Goal: Task Accomplishment & Management: Use online tool/utility

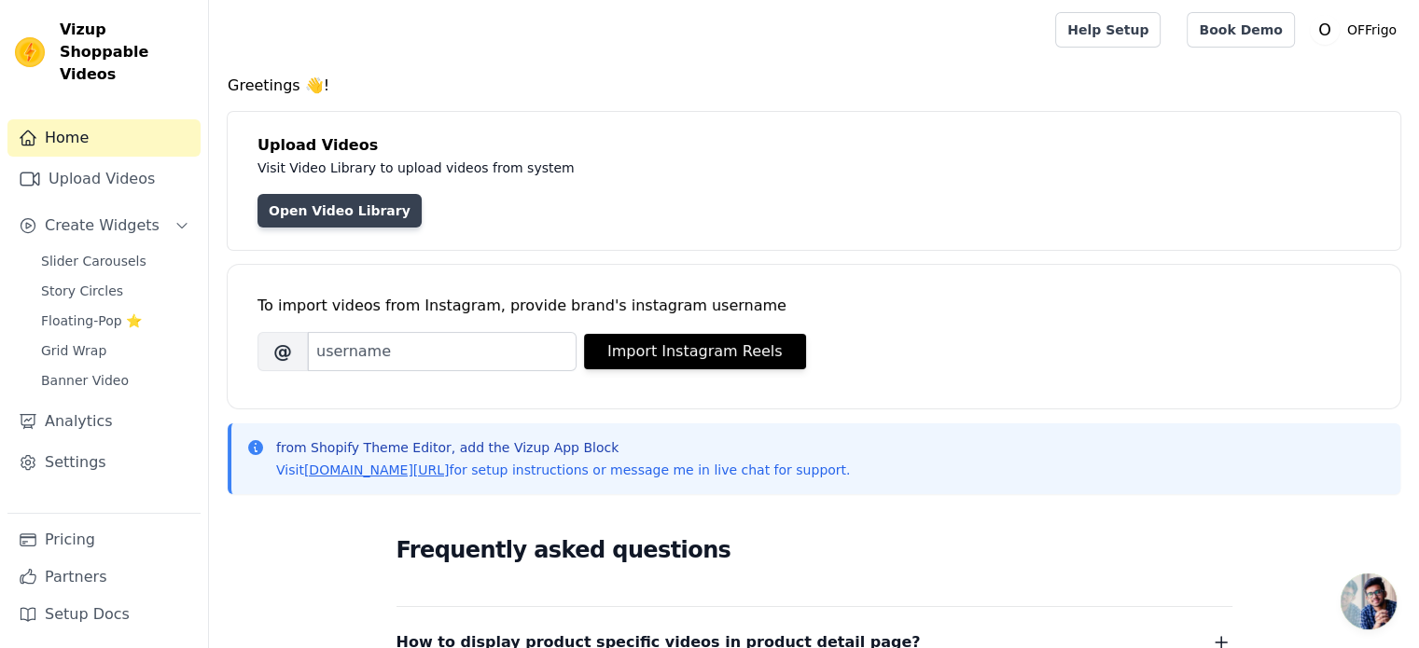
click at [340, 208] on link "Open Video Library" at bounding box center [339, 211] width 164 height 34
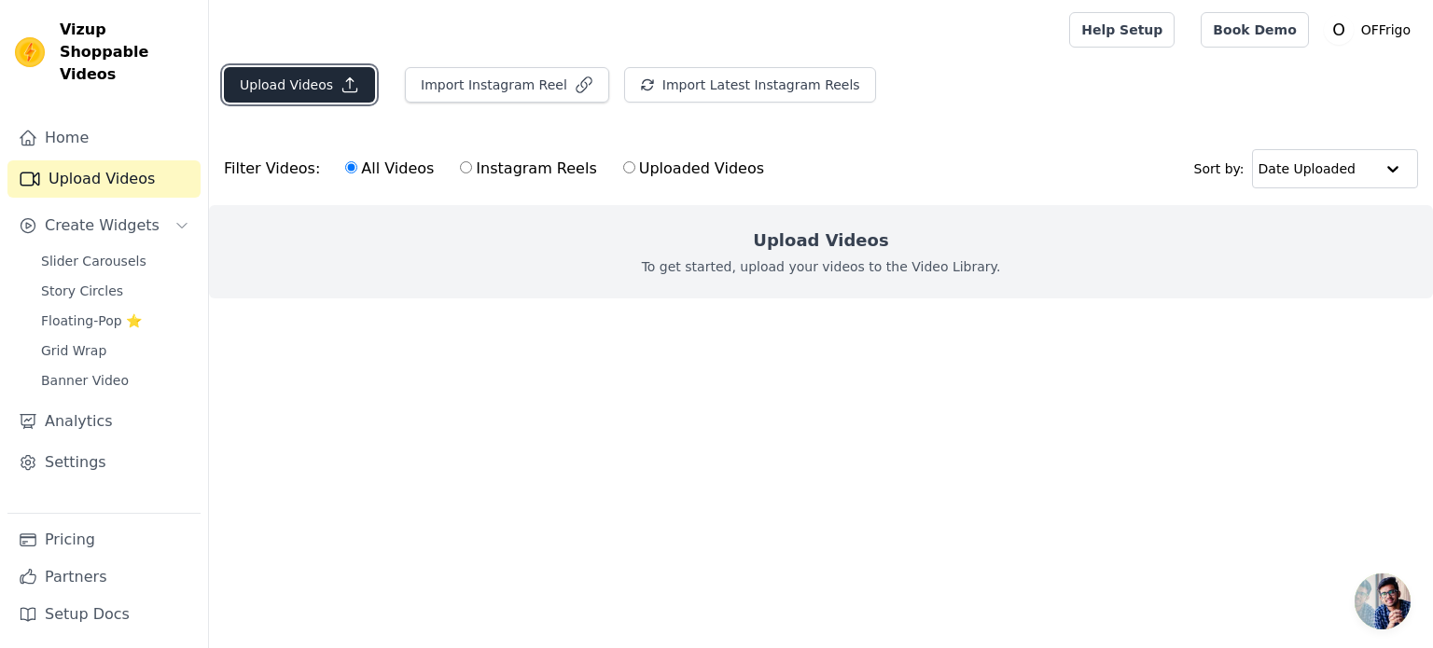
click at [344, 84] on icon "button" at bounding box center [349, 85] width 19 height 19
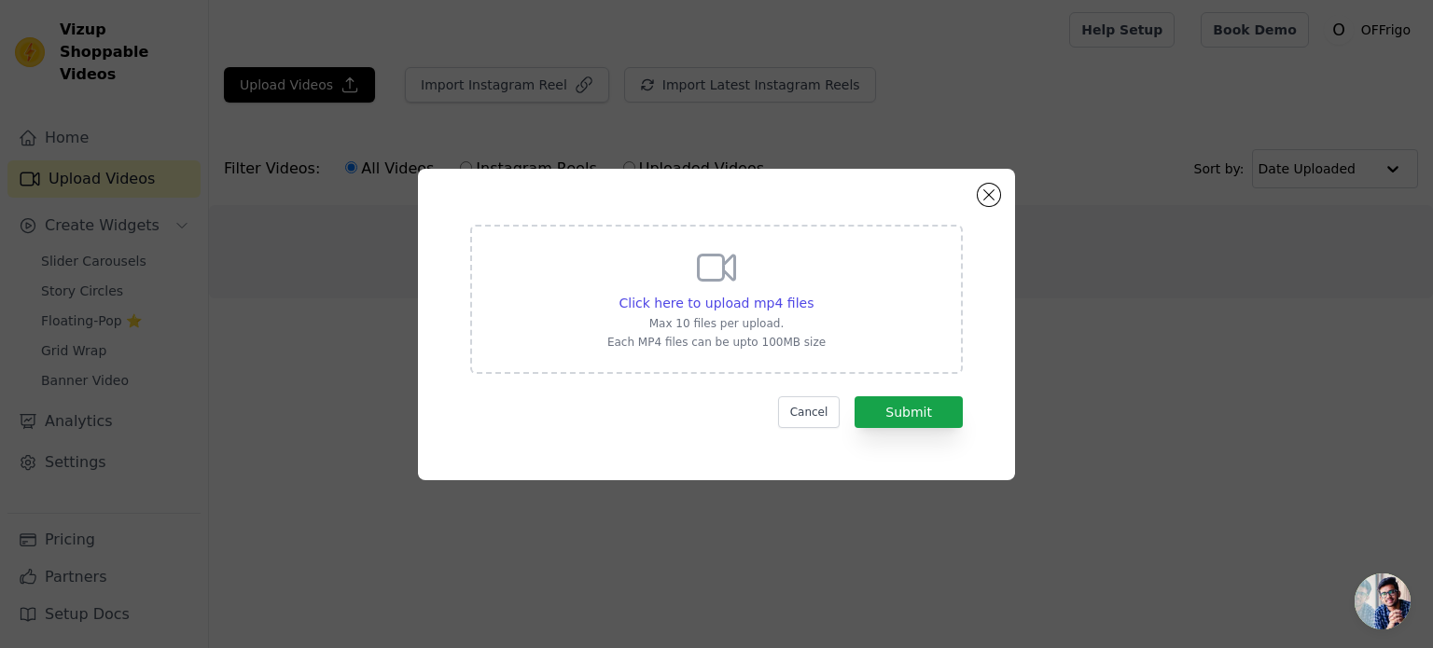
click at [628, 313] on div "Click here to upload mp4 files Max 10 files per upload. Each MP4 files can be u…" at bounding box center [716, 297] width 218 height 104
click at [813, 294] on input "Click here to upload mp4 files Max 10 files per upload. Each MP4 files can be u…" at bounding box center [813, 293] width 1 height 1
click at [988, 205] on div "Click here to upload mp4 files Max 10 files per upload. Each MP4 files can be u…" at bounding box center [716, 325] width 597 height 312
click at [804, 410] on button "Cancel" at bounding box center [809, 412] width 63 height 32
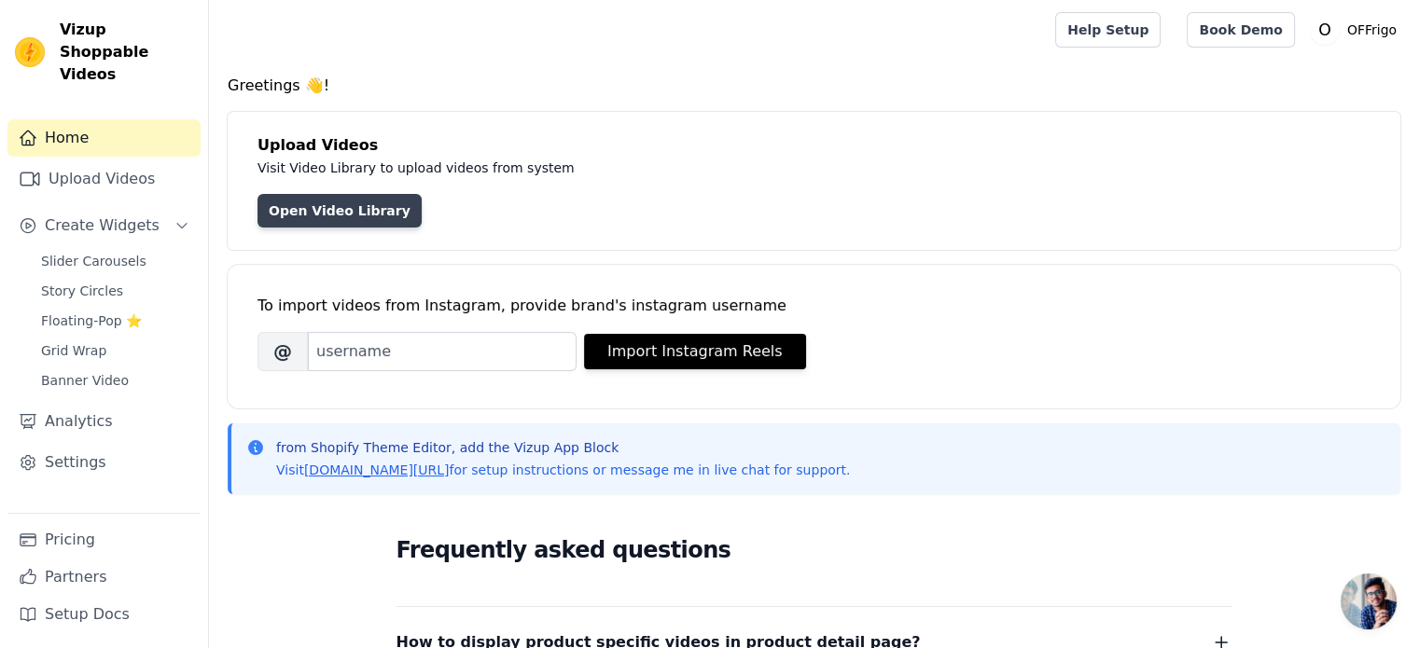
click at [351, 195] on link "Open Video Library" at bounding box center [339, 211] width 164 height 34
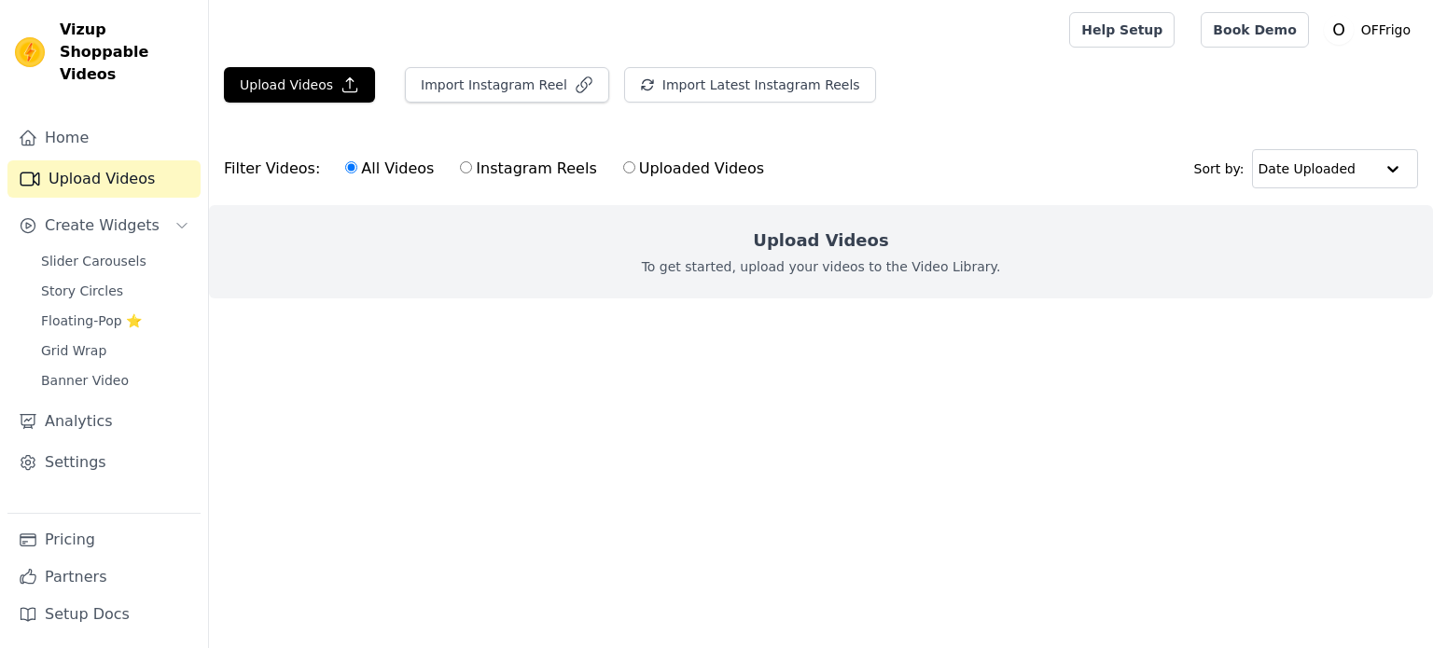
click at [596, 258] on div "Upload Videos To get started, upload your videos to the Video Library." at bounding box center [821, 251] width 1224 height 93
click at [253, 68] on button "Upload Videos" at bounding box center [299, 84] width 151 height 35
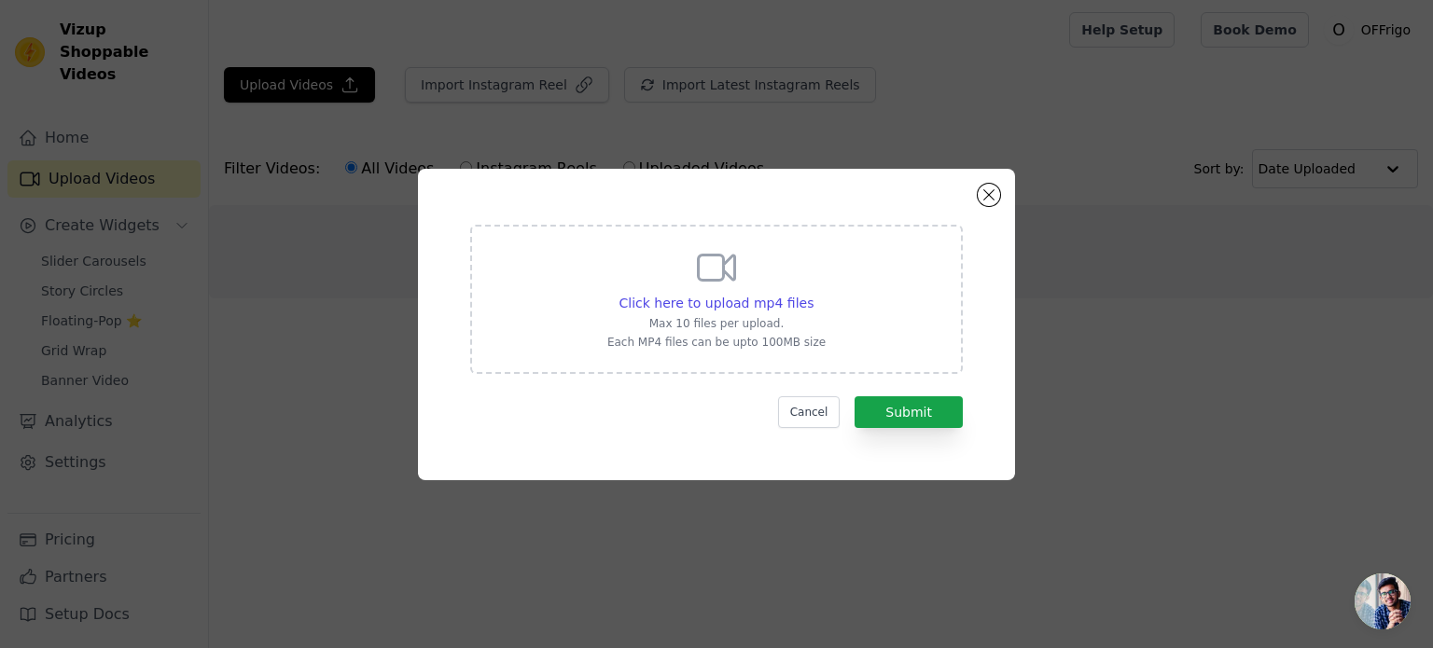
click at [777, 324] on p "Max 10 files per upload." at bounding box center [716, 323] width 218 height 15
click at [813, 294] on input "Click here to upload mp4 files Max 10 files per upload. Each MP4 files can be u…" at bounding box center [813, 293] width 1 height 1
type input "C:\fakepath\WhatsApp Video 2025-08-21 at 19.55.34_e8dd4219.mp4"
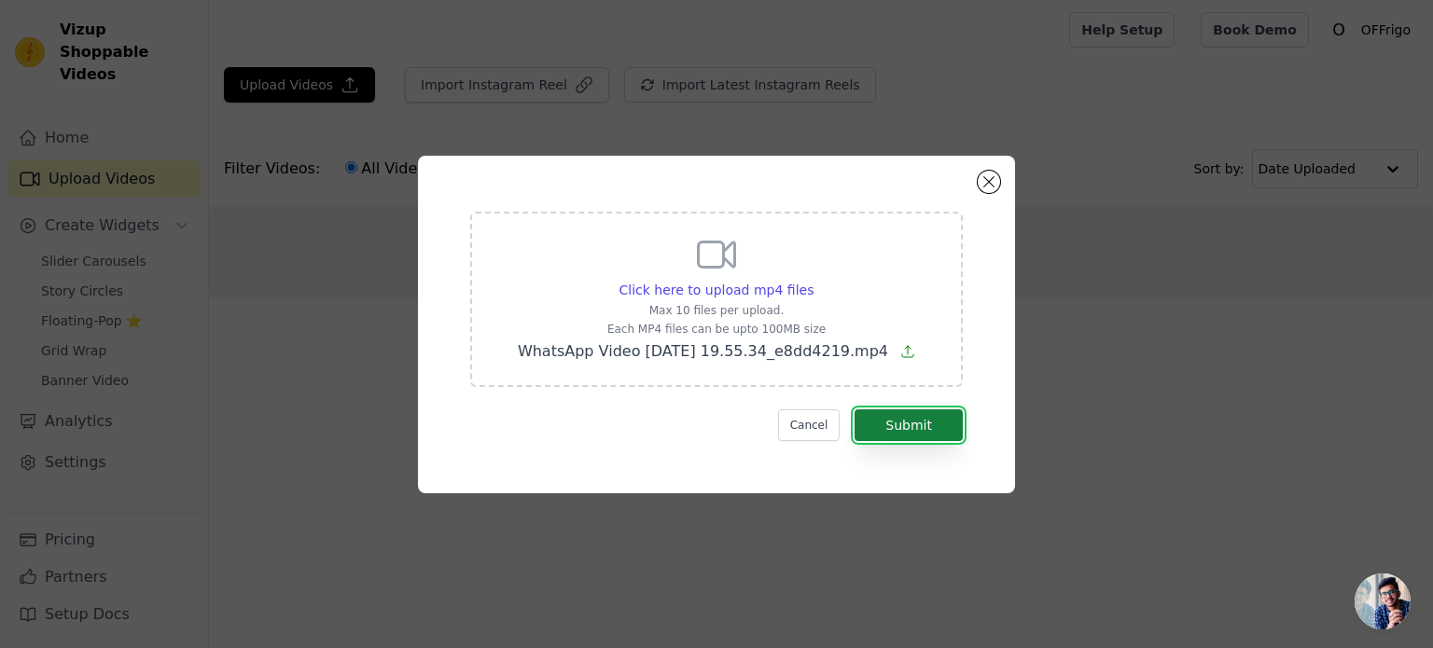
click at [886, 417] on button "Submit" at bounding box center [908, 426] width 108 height 32
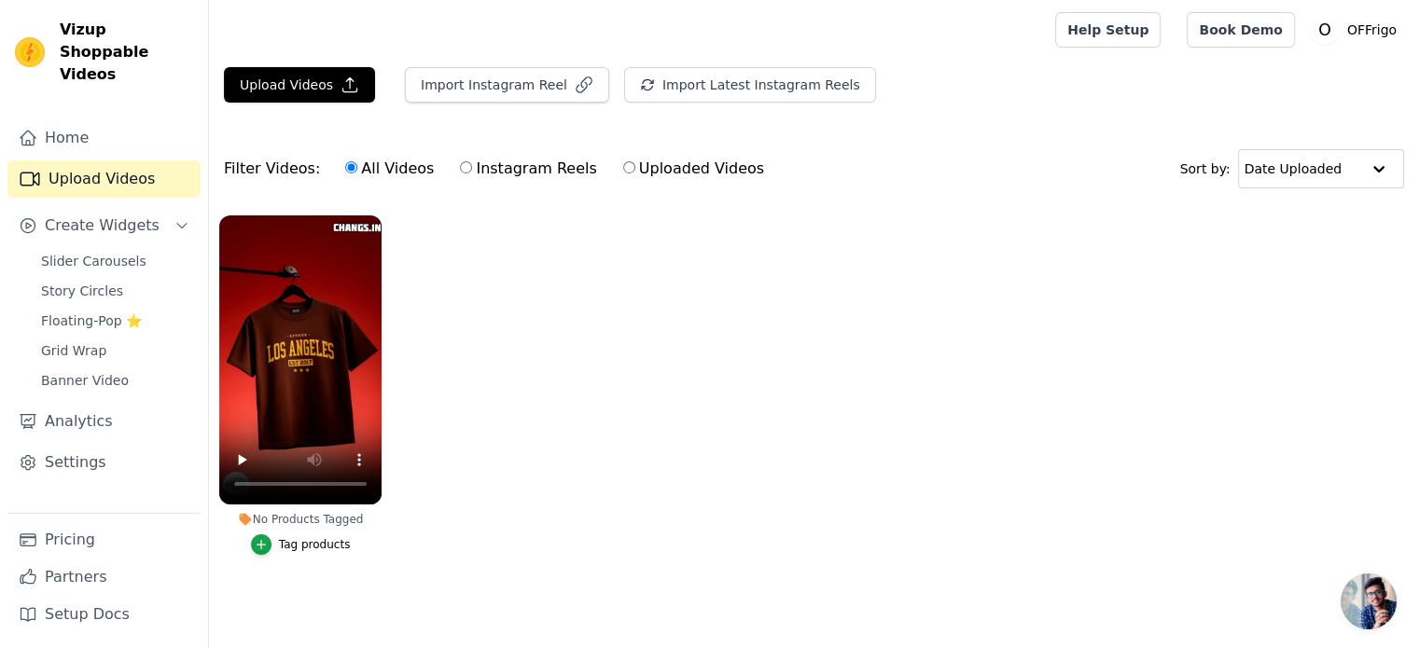
click at [302, 521] on div "No Products Tagged" at bounding box center [300, 519] width 162 height 15
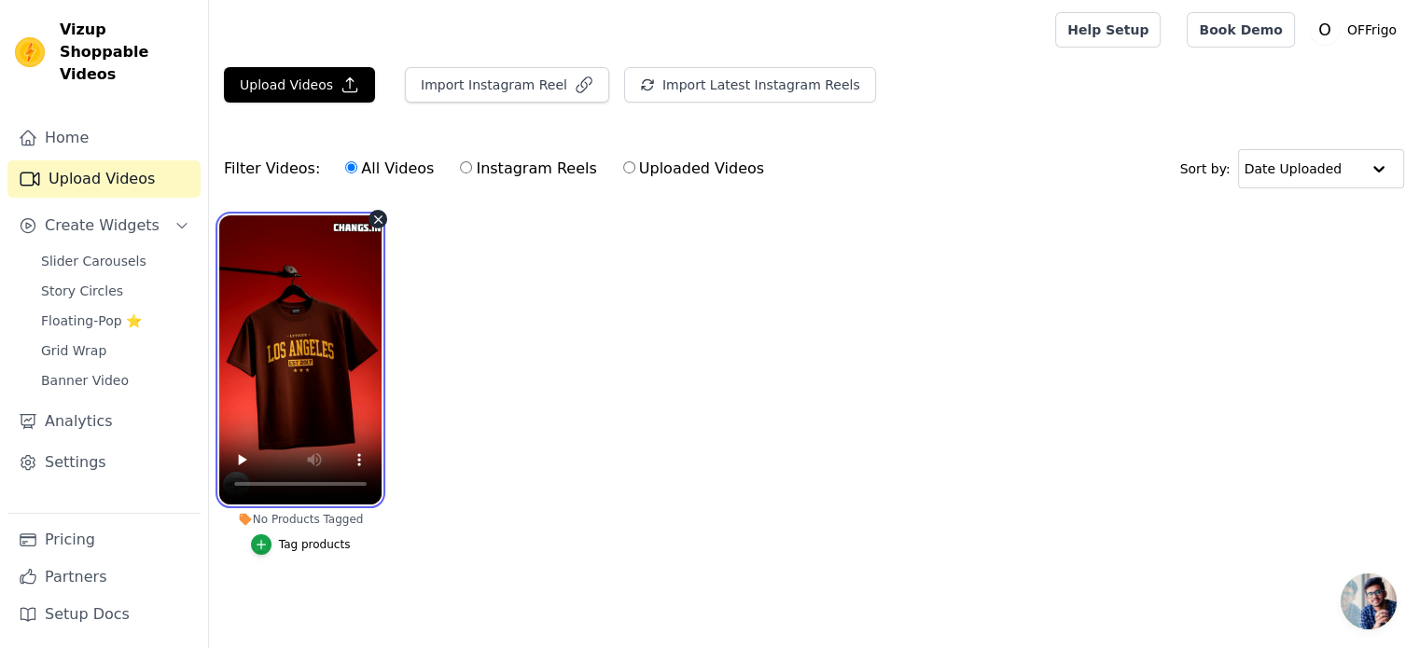
click at [310, 404] on video at bounding box center [300, 359] width 162 height 289
click at [328, 280] on video at bounding box center [300, 359] width 162 height 289
click at [317, 345] on video at bounding box center [300, 359] width 162 height 289
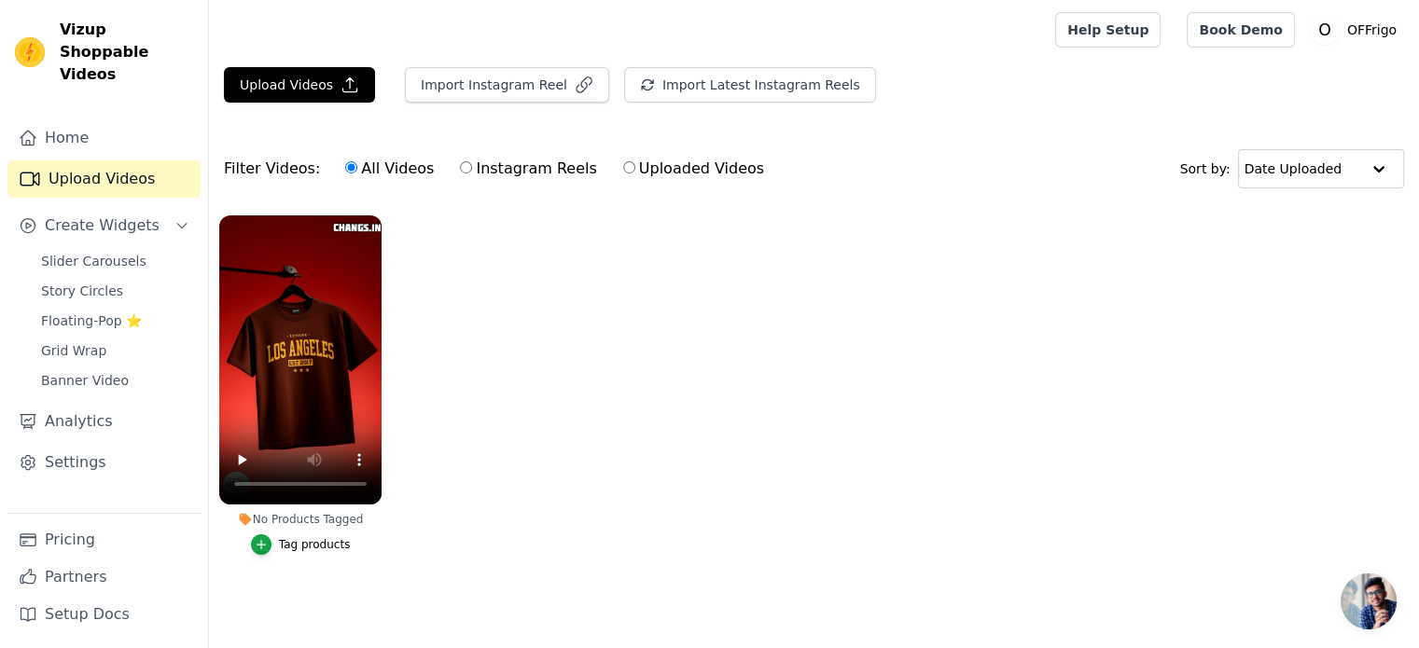
click at [507, 444] on ul "No Products Tagged Tag products" at bounding box center [814, 403] width 1210 height 397
click at [1365, 604] on span "Open chat" at bounding box center [1369, 602] width 56 height 56
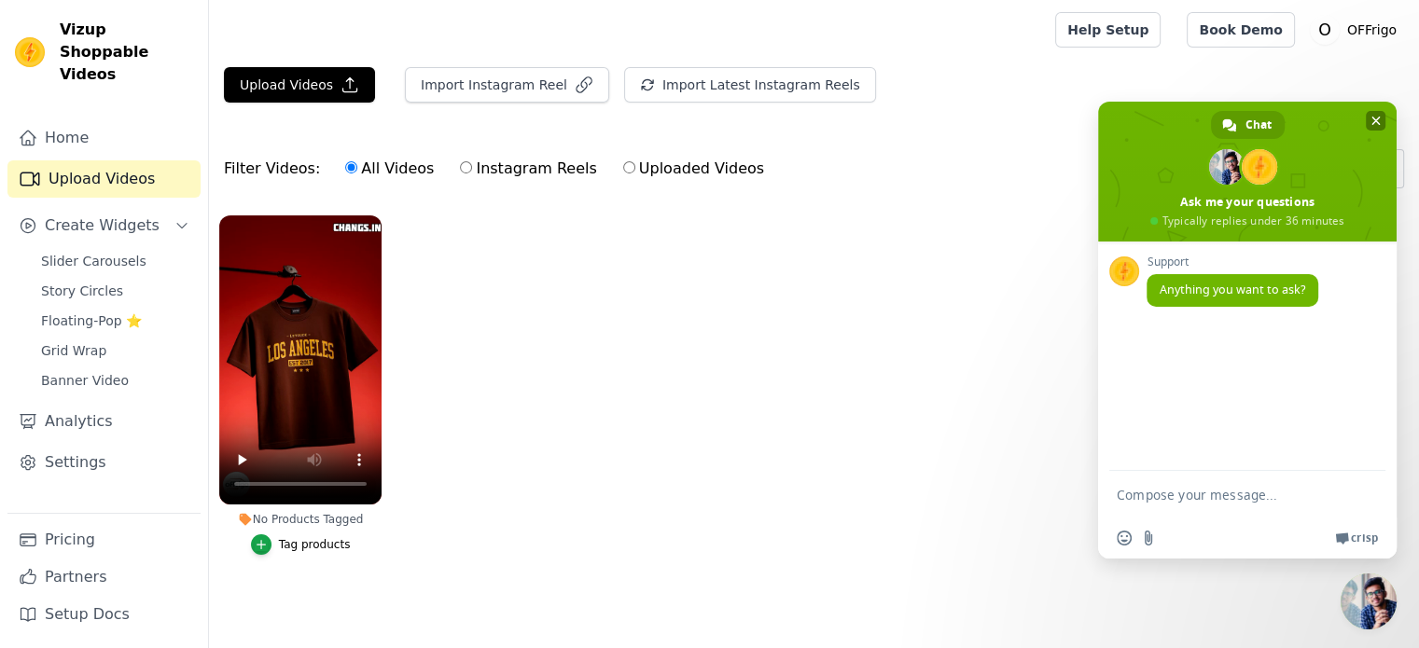
click at [1371, 119] on span "Close chat" at bounding box center [1375, 121] width 9 height 12
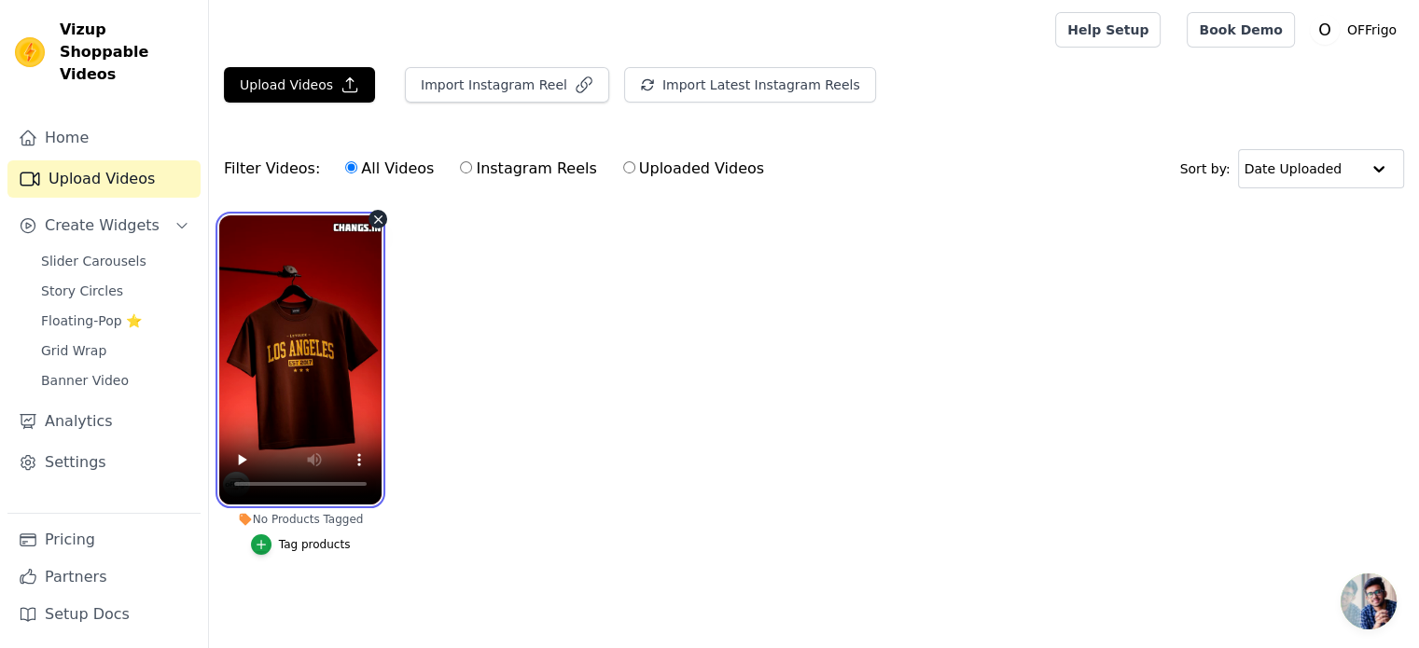
click at [263, 394] on video at bounding box center [300, 359] width 162 height 289
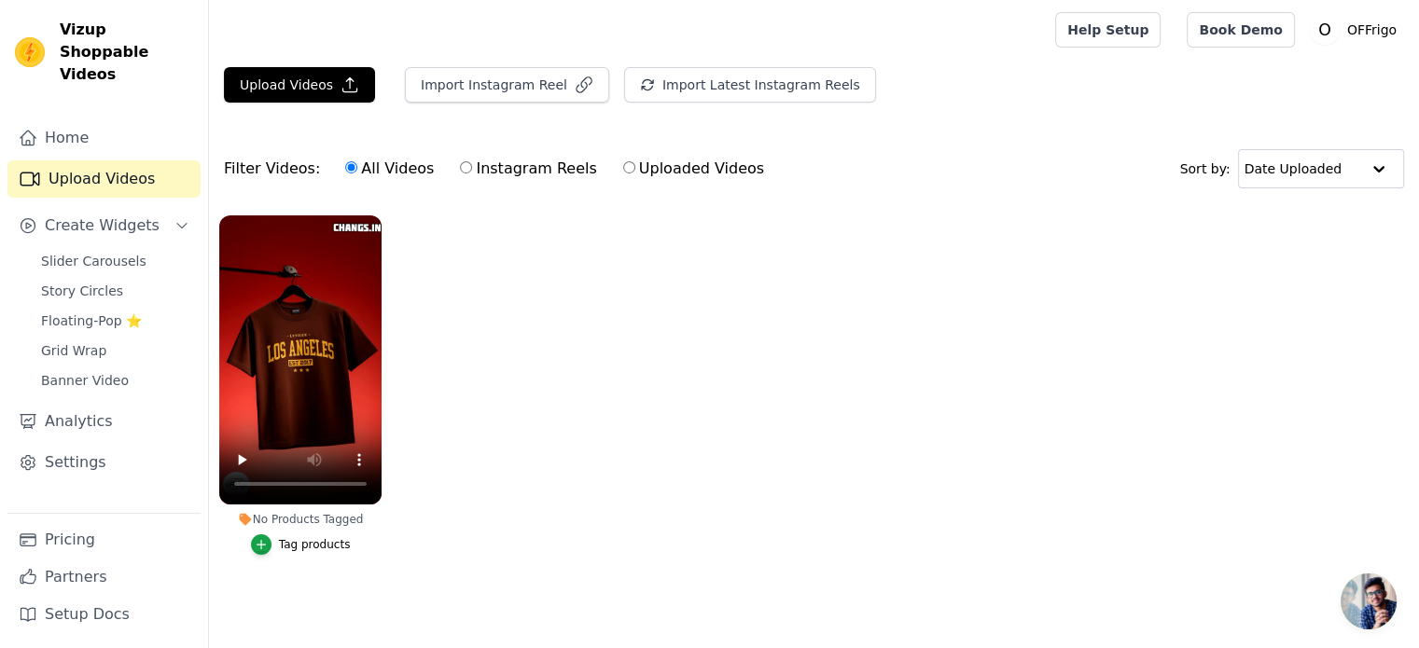
click at [371, 523] on div "No Products Tagged" at bounding box center [300, 519] width 162 height 15
click at [327, 544] on div "Tag products" at bounding box center [315, 544] width 72 height 15
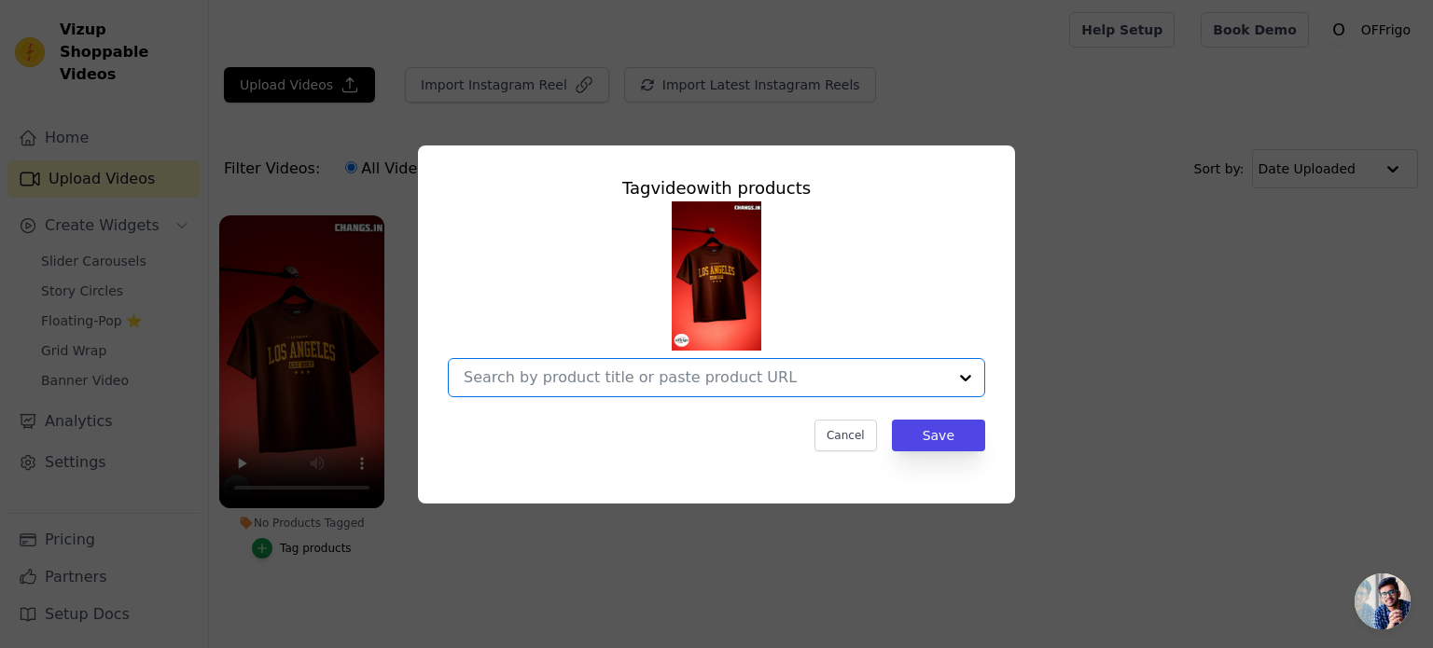
click at [588, 375] on input "No Products Tagged Tag video with products Option undefined, selected. Select i…" at bounding box center [705, 377] width 483 height 18
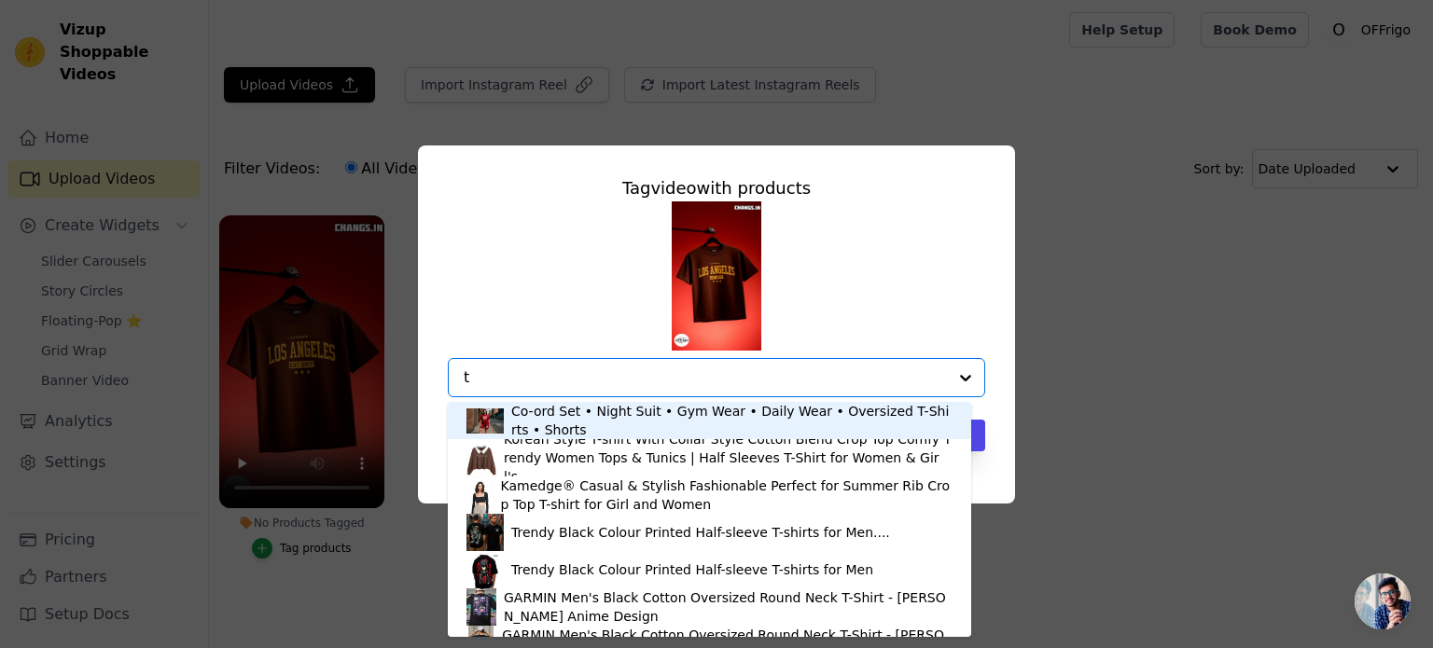
type input "t"
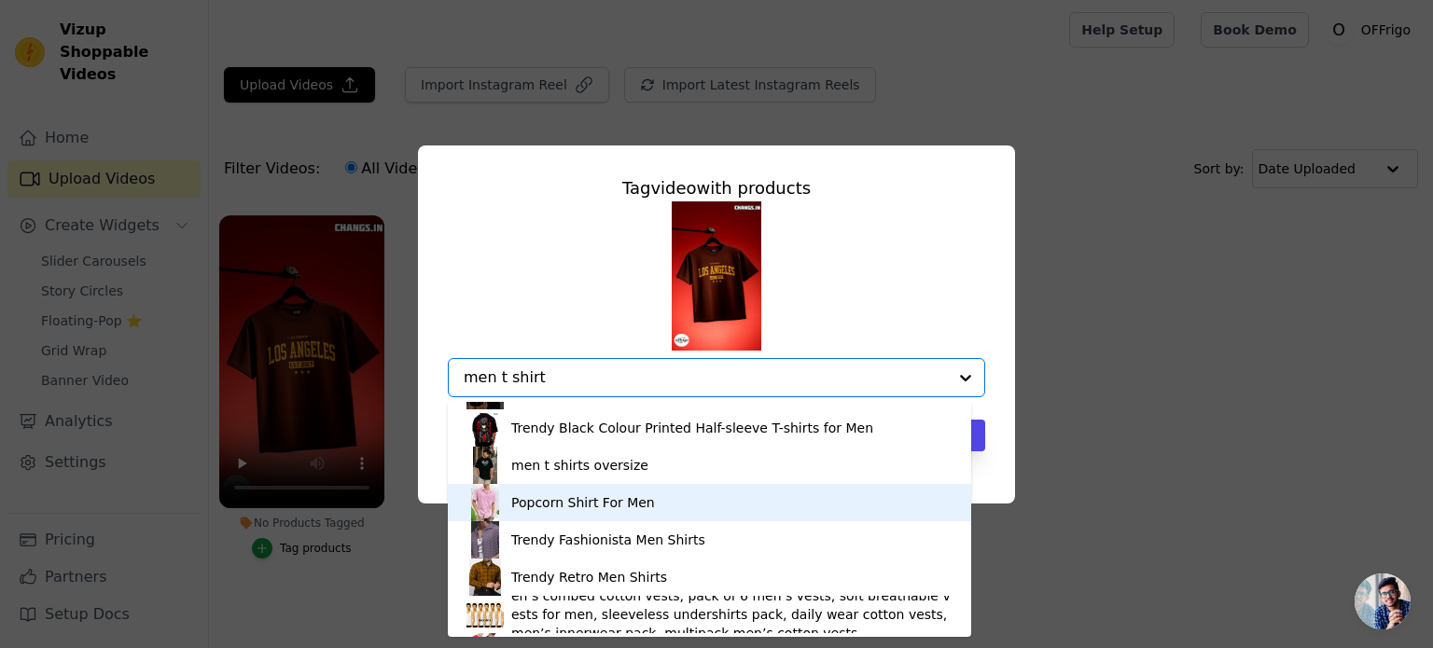
scroll to position [63, 0]
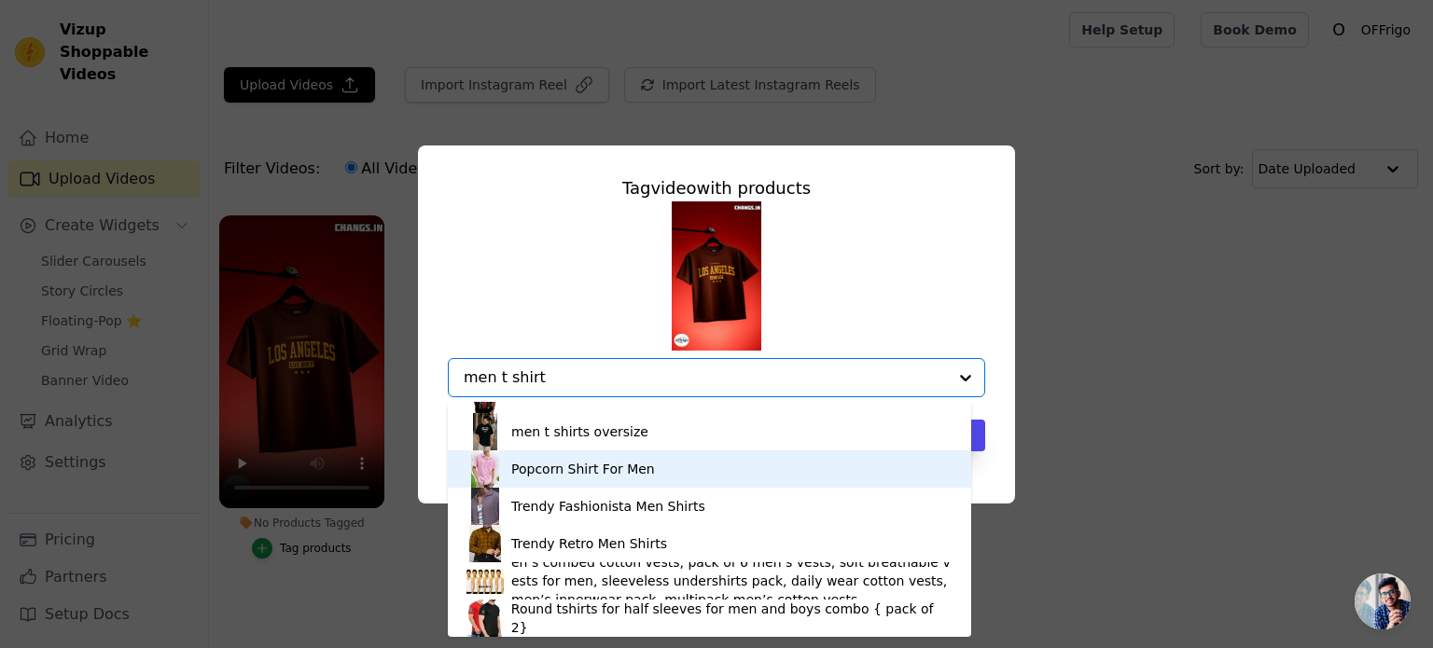
drag, startPoint x: 581, startPoint y: 502, endPoint x: 607, endPoint y: 426, distance: 79.9
click at [607, 426] on div "Trendy Black Colour Printed Half-sleeve T-shirts for Men.... Trendy Black Colou…" at bounding box center [709, 519] width 523 height 235
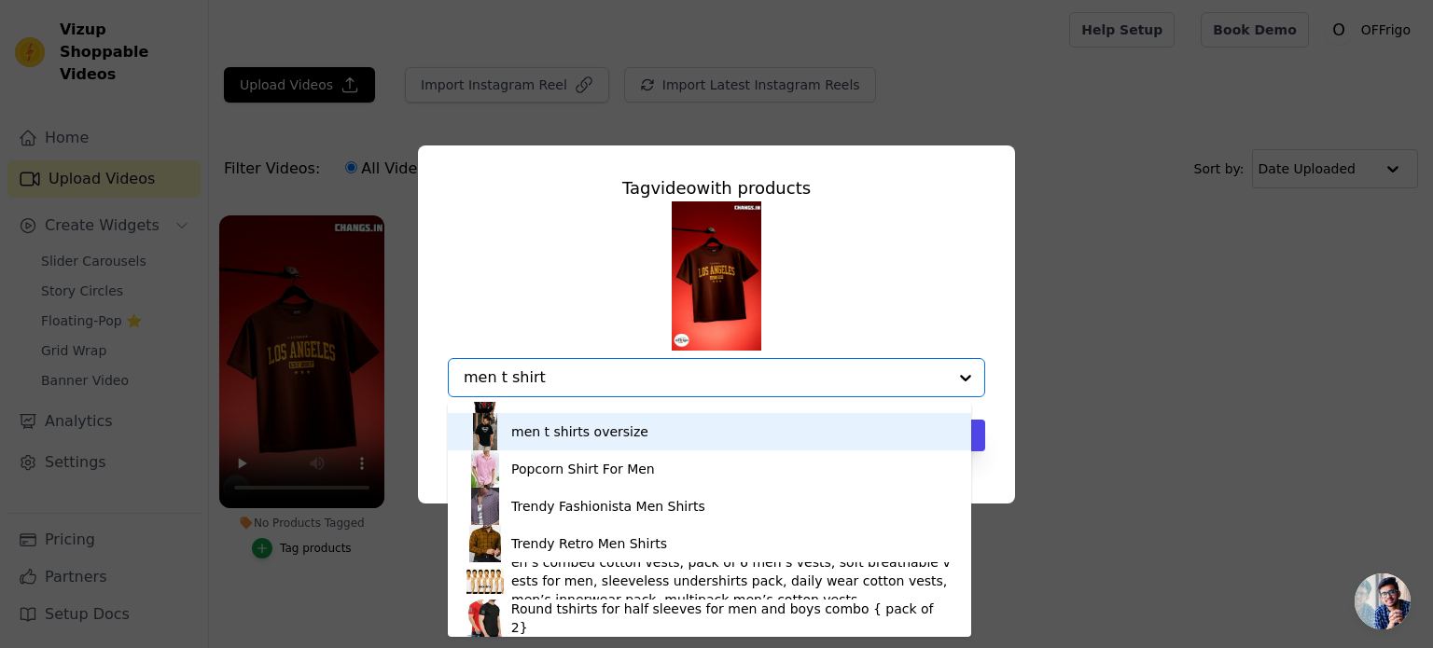
scroll to position [0, 0]
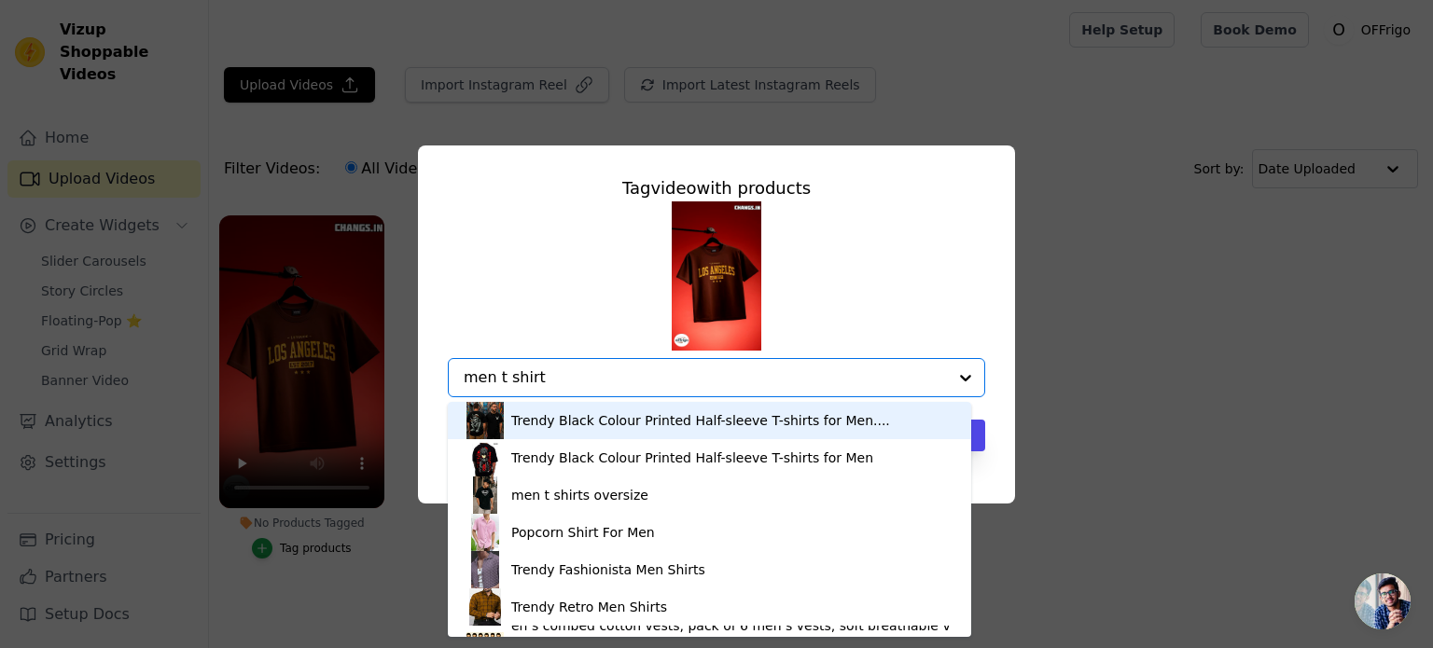
click at [586, 384] on input "men t shirt" at bounding box center [705, 377] width 483 height 18
type input "m"
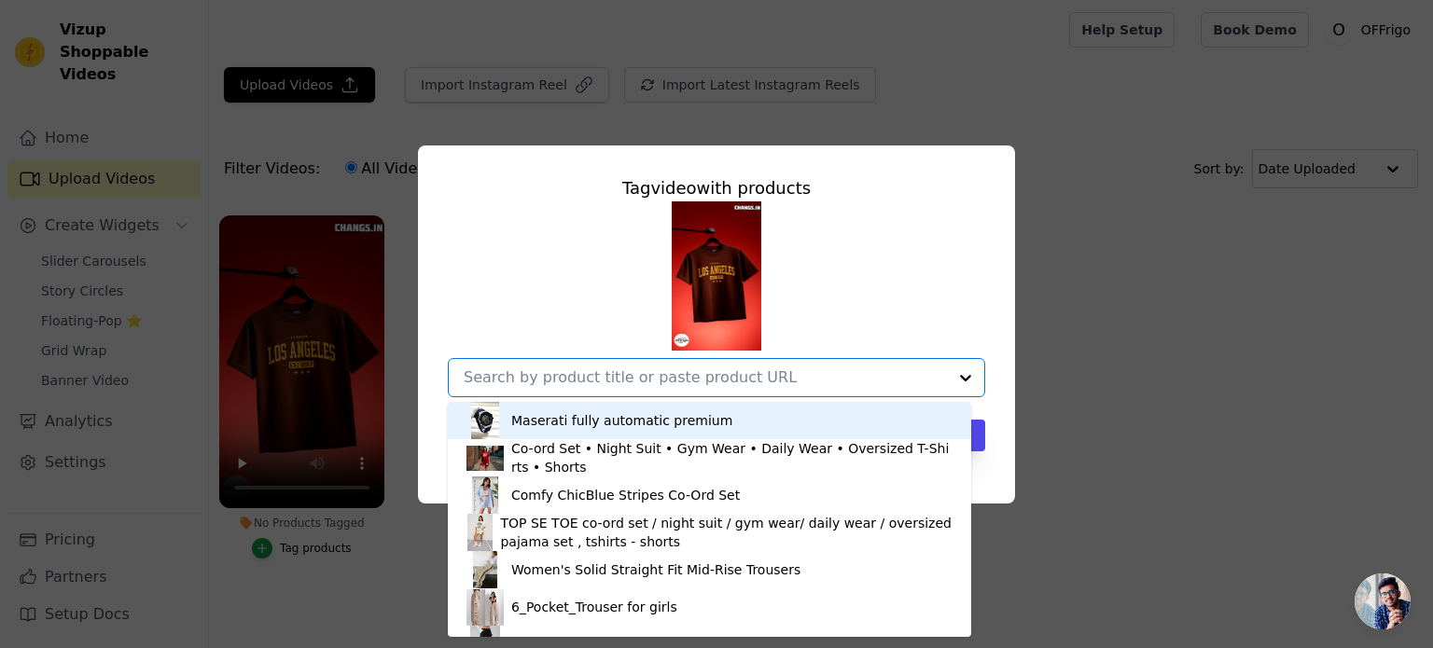
type input "t"
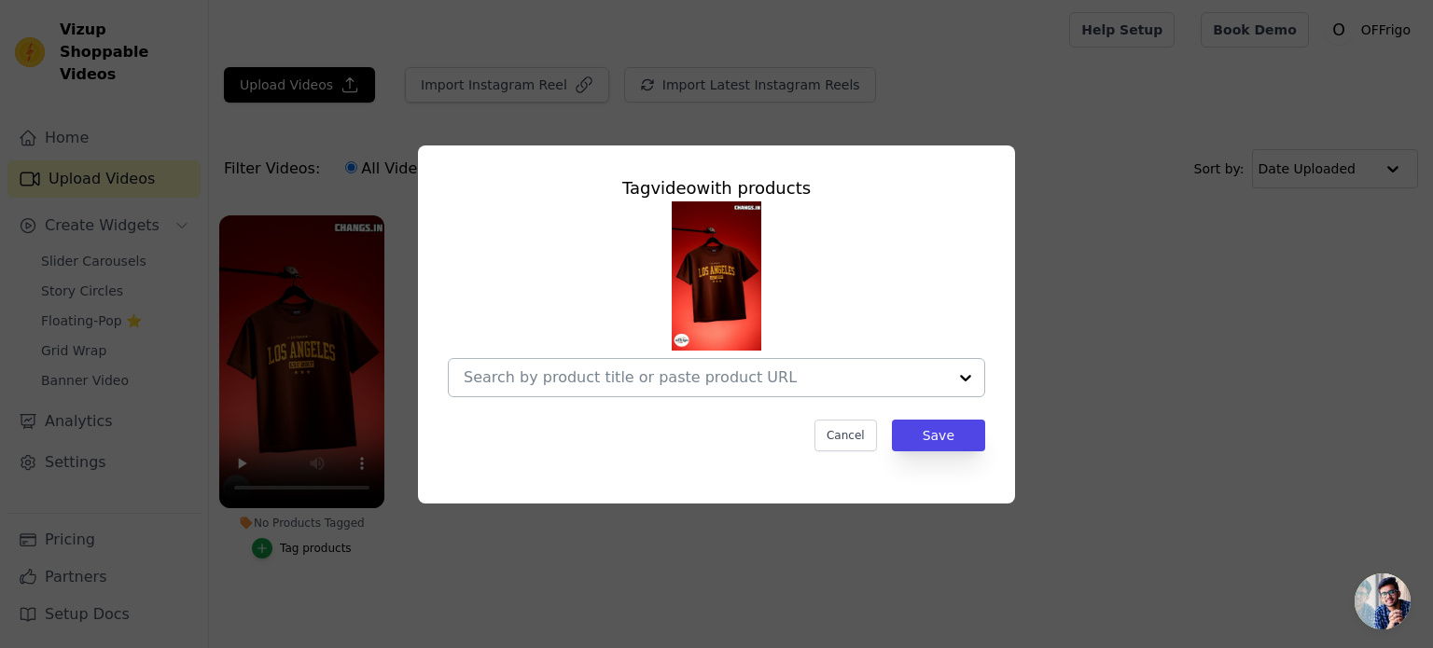
click at [545, 376] on input "No Products Tagged Tag video with products Cancel Save Tag products" at bounding box center [705, 377] width 483 height 18
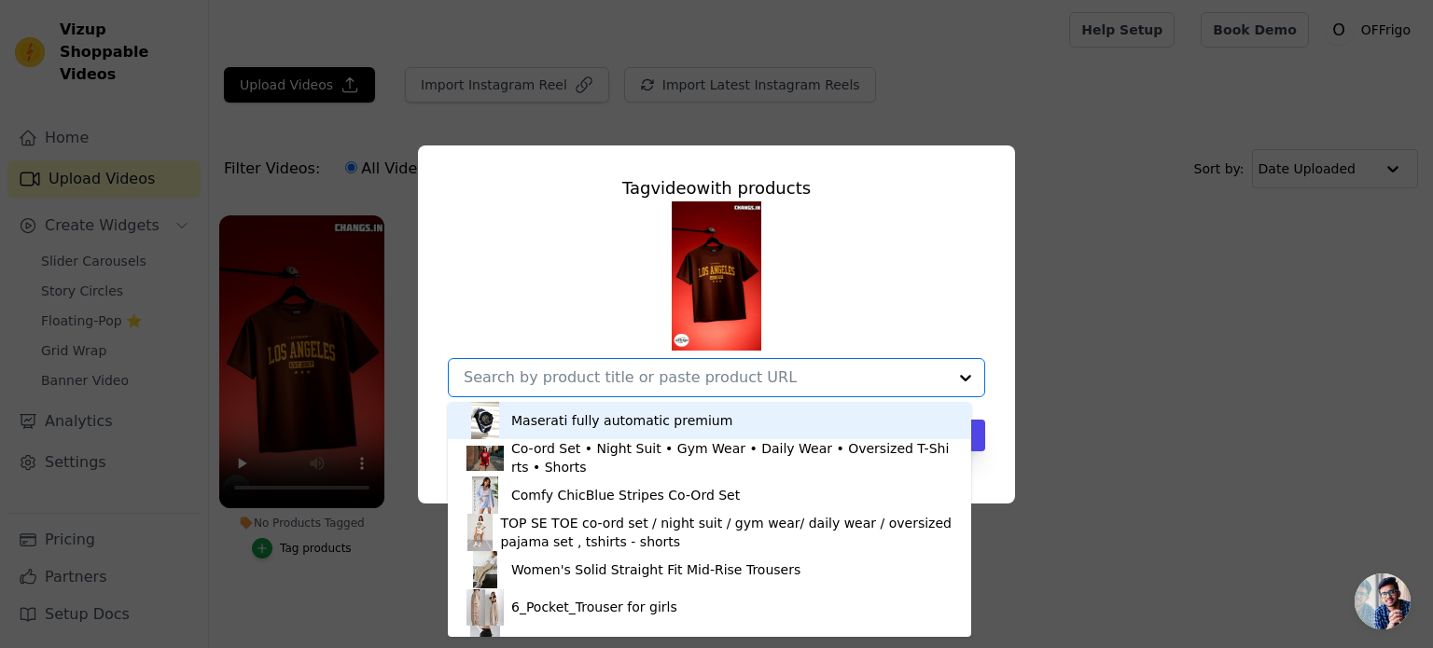
paste input "https://changs.in/products/leotude-mens-graphic-print-oversize-round-brown-tshi…"
type input "https://changs.in/products/leotude-mens-graphic-print-oversize-round-brown-tshi…"
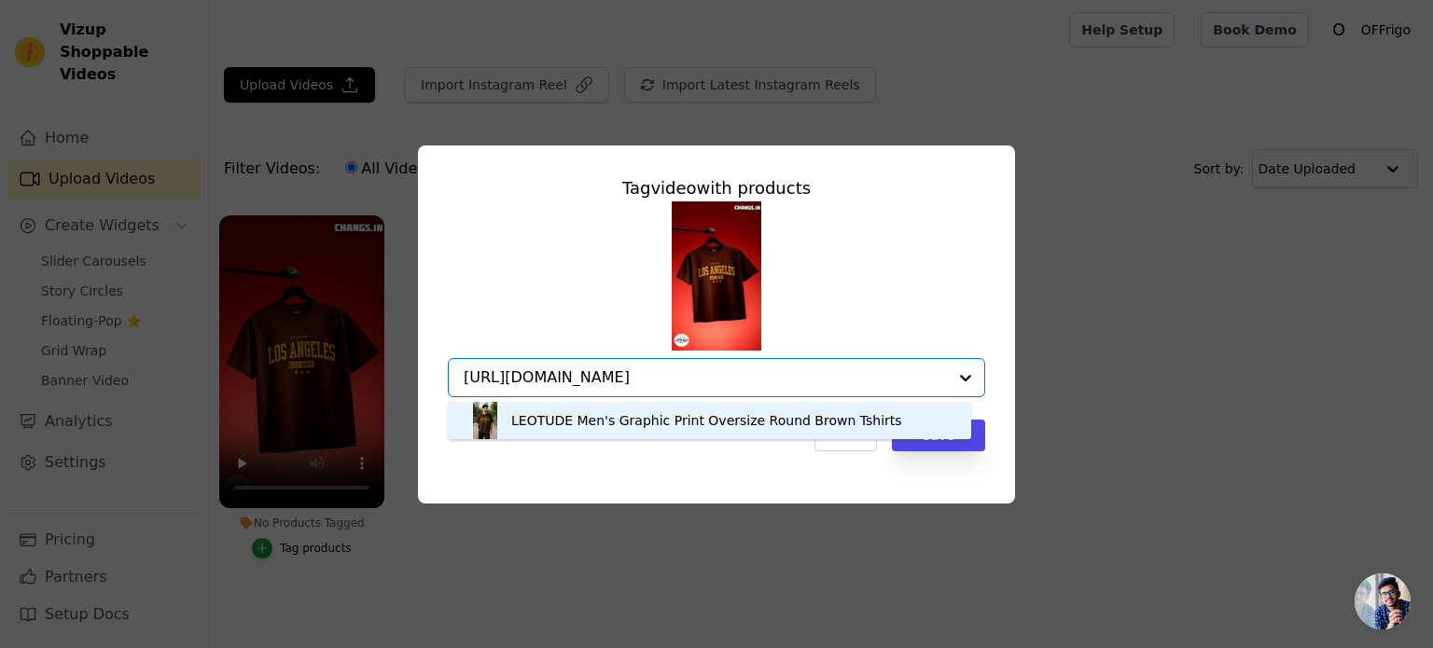
click at [556, 410] on div "LEOTUDE Men's Graphic Print Oversize Round Brown Tshirts" at bounding box center [709, 420] width 486 height 37
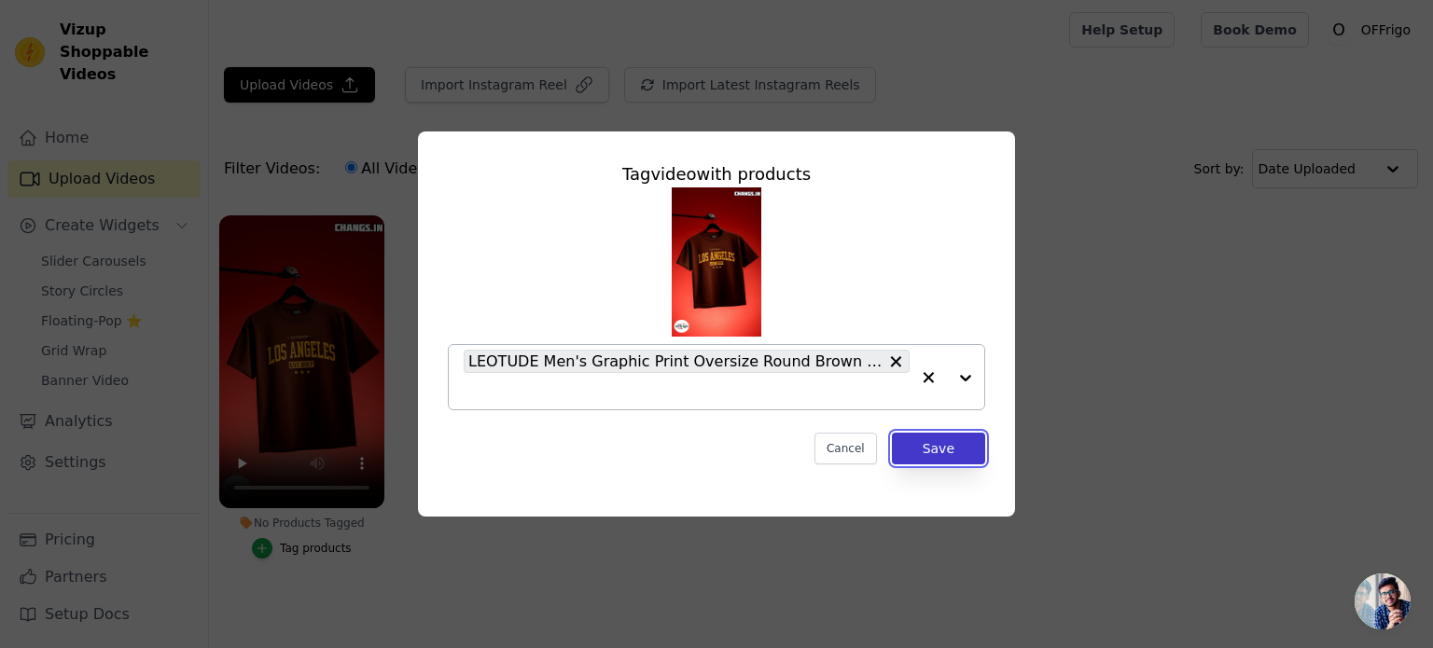
click at [935, 450] on button "Save" at bounding box center [938, 449] width 93 height 32
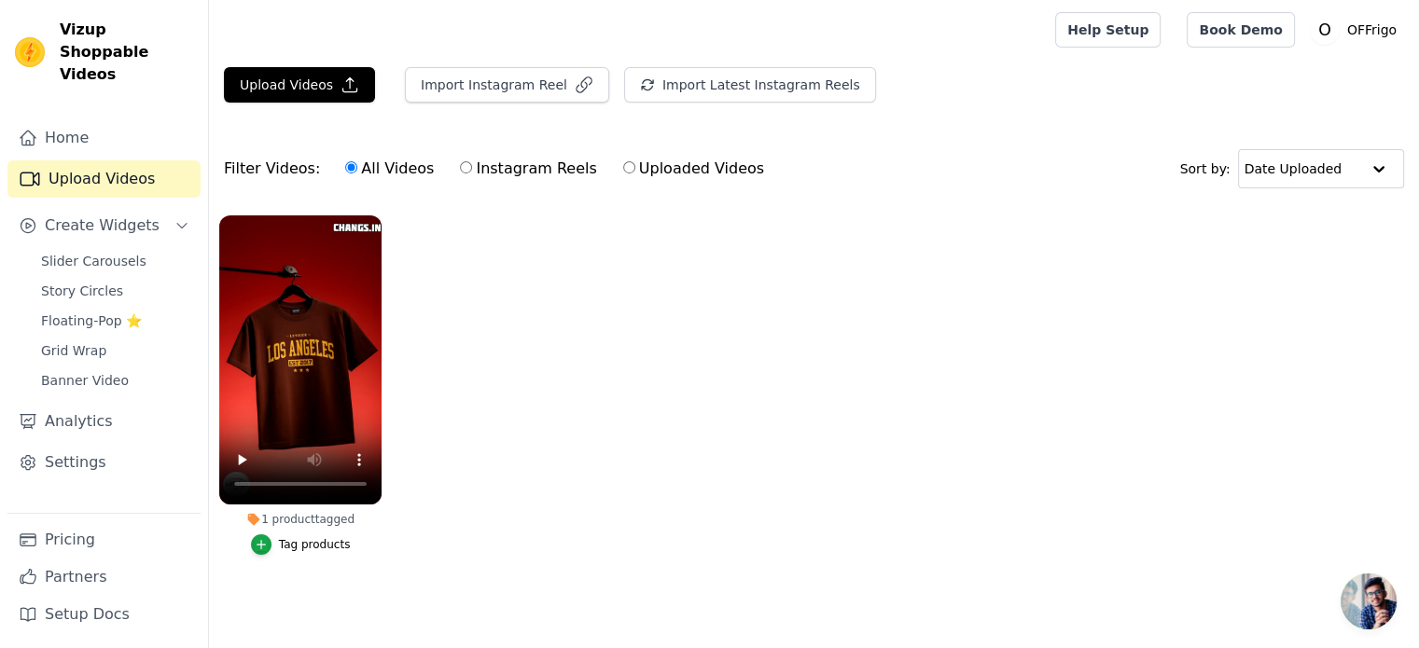
click at [285, 544] on div "Tag products" at bounding box center [315, 544] width 72 height 15
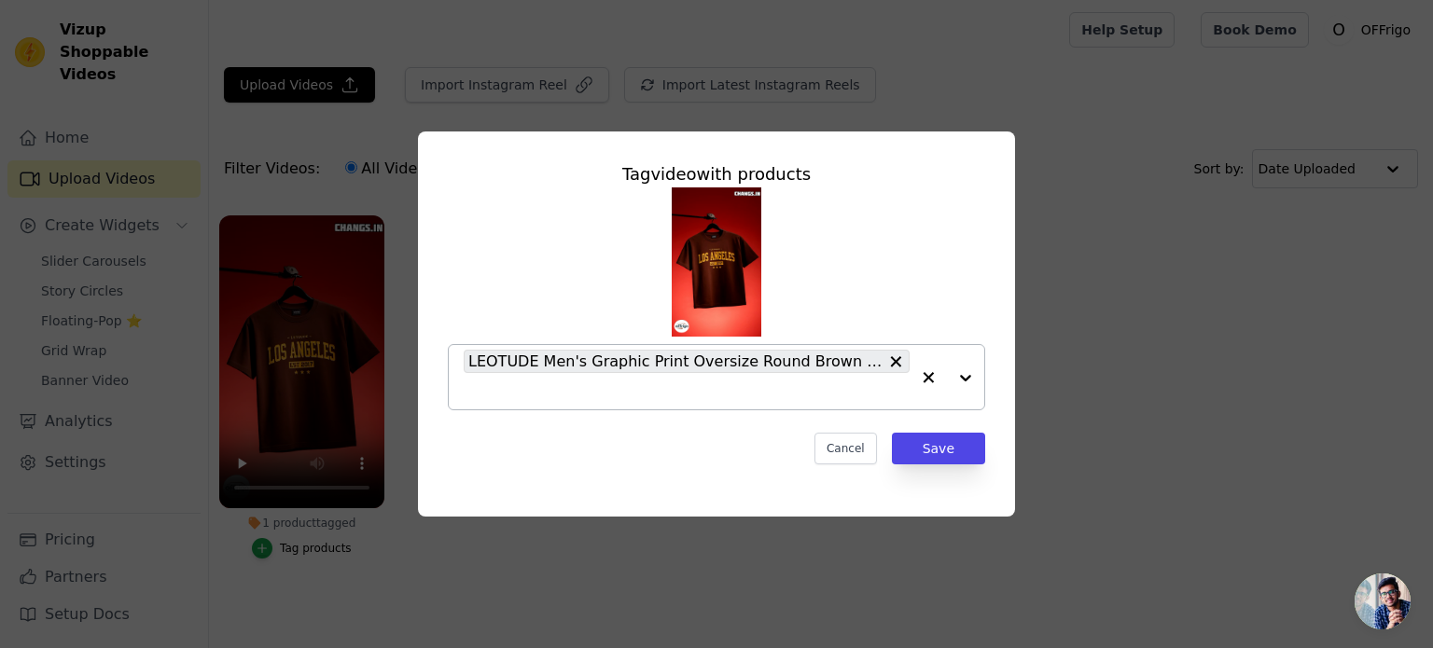
click at [485, 384] on input "1 product tagged Tag video with products LEOTUDE Men's Graphic Print Oversize R…" at bounding box center [687, 391] width 446 height 18
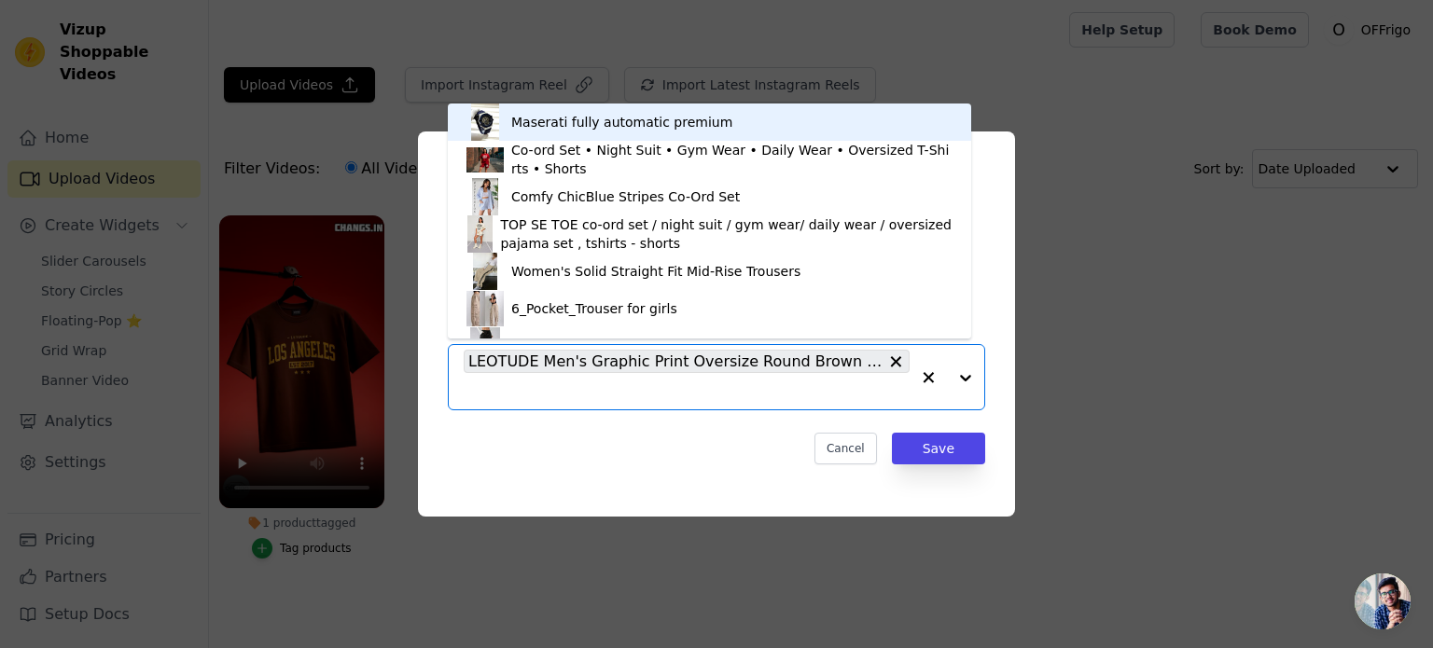
paste input "https://changs.in/products/modern-metal-floor-tall-indoor-plant-stand-flower-st…"
type input "https://changs.in/products/modern-metal-floor-tall-indoor-plant-stand-flower-st…"
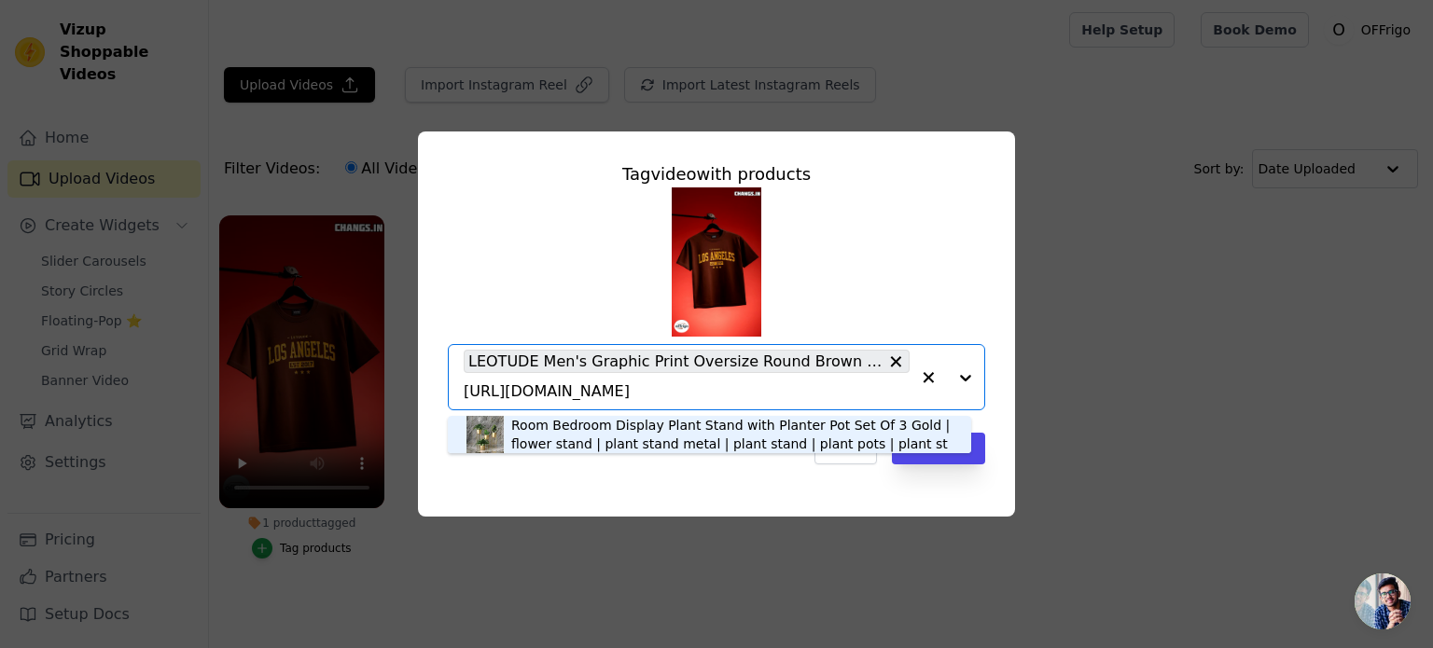
click at [868, 427] on div "Modern Metal Floor Tall Indoor Plant Stand Flower Stands for Living Room Bedroo…" at bounding box center [731, 434] width 441 height 75
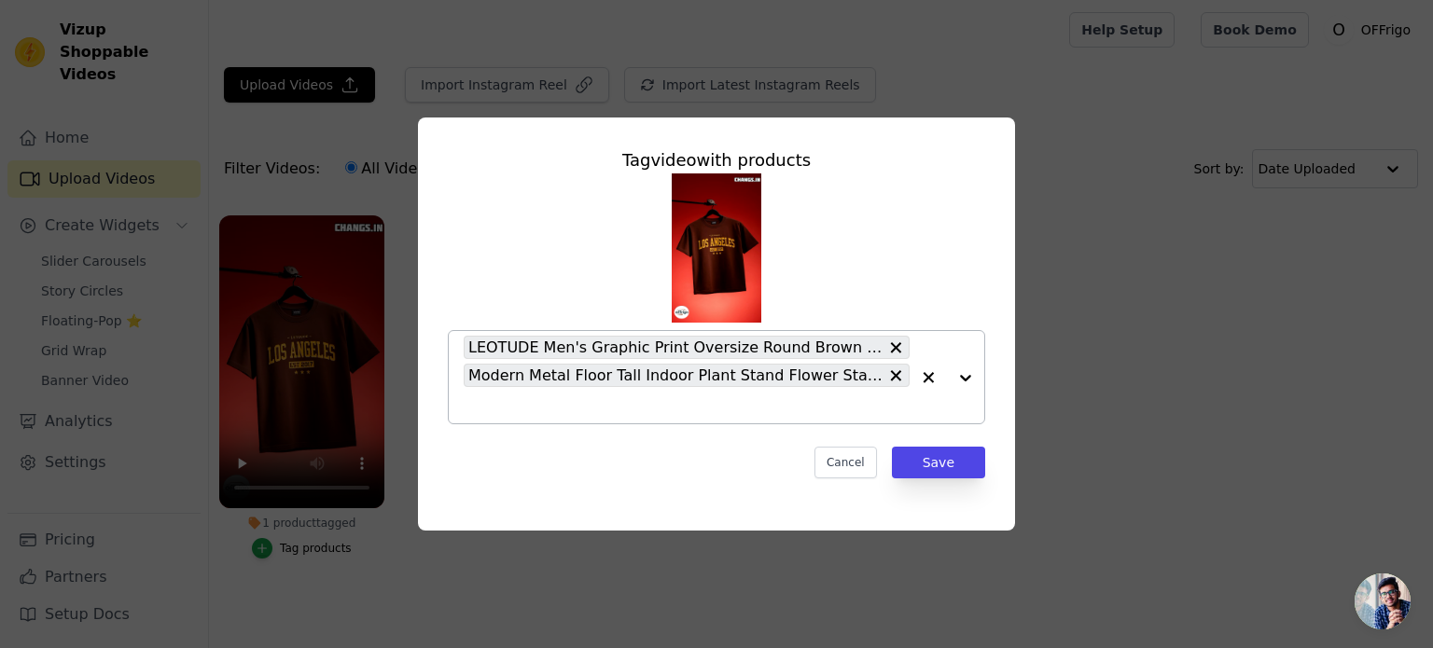
click at [245, 469] on div "Tag video with products LEOTUDE Men's Graphic Print Oversize Round Brown Tshirt…" at bounding box center [716, 324] width 1373 height 473
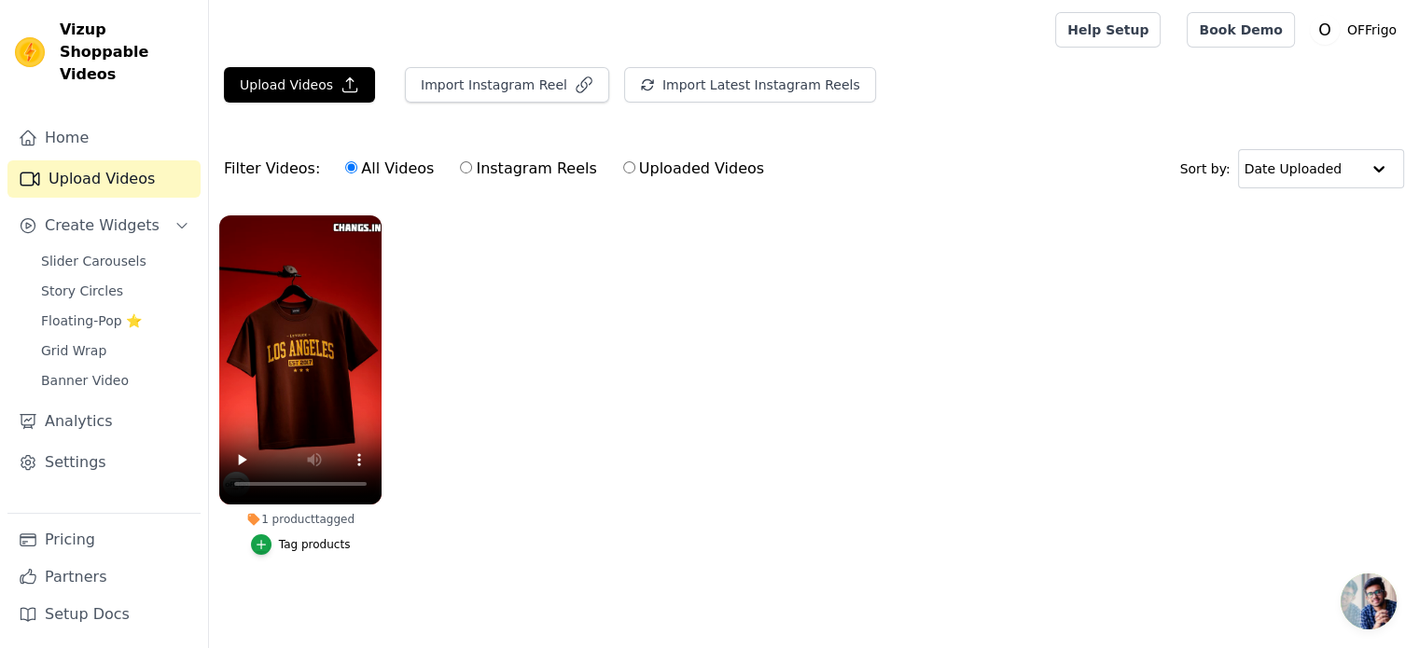
click at [291, 531] on li "1 product tagged Tag products" at bounding box center [300, 385] width 162 height 340
click at [302, 545] on div "Tag products" at bounding box center [315, 544] width 72 height 15
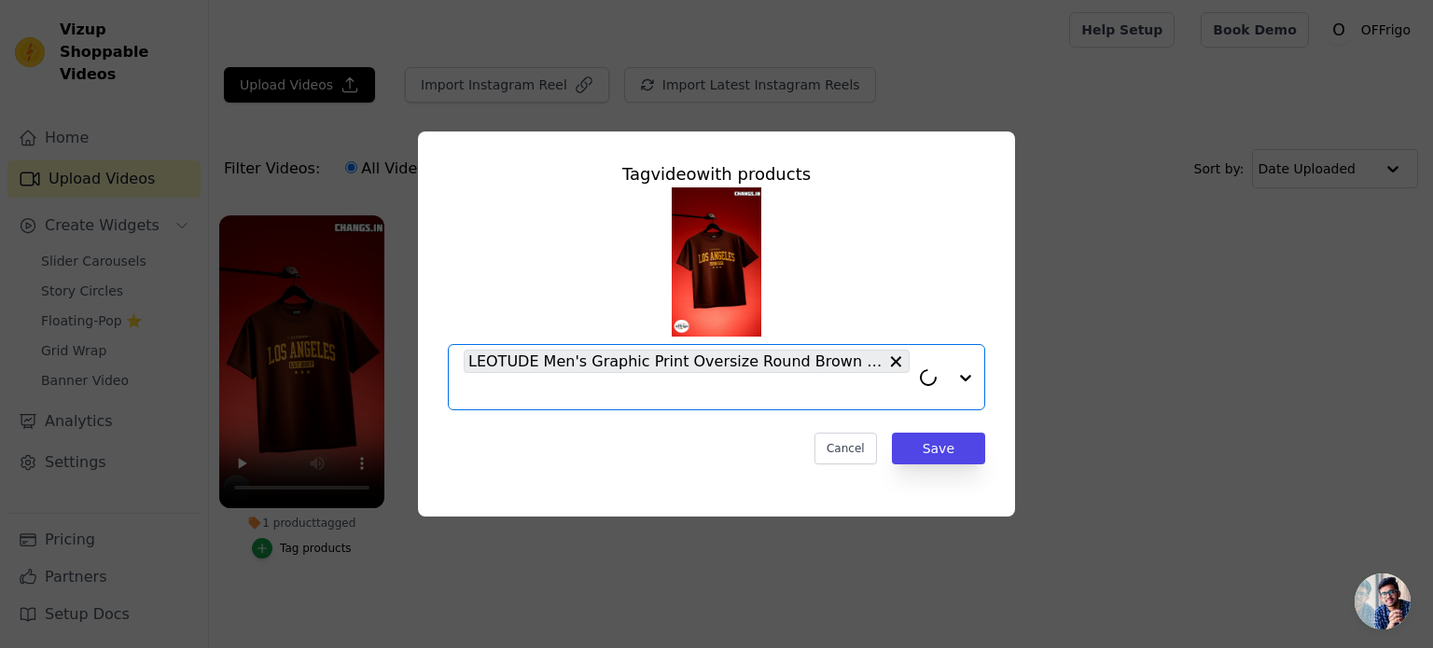
click at [475, 392] on input "1 product tagged Tag video with products Option LEOTUDE Men's Graphic Print Ove…" at bounding box center [687, 391] width 446 height 18
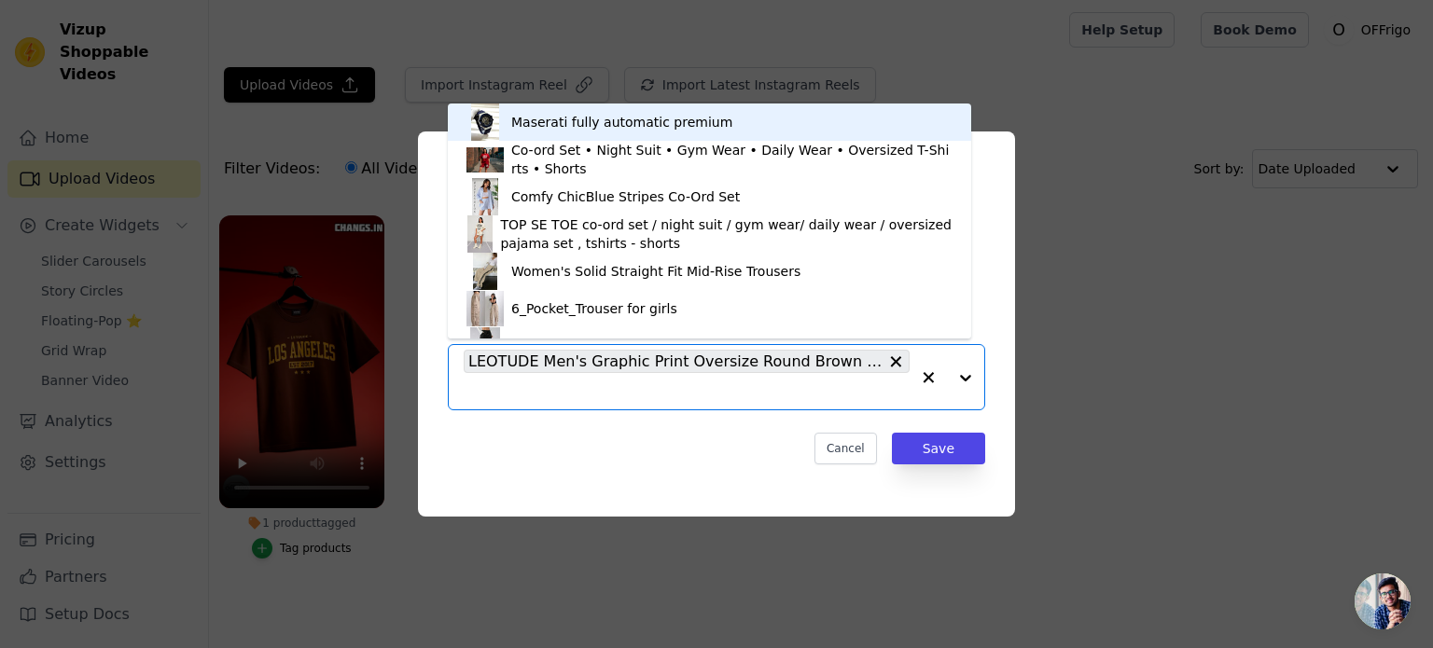
paste input "https://changs.in/products/modern-metal-floor-tall-indoor-plant-stand-flower-st…"
type input "https://changs.in/products/modern-metal-floor-tall-indoor-plant-stand-flower-st…"
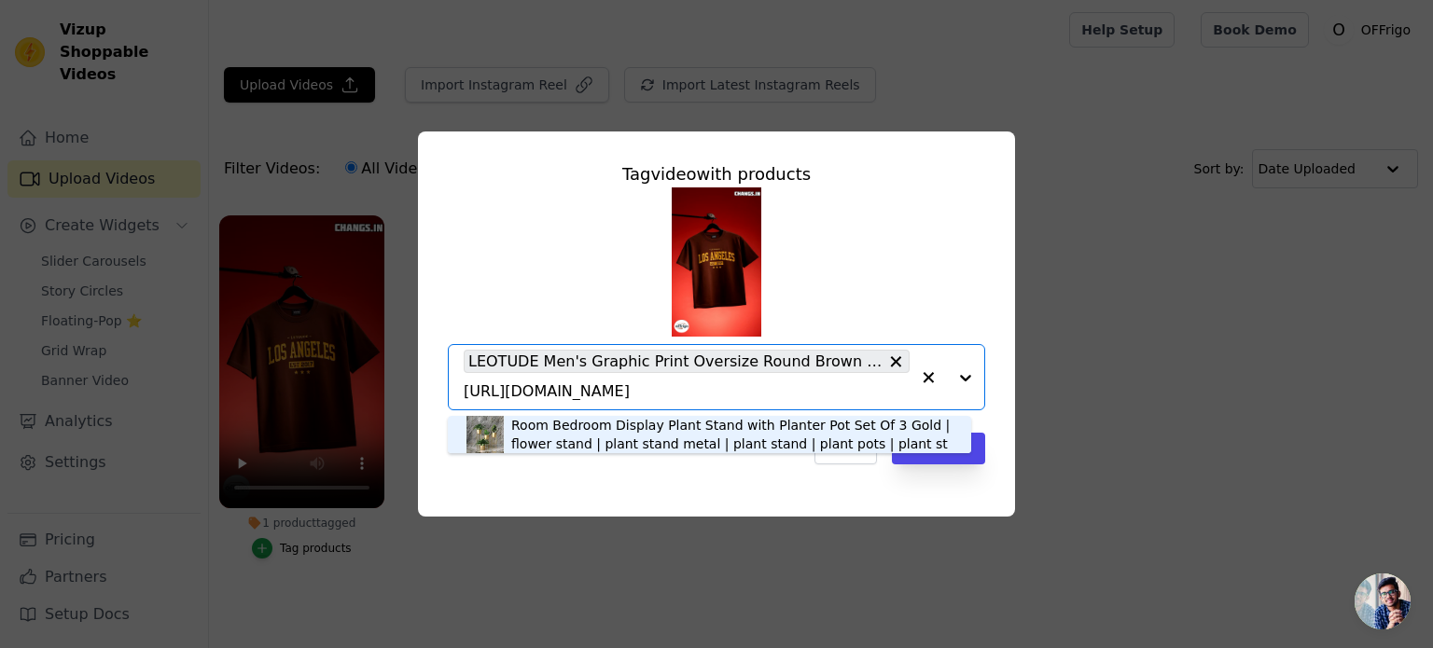
click at [758, 432] on div "Modern Metal Floor Tall Indoor Plant Stand Flower Stands for Living Room Bedroo…" at bounding box center [731, 434] width 441 height 75
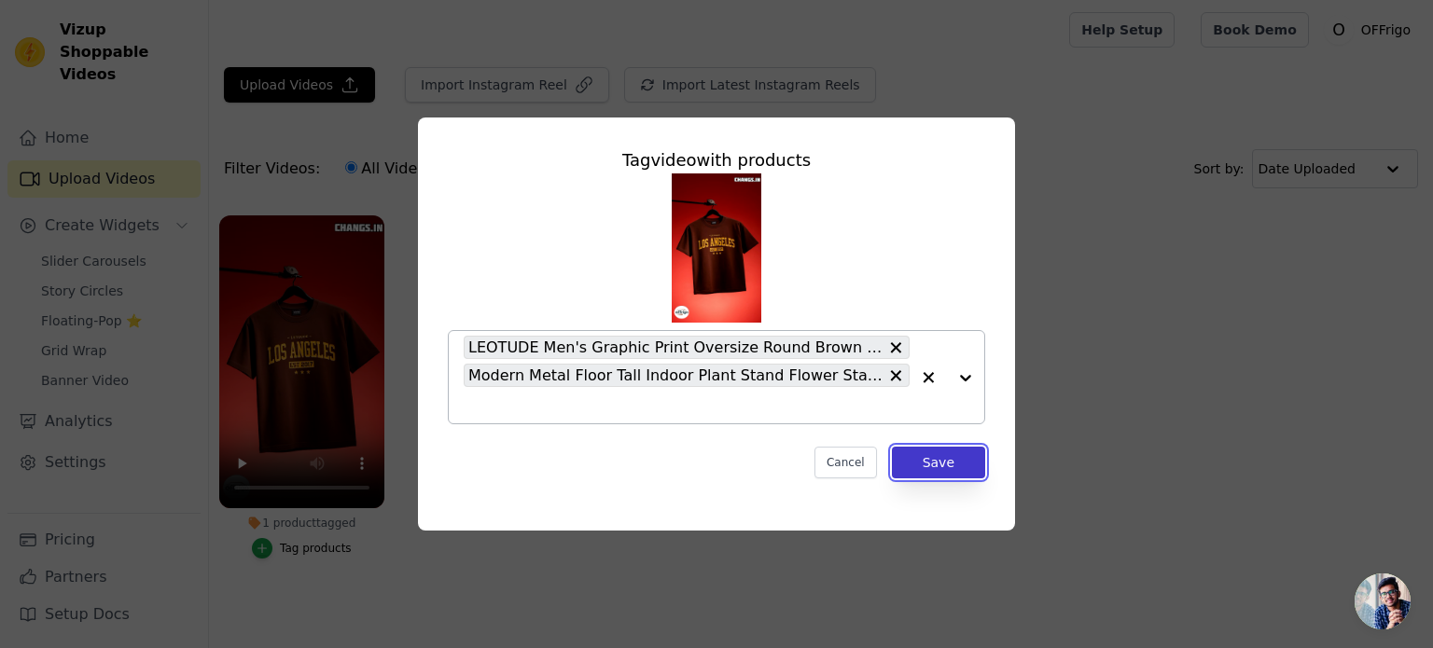
click at [917, 467] on button "Save" at bounding box center [938, 463] width 93 height 32
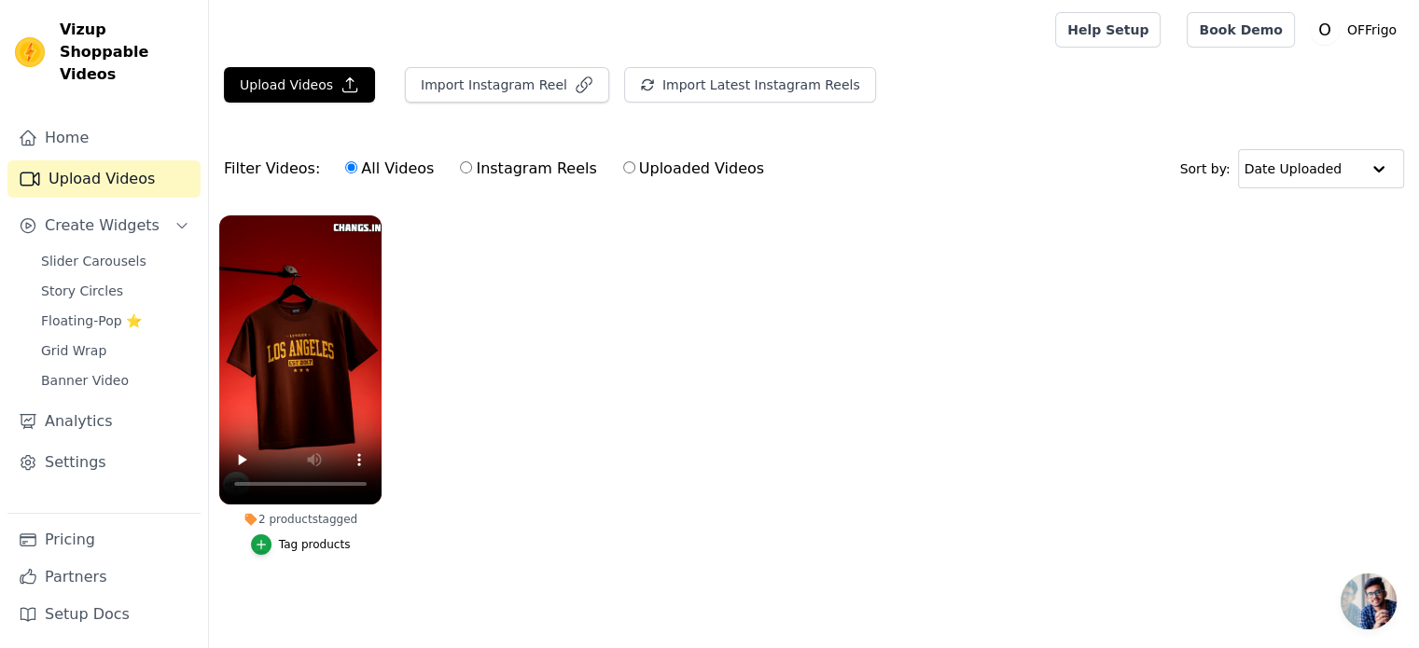
click at [299, 541] on div "Tag products" at bounding box center [315, 544] width 72 height 15
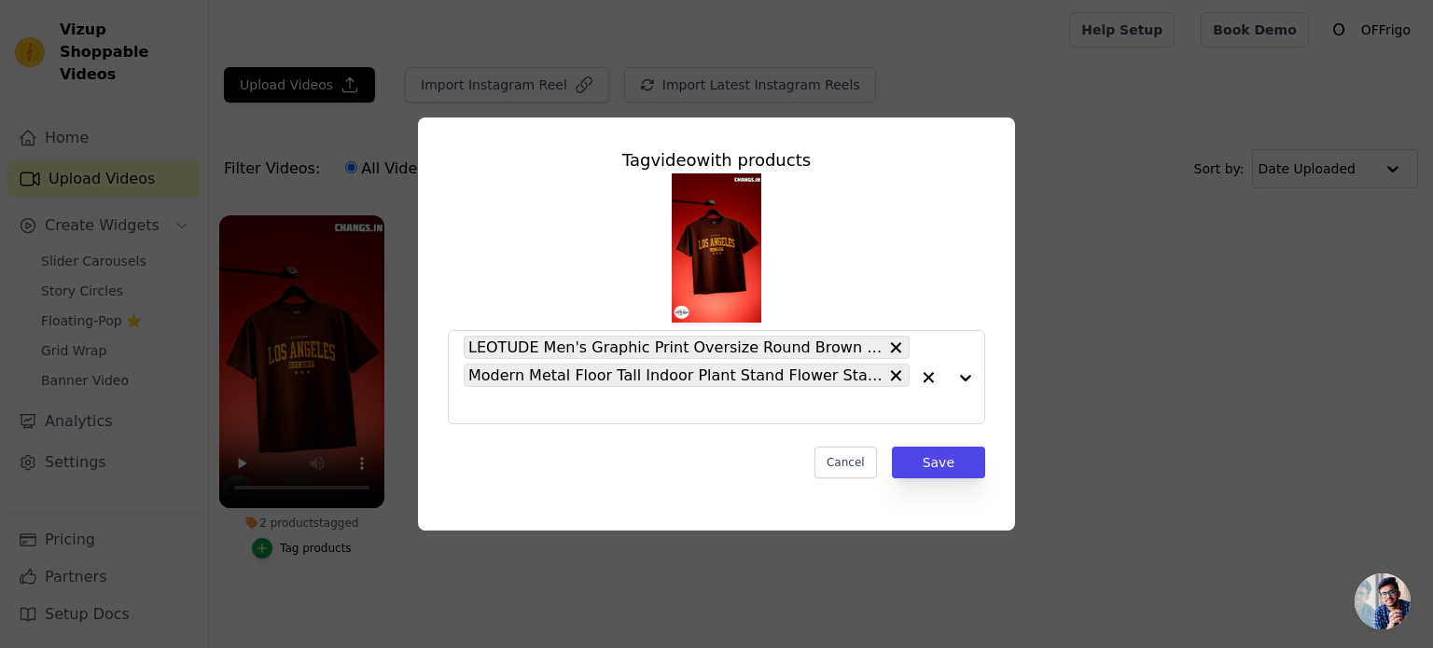
click at [408, 558] on div "Tag video with products LEOTUDE Men's Graphic Print Oversize Round Brown Tshirt…" at bounding box center [716, 324] width 1373 height 473
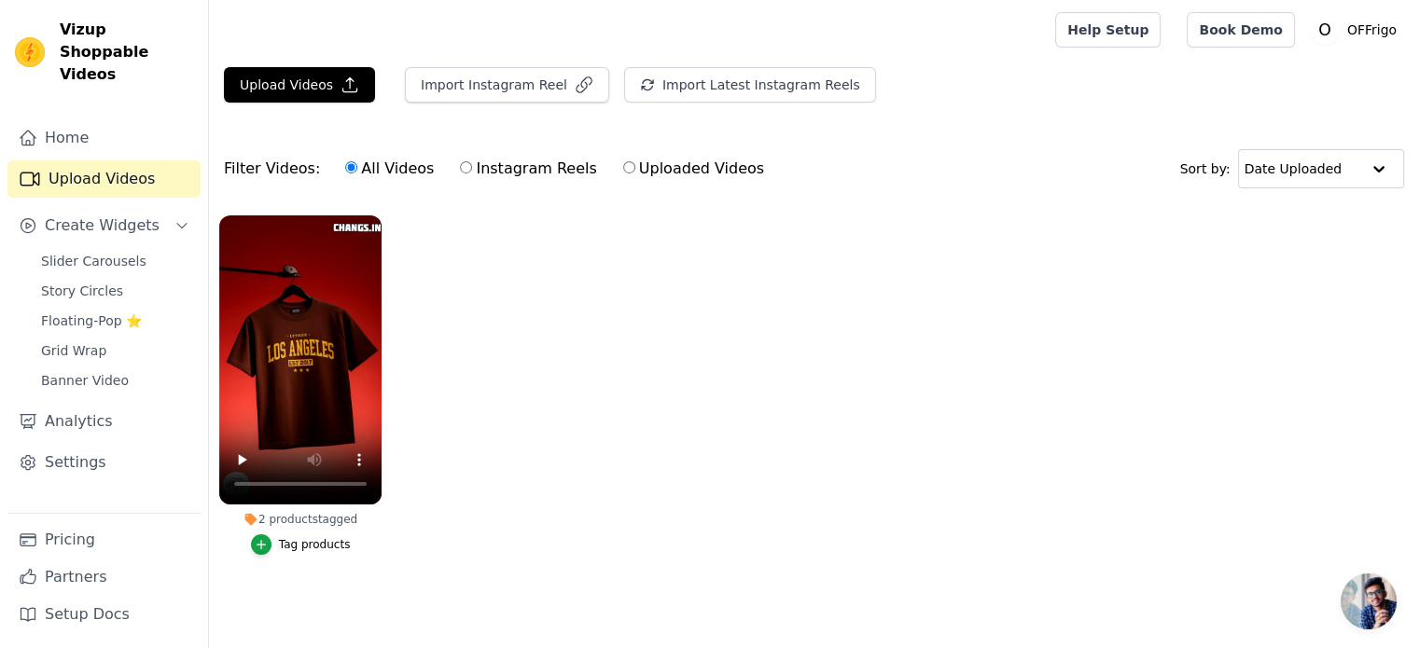
click at [314, 539] on div "Tag products" at bounding box center [315, 544] width 72 height 15
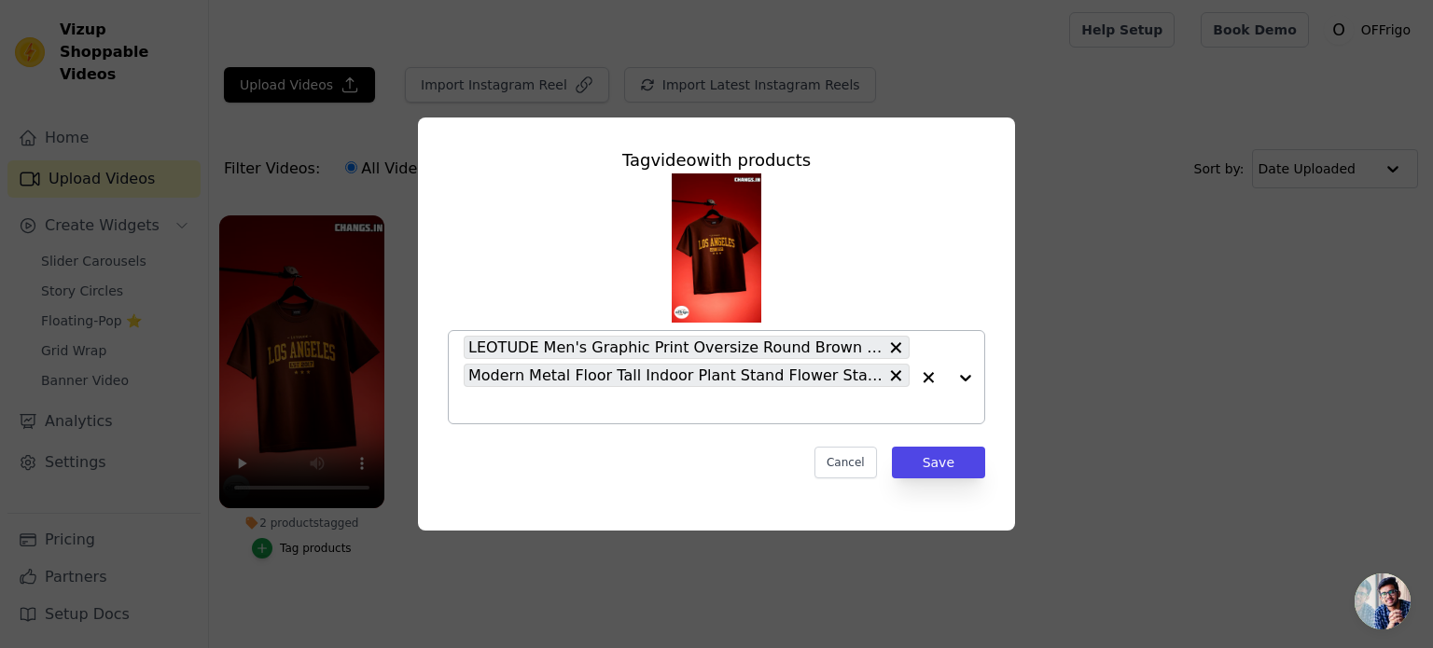
click at [492, 396] on input "2 products tagged Tag video with products LEOTUDE Men's Graphic Print Oversize …" at bounding box center [687, 405] width 446 height 18
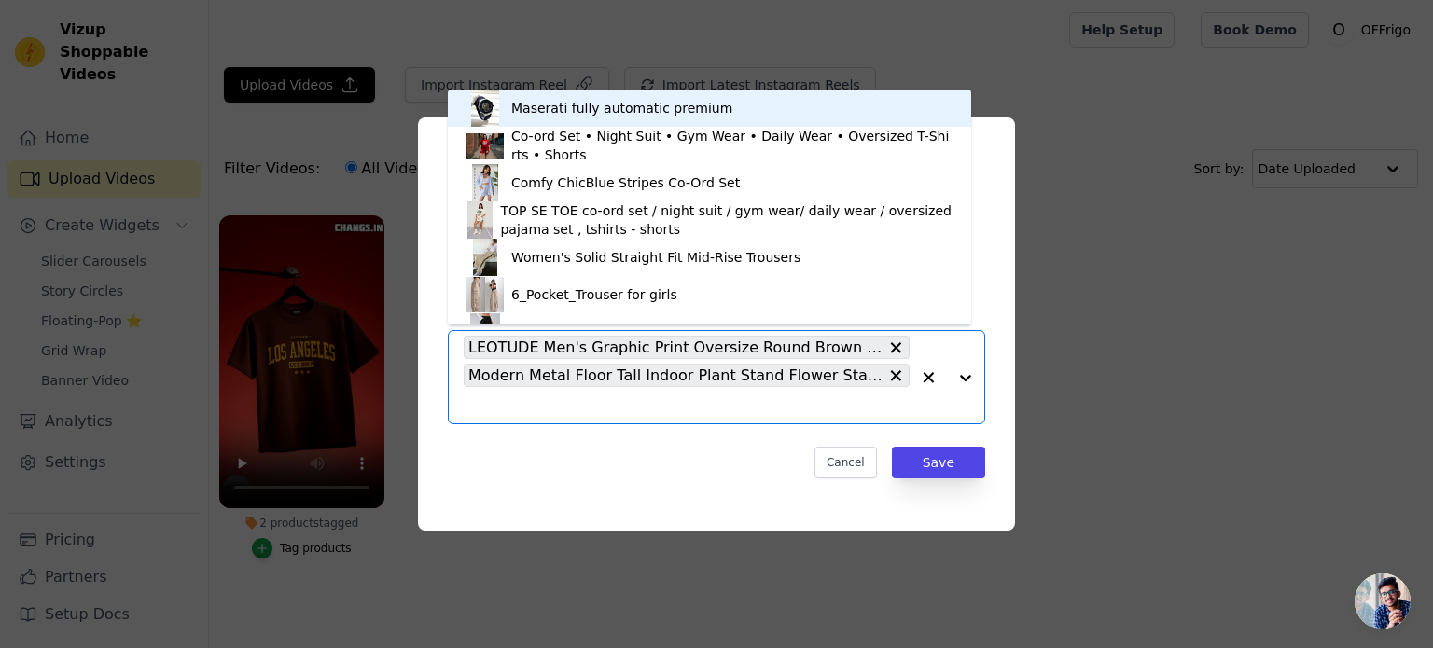
paste input "https://changs.in/products/premium-swan-pair-of-kissing-duck-showpieces-for-hom…"
type input "https://changs.in/products/premium-swan-pair-of-kissing-duck-showpieces-for-hom…"
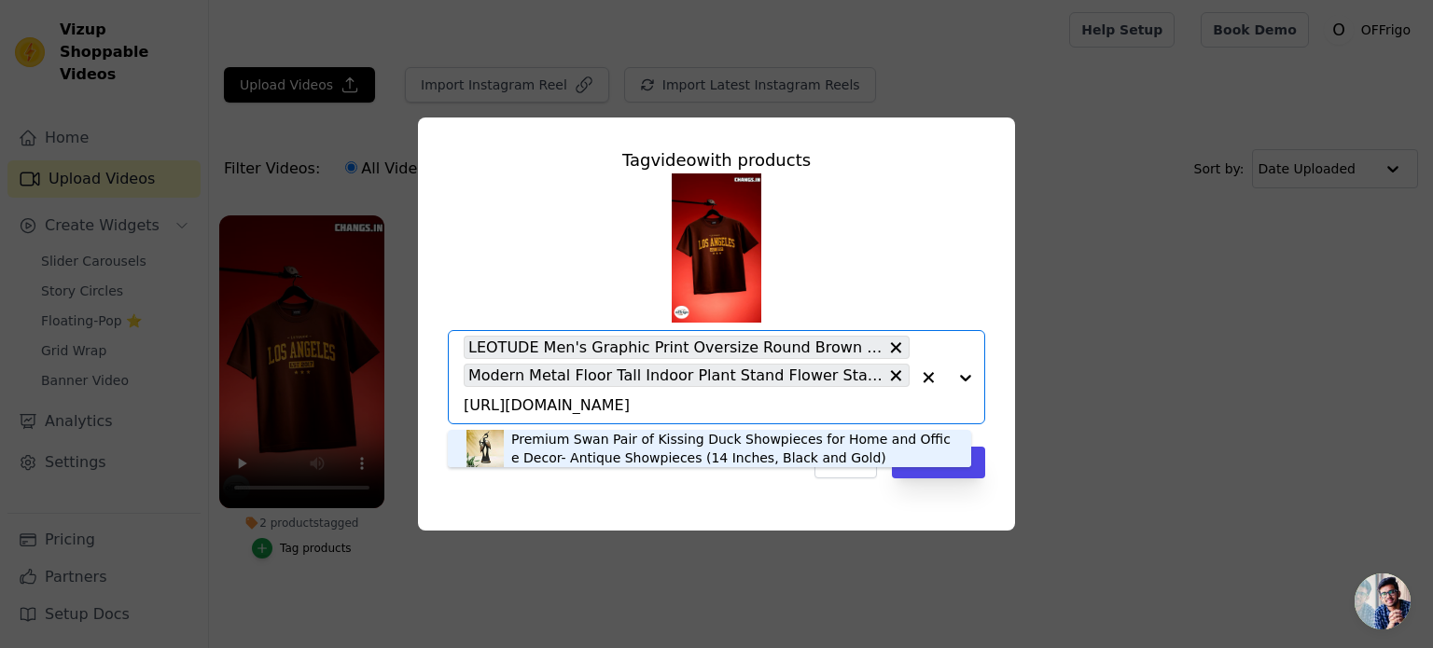
click at [532, 440] on div "Premium Swan Pair of Kissing Duck Showpieces for Home and Office Decor- Antique…" at bounding box center [731, 448] width 441 height 37
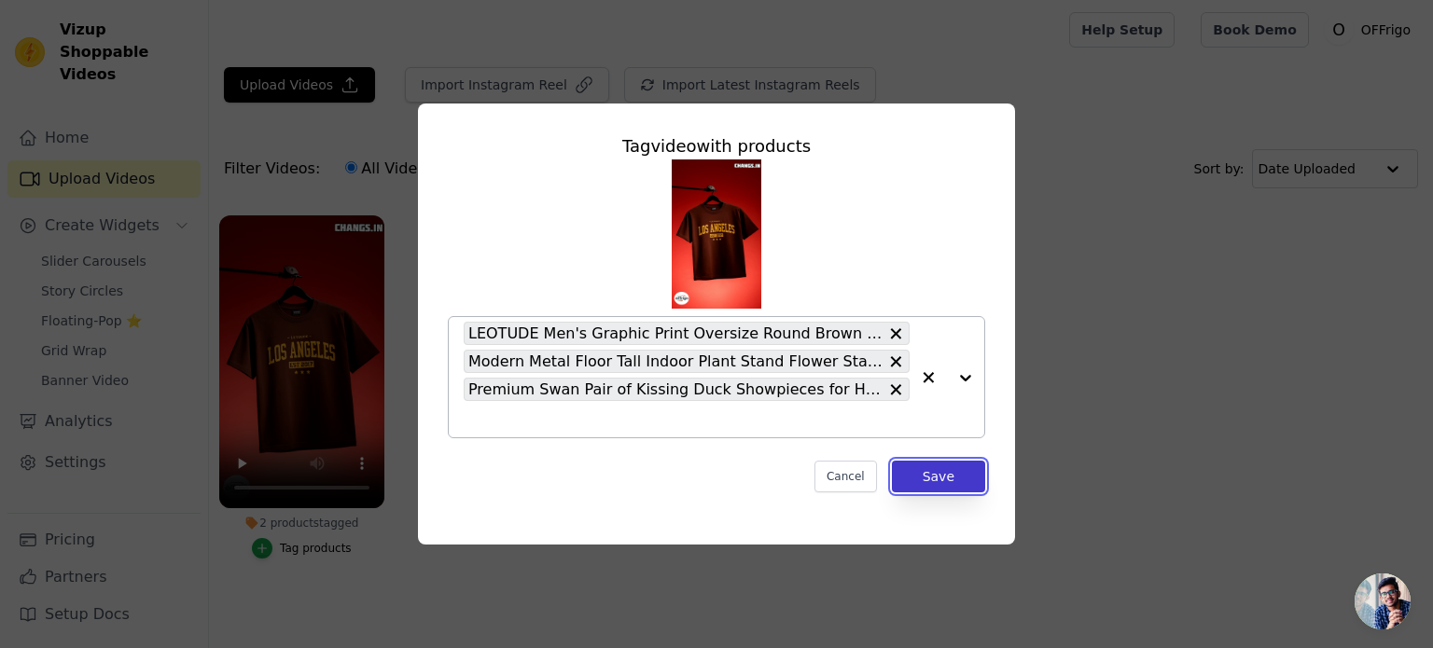
click at [960, 485] on button "Save" at bounding box center [938, 477] width 93 height 32
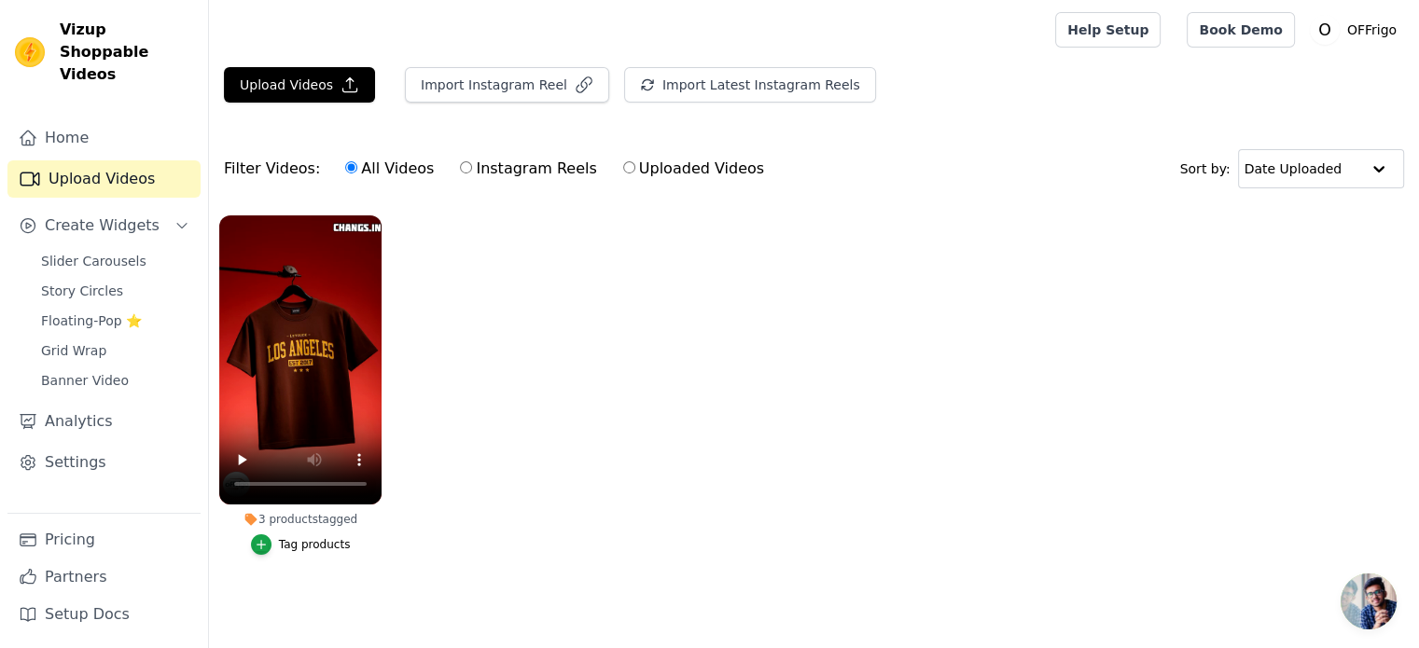
click at [306, 537] on div "Tag products" at bounding box center [315, 544] width 72 height 15
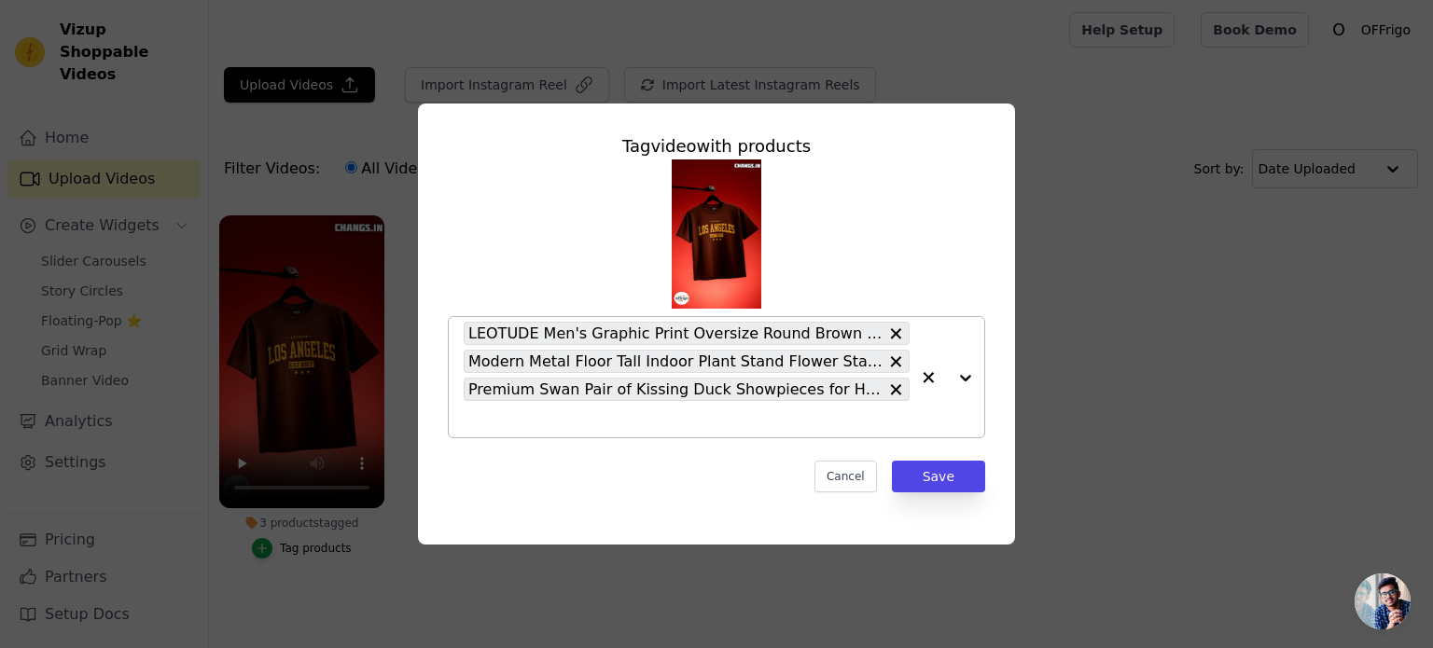
click at [494, 420] on input "3 products tagged Tag video with products LEOTUDE Men's Graphic Print Oversize …" at bounding box center [687, 419] width 446 height 18
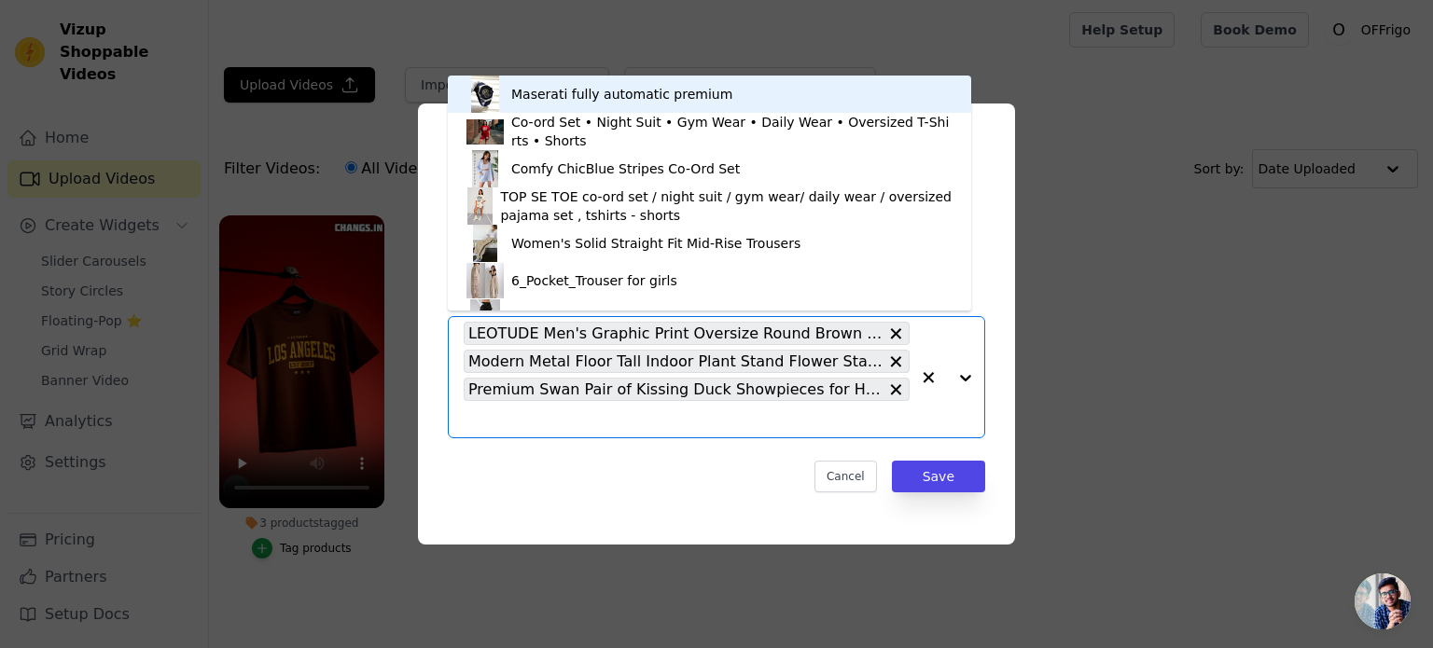
paste input "https://changs.in/products/artificial-plant-for-home-decor-or-office-decor-also…"
type input "https://changs.in/products/artificial-plant-for-home-decor-or-office-decor-also…"
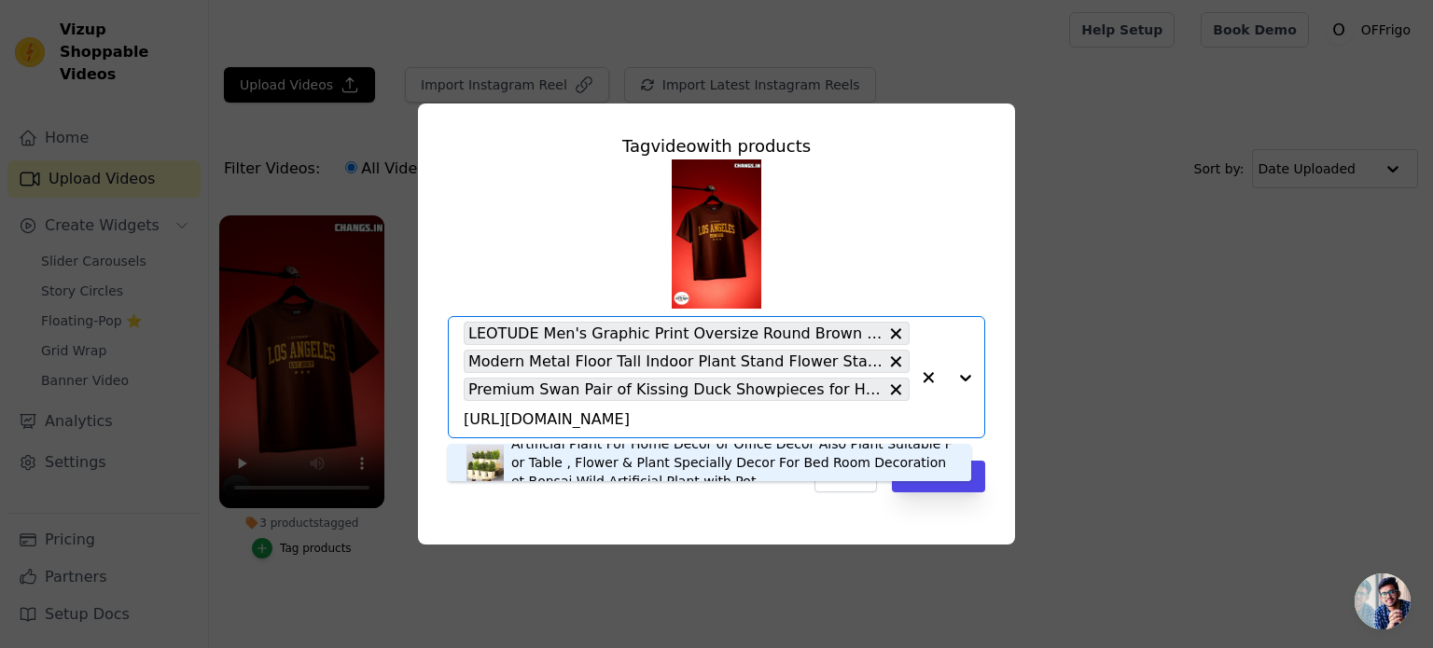
click at [538, 474] on div "Artificial Plant For Home Decor or Office Décor Also Plant Suitable For Table ,…" at bounding box center [731, 463] width 441 height 56
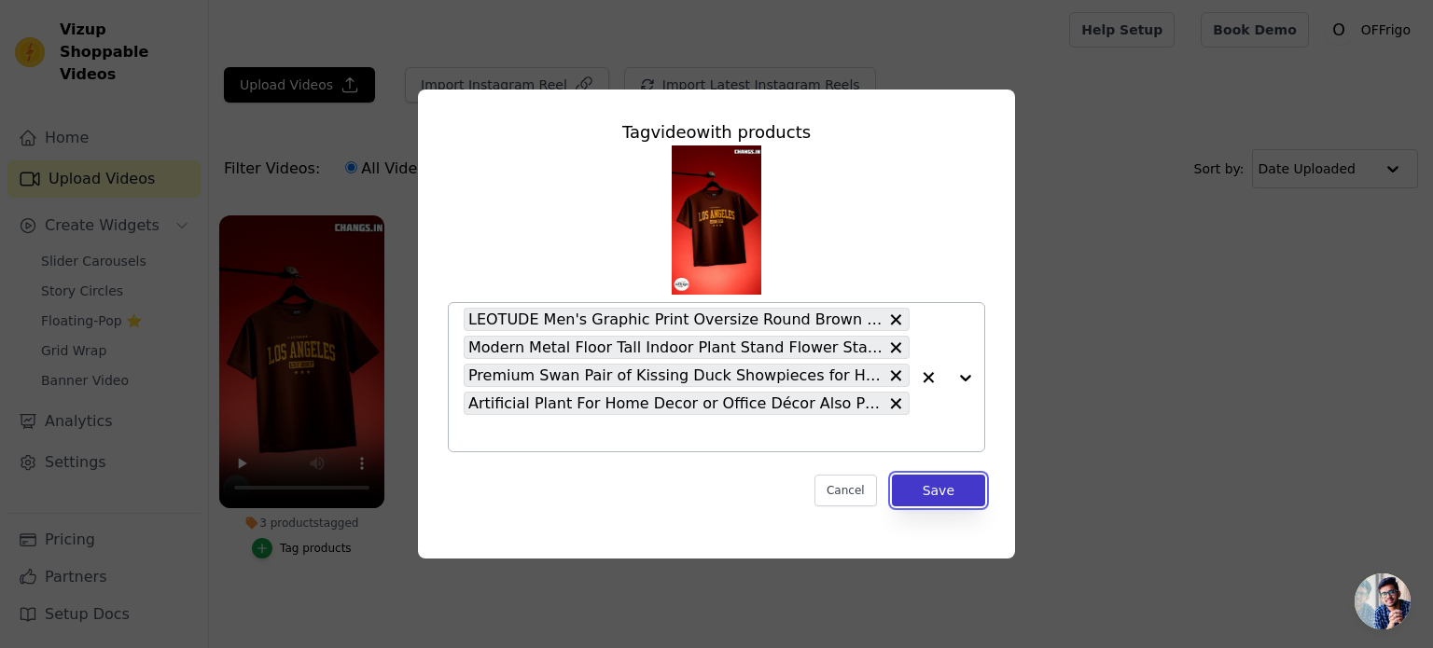
click at [936, 490] on button "Save" at bounding box center [938, 491] width 93 height 32
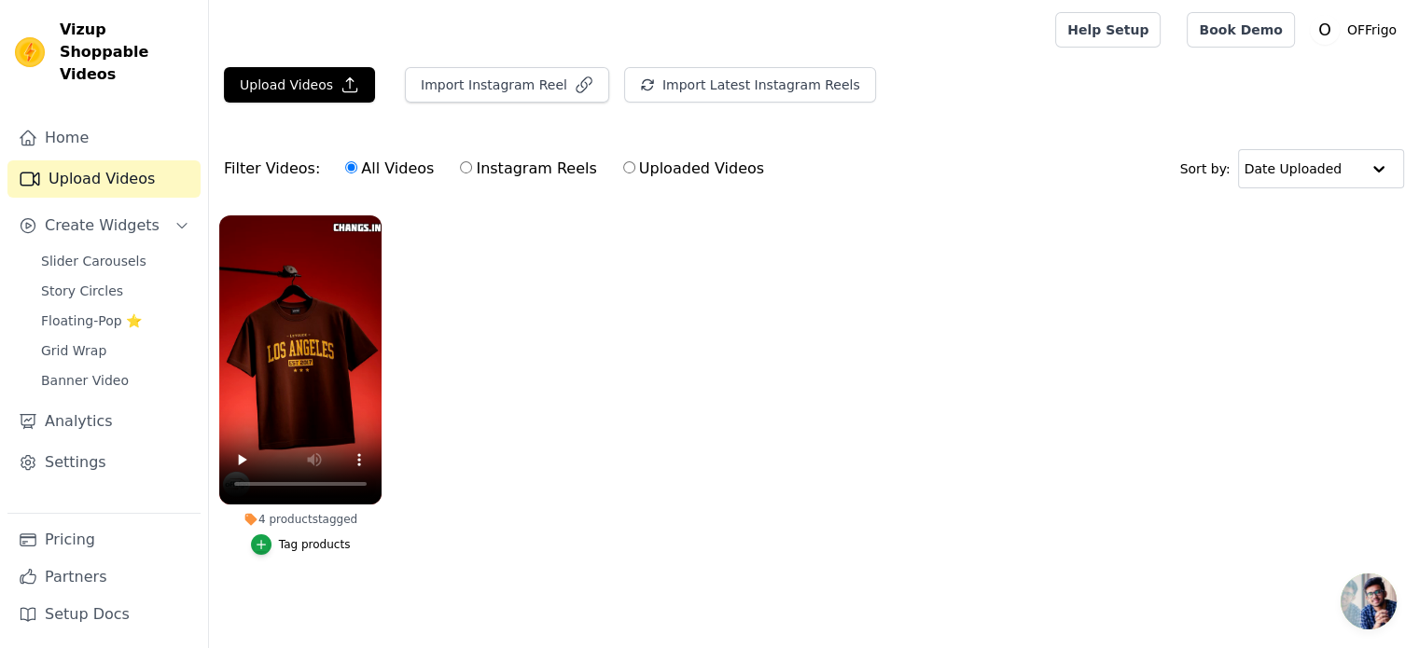
click at [312, 544] on div "Tag products" at bounding box center [315, 544] width 72 height 15
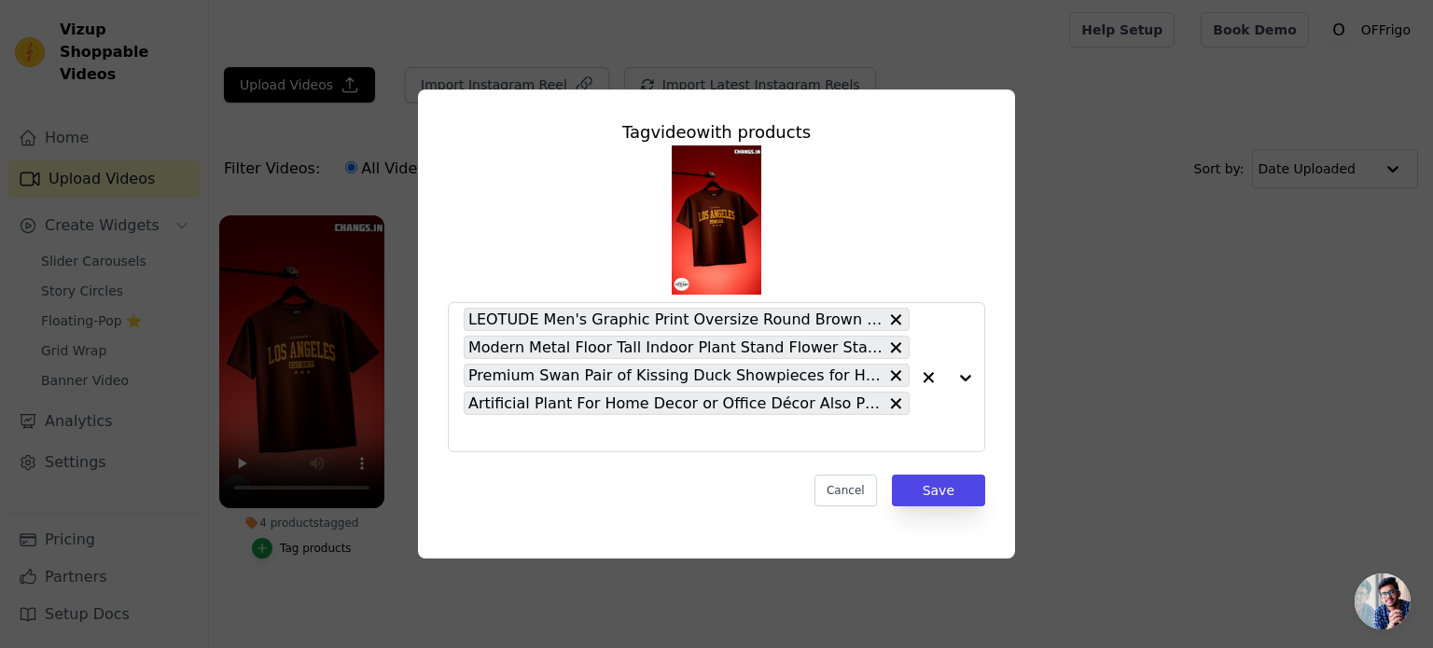
click at [490, 619] on div "Tag video with products LEOTUDE Men's Graphic Print Oversize Round Brown Tshirt…" at bounding box center [716, 324] width 1433 height 648
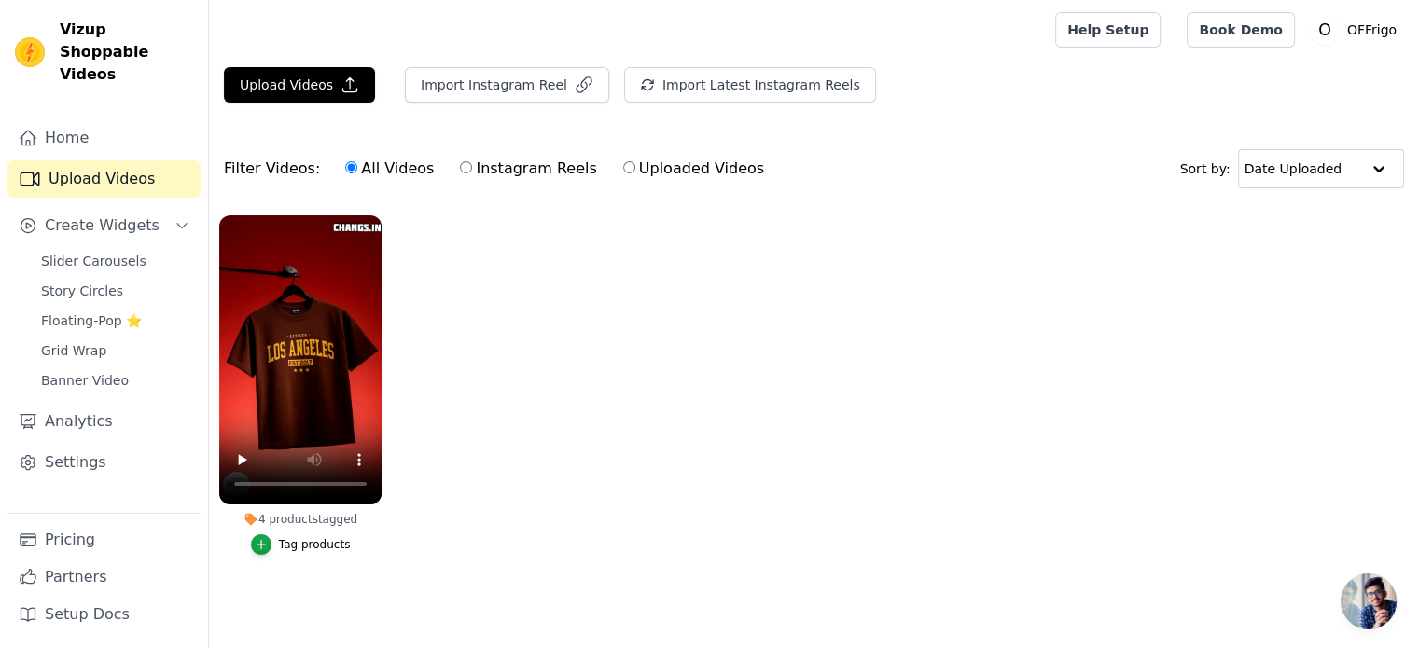
click at [303, 540] on div "Tag products" at bounding box center [315, 544] width 72 height 15
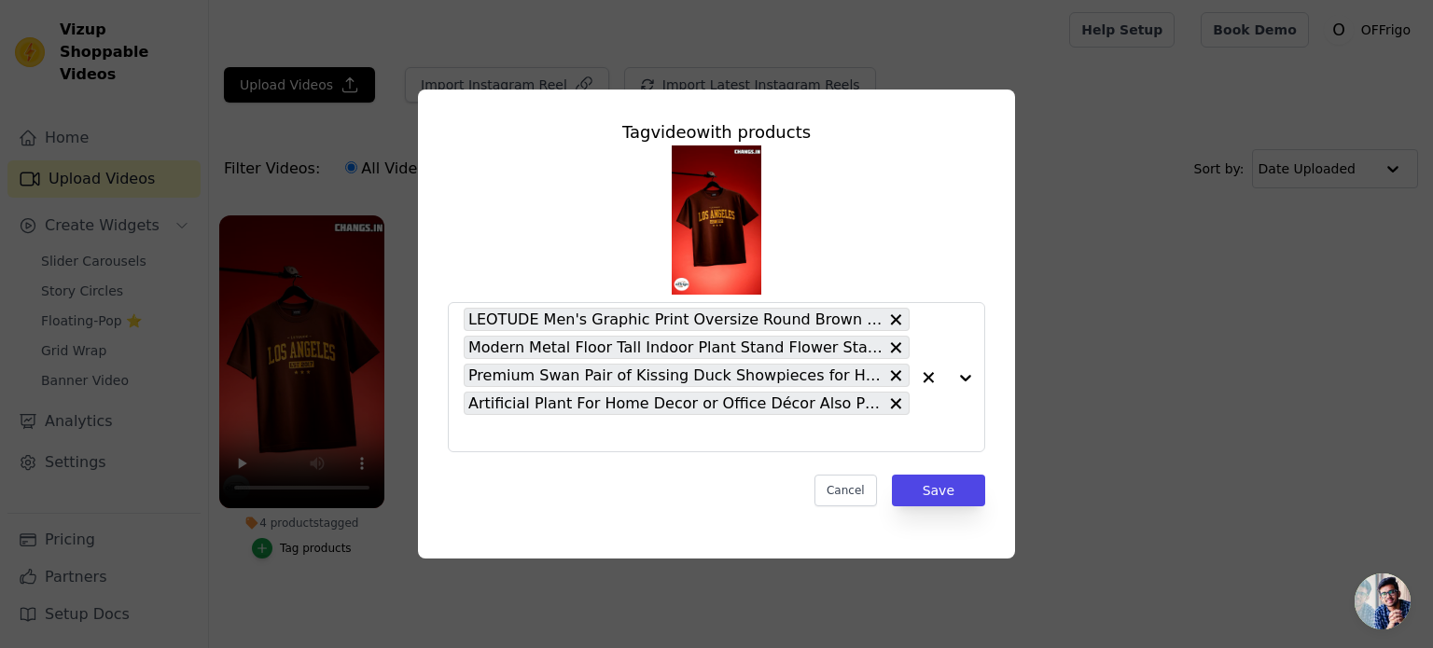
click at [1134, 404] on div "Tag video with products LEOTUDE Men's Graphic Print Oversize Round Brown Tshirt…" at bounding box center [716, 324] width 1373 height 529
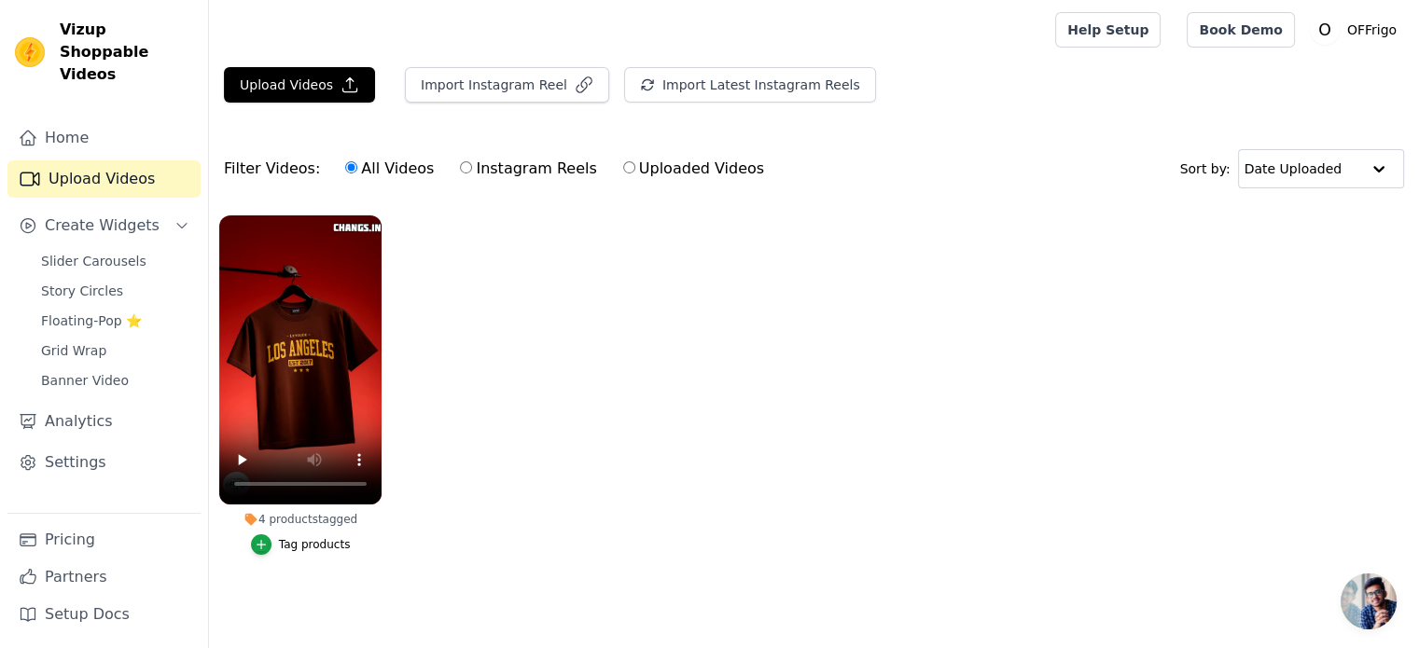
click at [324, 544] on div "Tag products" at bounding box center [315, 544] width 72 height 15
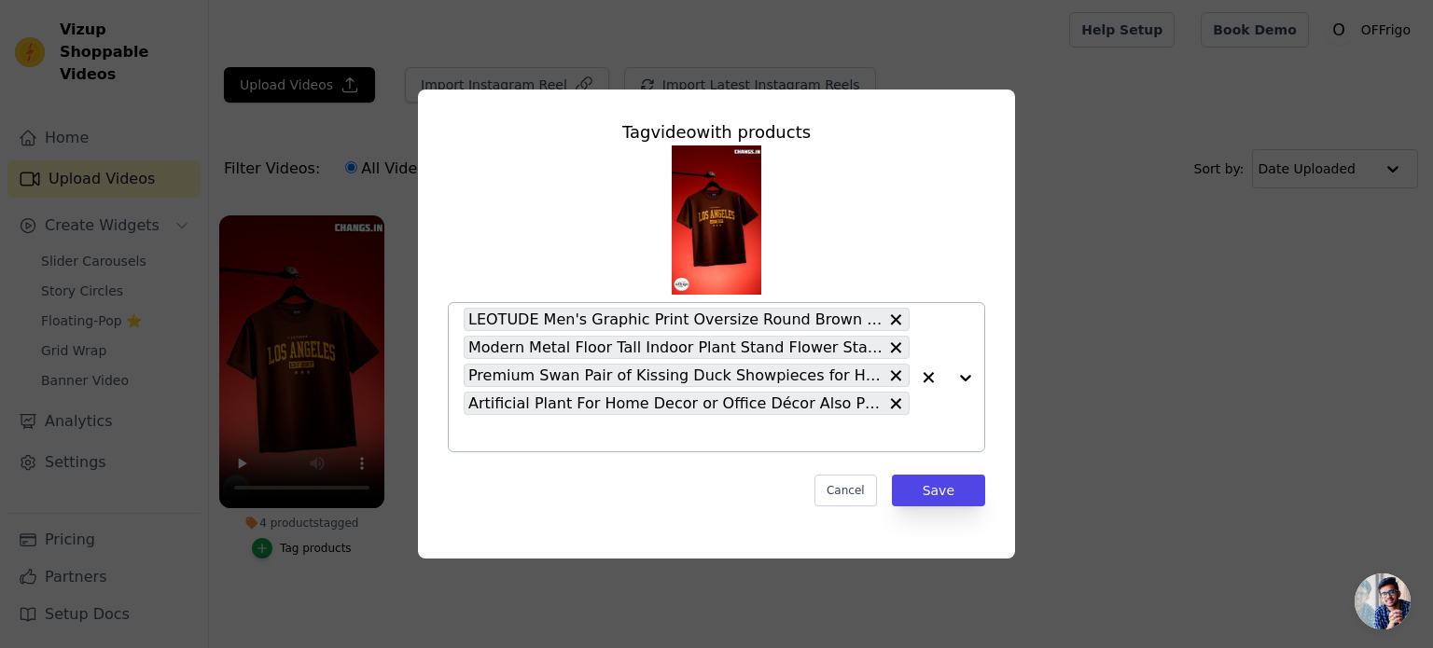
click at [966, 374] on div at bounding box center [947, 377] width 75 height 148
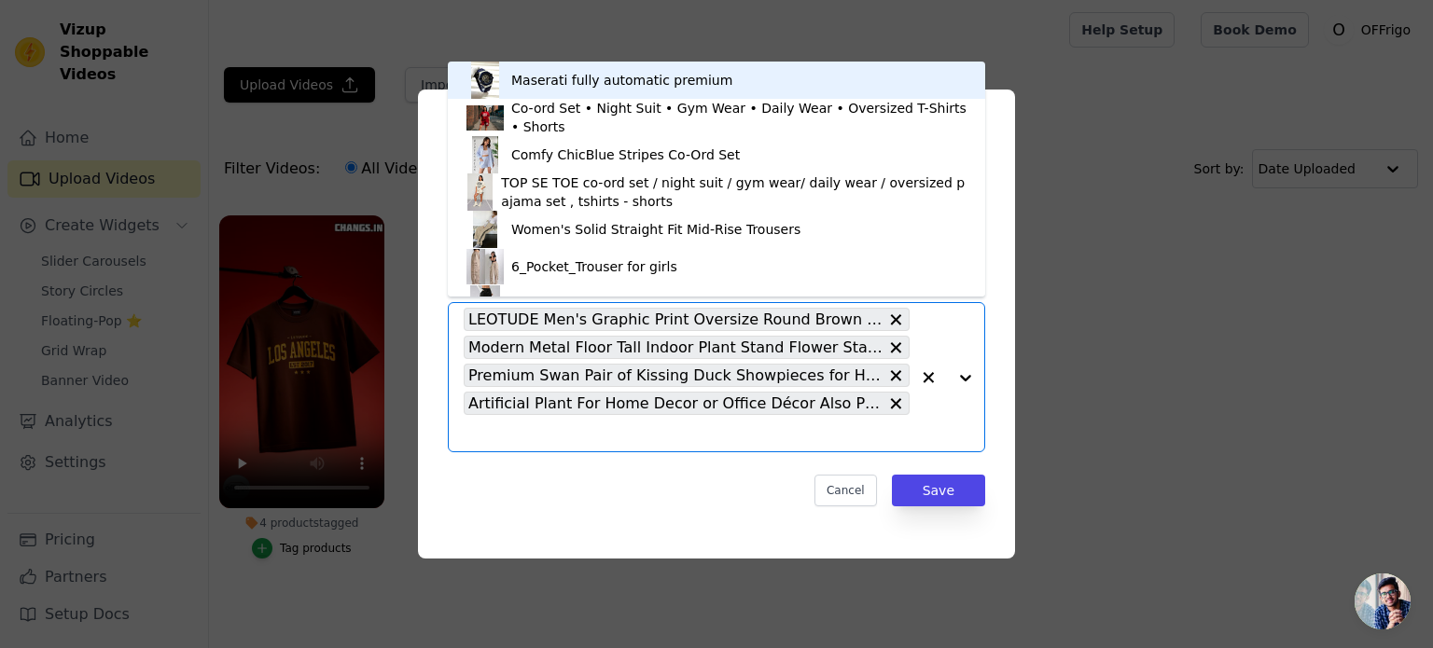
click at [567, 451] on div "LEOTUDE Men's Graphic Print Oversize Round Brown Tshirts Modern Metal Floor Tal…" at bounding box center [687, 377] width 446 height 148
click at [470, 436] on input "4 products tagged Tag video with products Maserati fully automatic premium Co-o…" at bounding box center [687, 433] width 446 height 18
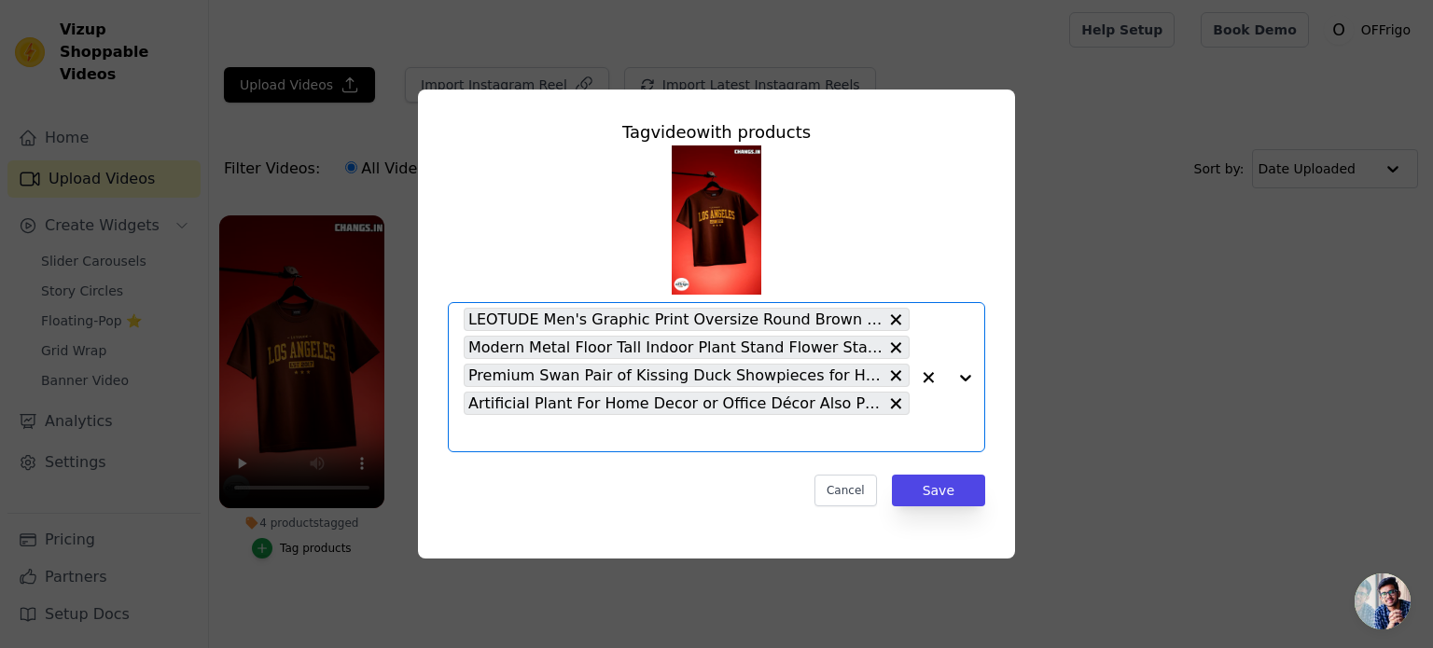
click at [470, 436] on input "4 products tagged Tag video with products Option LEOTUDE Men's Graphic Print Ov…" at bounding box center [687, 433] width 446 height 18
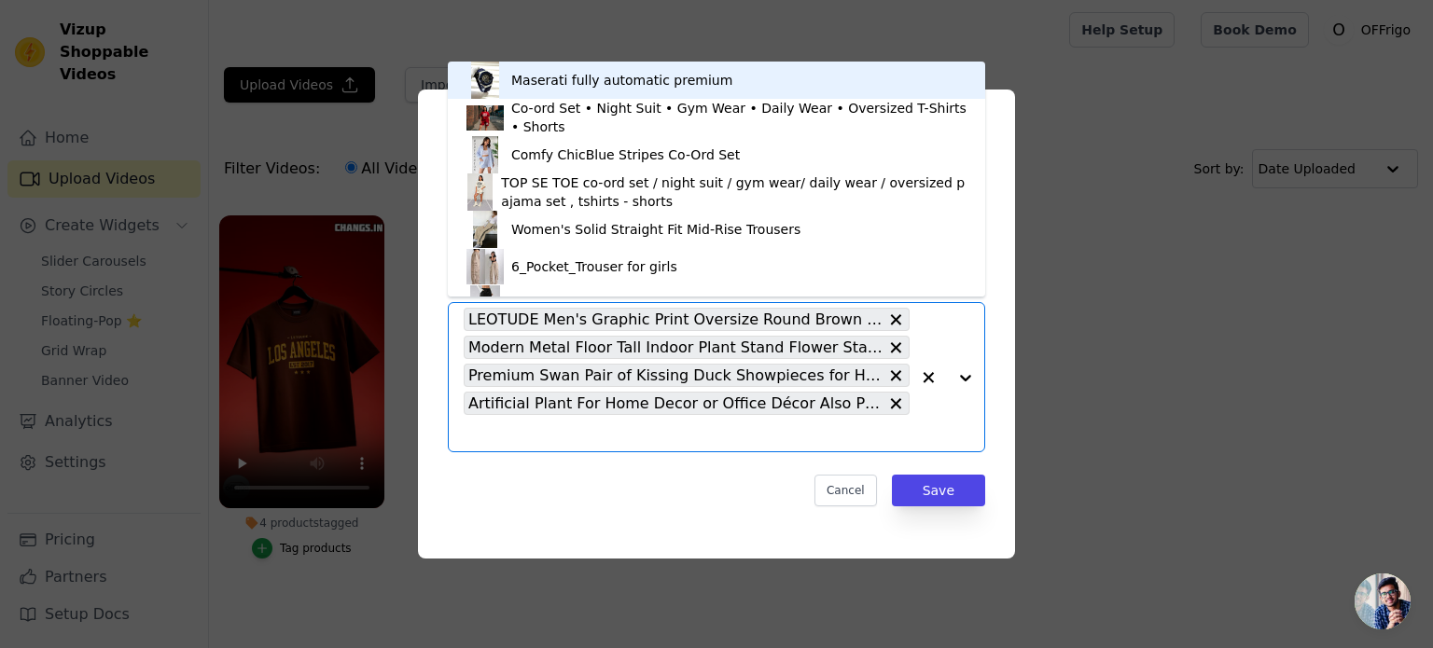
click at [239, 458] on div "Tag video with products Maserati fully automatic premium Co-ord Set • Night Sui…" at bounding box center [716, 324] width 1373 height 529
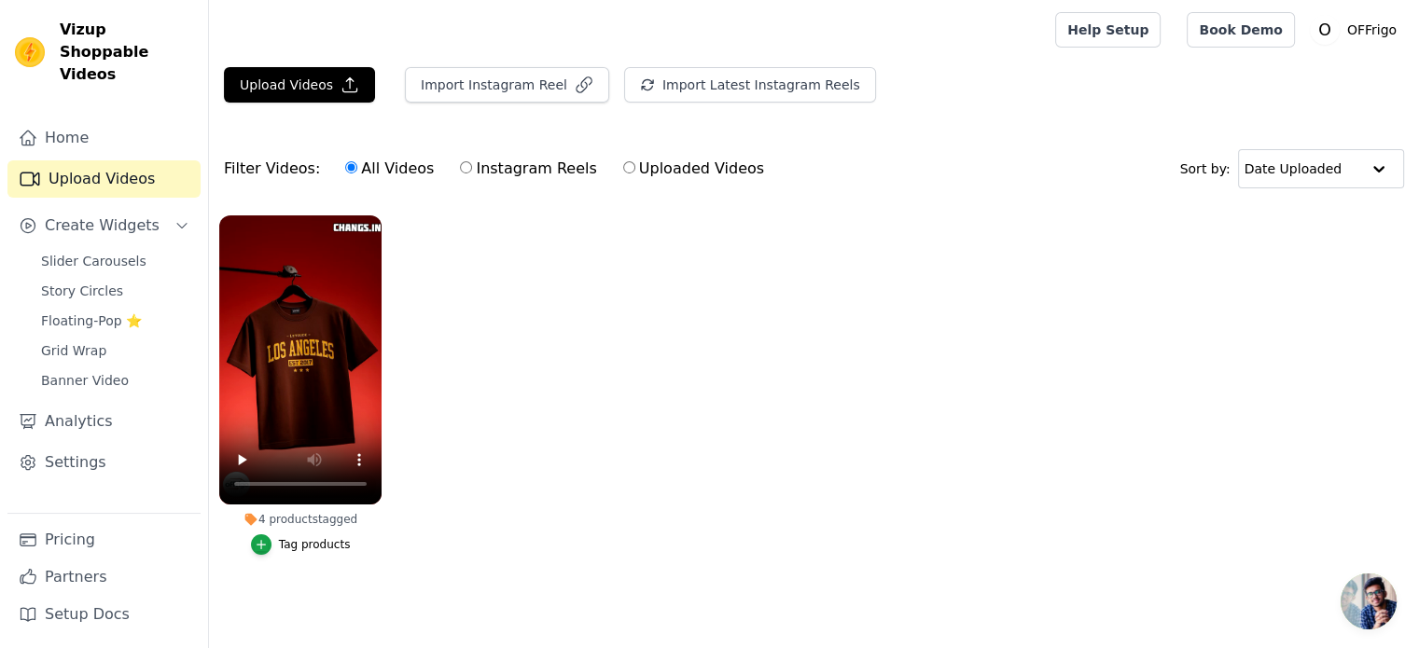
click at [295, 541] on div "Tag products" at bounding box center [315, 544] width 72 height 15
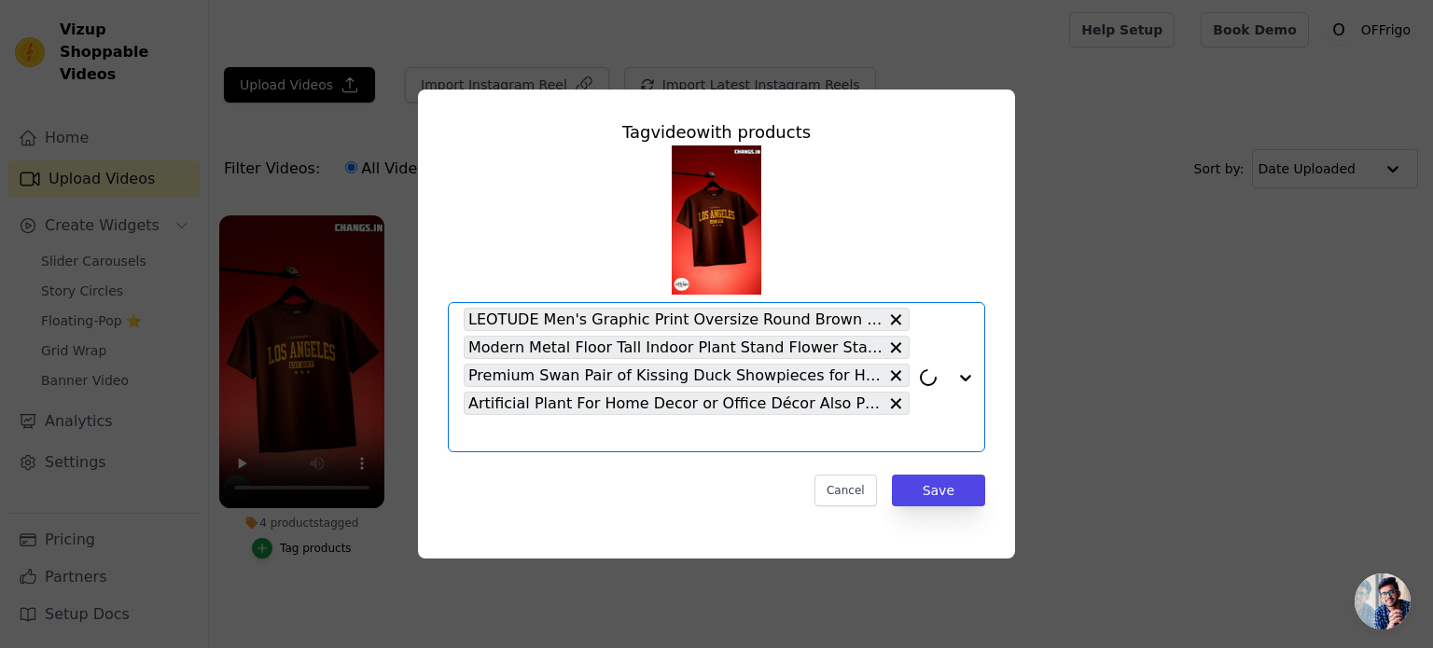
click at [546, 432] on input "4 products tagged Tag video with products Option LEOTUDE Men's Graphic Print Ov…" at bounding box center [687, 433] width 446 height 18
paste input "https://changs.in/products/casual-knit-shirt-for-mens-stylish-half-sleeve-mens-…"
type input "https://changs.in/products/casual-knit-shirt-for-mens-stylish-half-sleeve-mens-…"
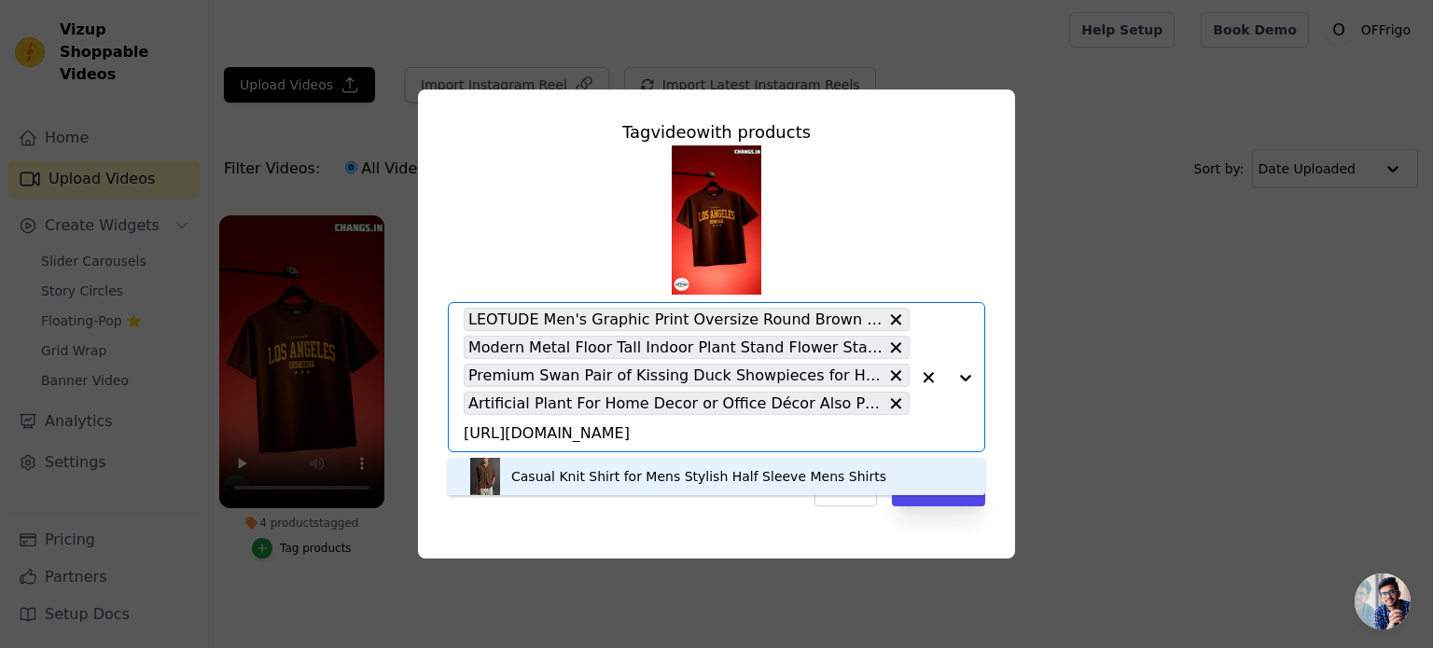
click at [693, 472] on div "Casual Knit Shirt for Mens Stylish Half Sleeve Mens Shirts" at bounding box center [698, 476] width 375 height 19
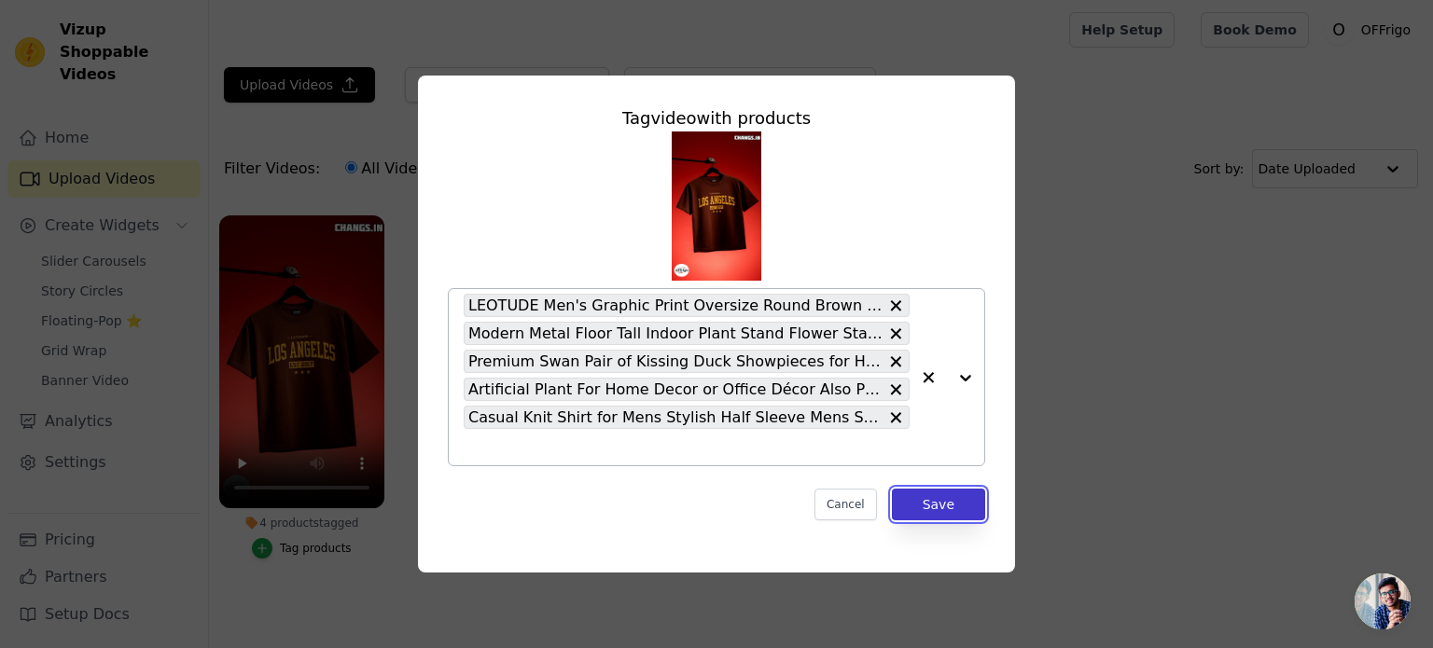
click at [933, 501] on button "Save" at bounding box center [938, 505] width 93 height 32
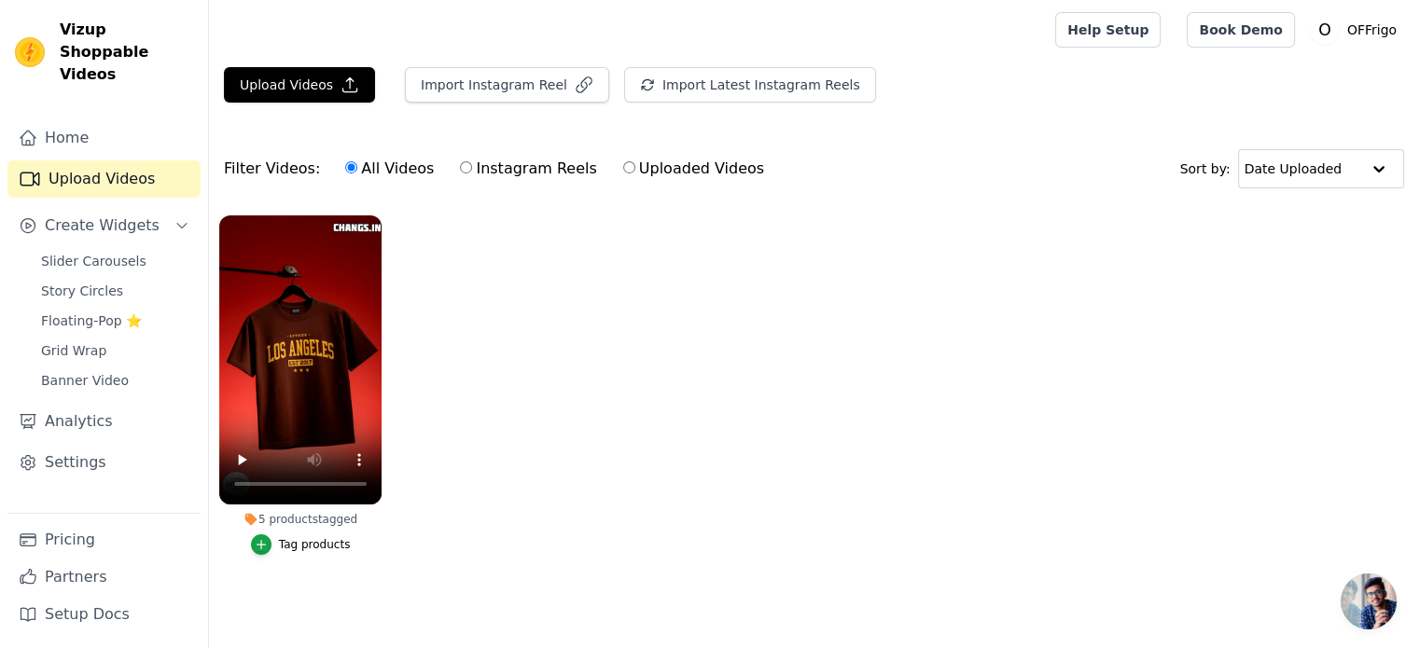
click at [298, 540] on div "Tag products" at bounding box center [315, 544] width 72 height 15
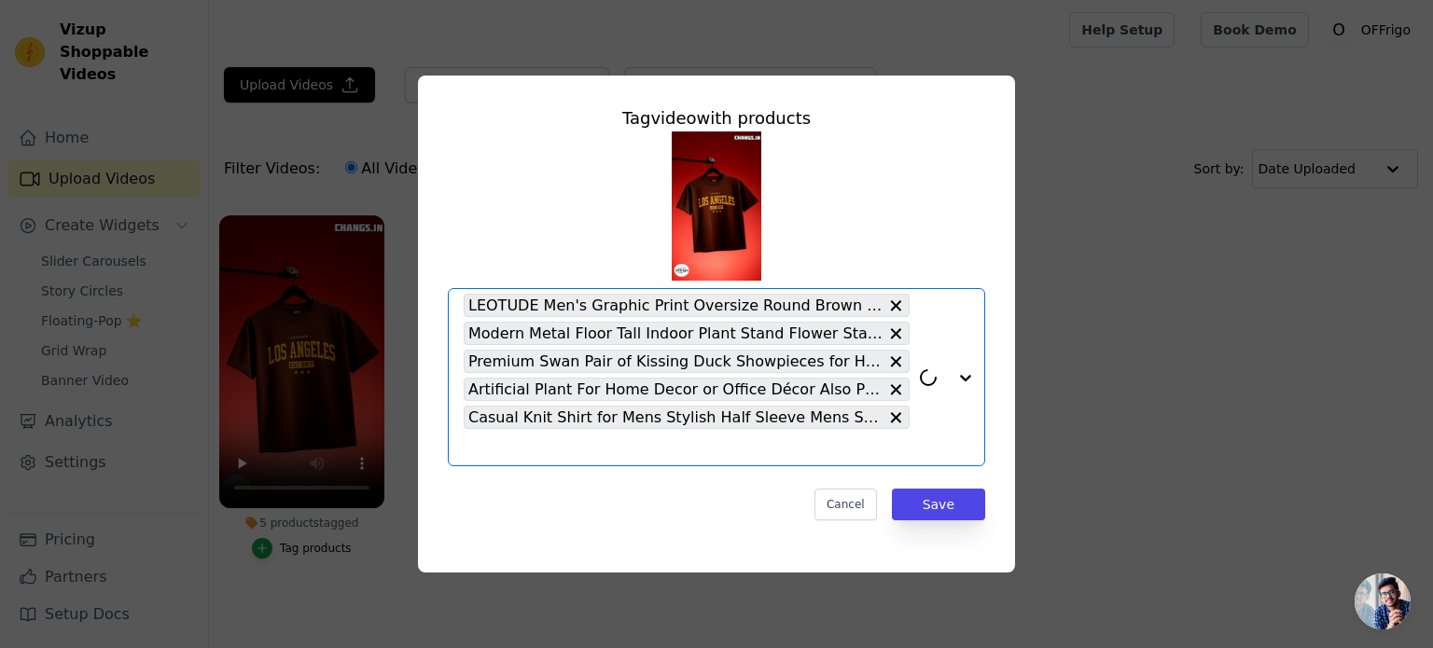
click at [493, 456] on input "5 products tagged Tag video with products Option LEOTUDE Men's Graphic Print Ov…" at bounding box center [687, 447] width 446 height 18
paste input "https://changs.in/products/trendy-elegant-women-dresses"
type input "https://changs.in/products/trendy-elegant-women-dresses"
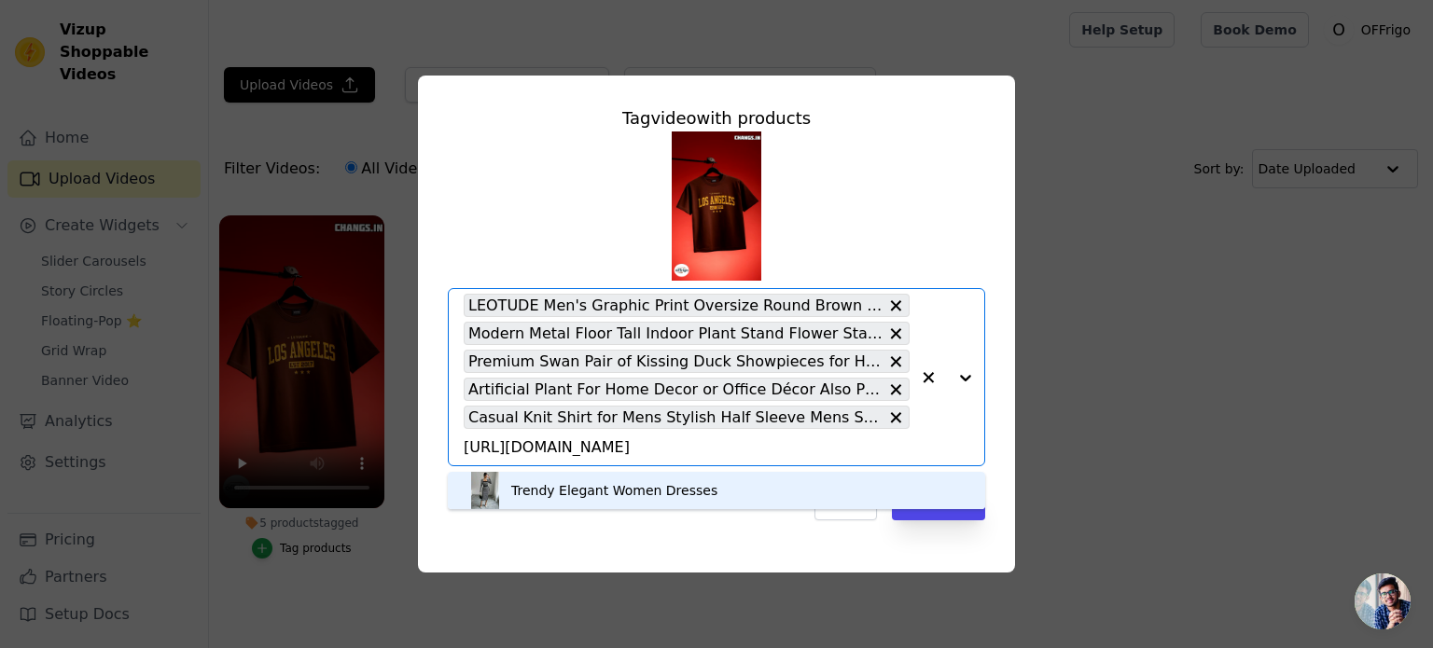
click at [589, 495] on div "Trendy Elegant Women Dresses" at bounding box center [614, 490] width 206 height 19
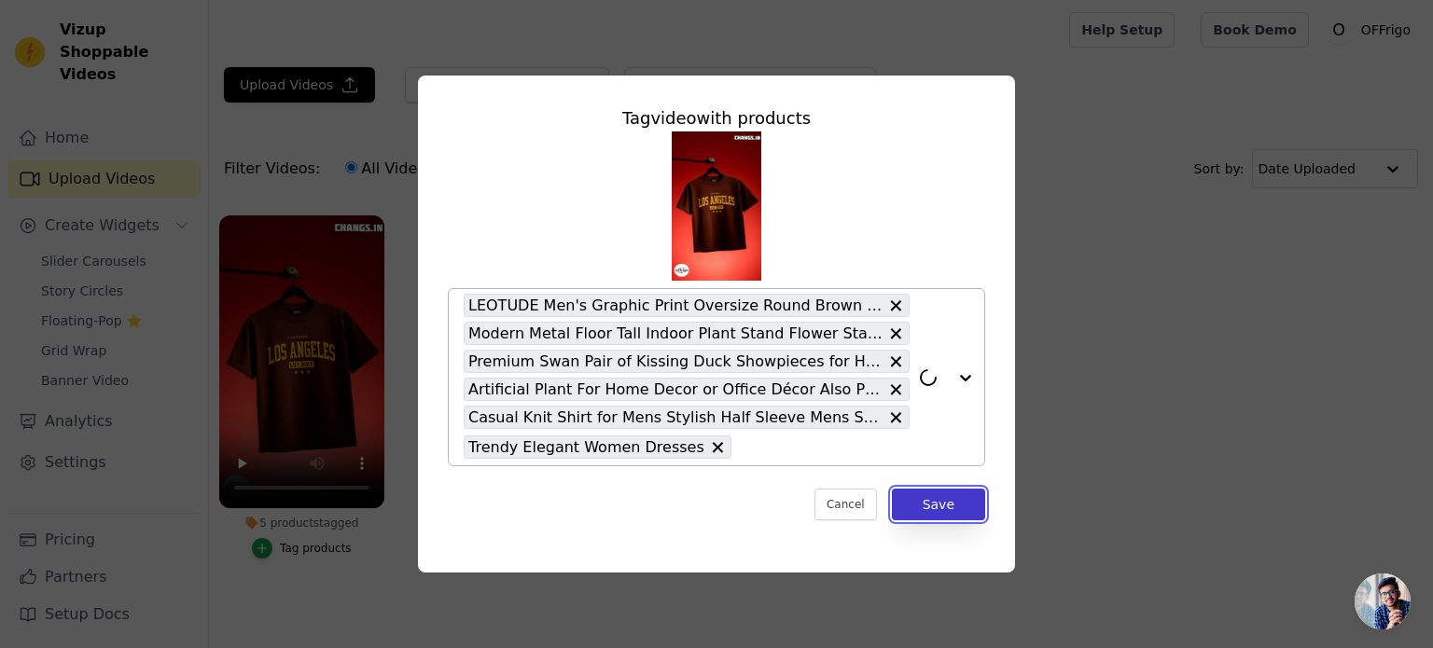
click at [929, 498] on button "Save" at bounding box center [938, 505] width 93 height 32
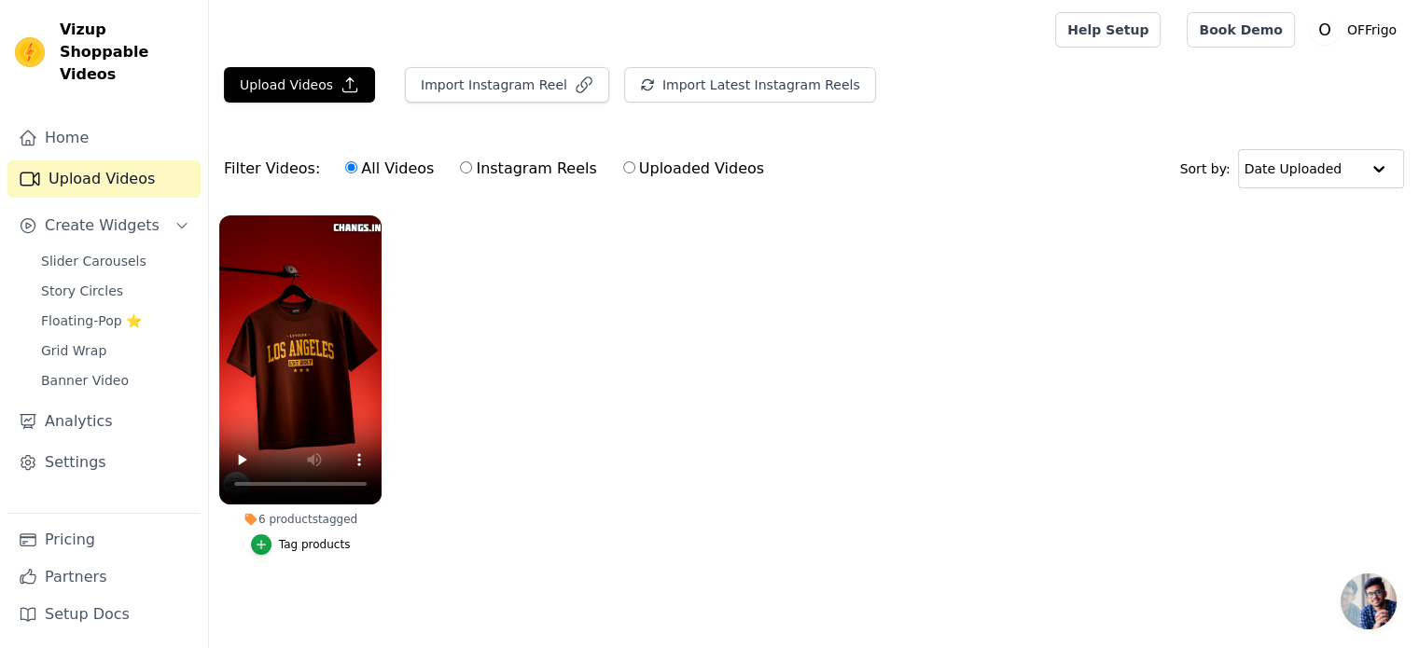
click at [320, 544] on div "Tag products" at bounding box center [315, 544] width 72 height 15
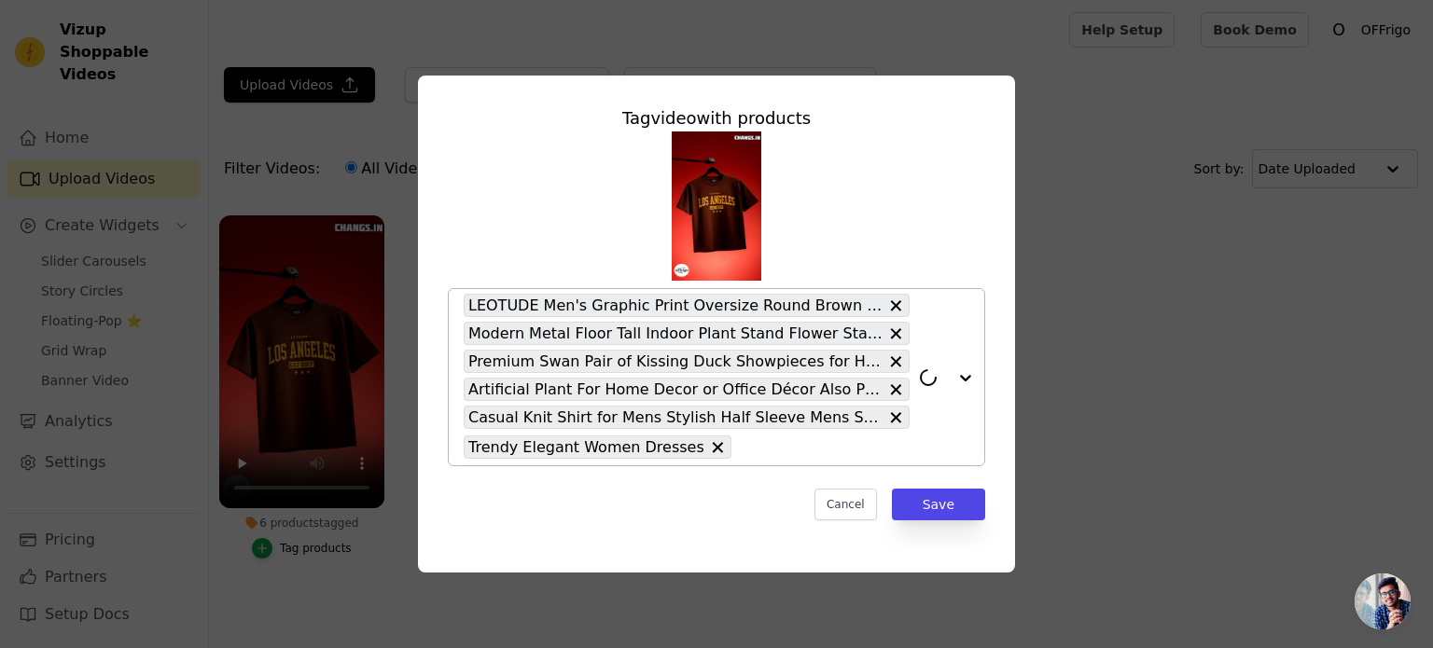
click at [769, 438] on input "6 products tagged Tag video with products LEOTUDE Men's Graphic Print Oversize …" at bounding box center [825, 447] width 169 height 18
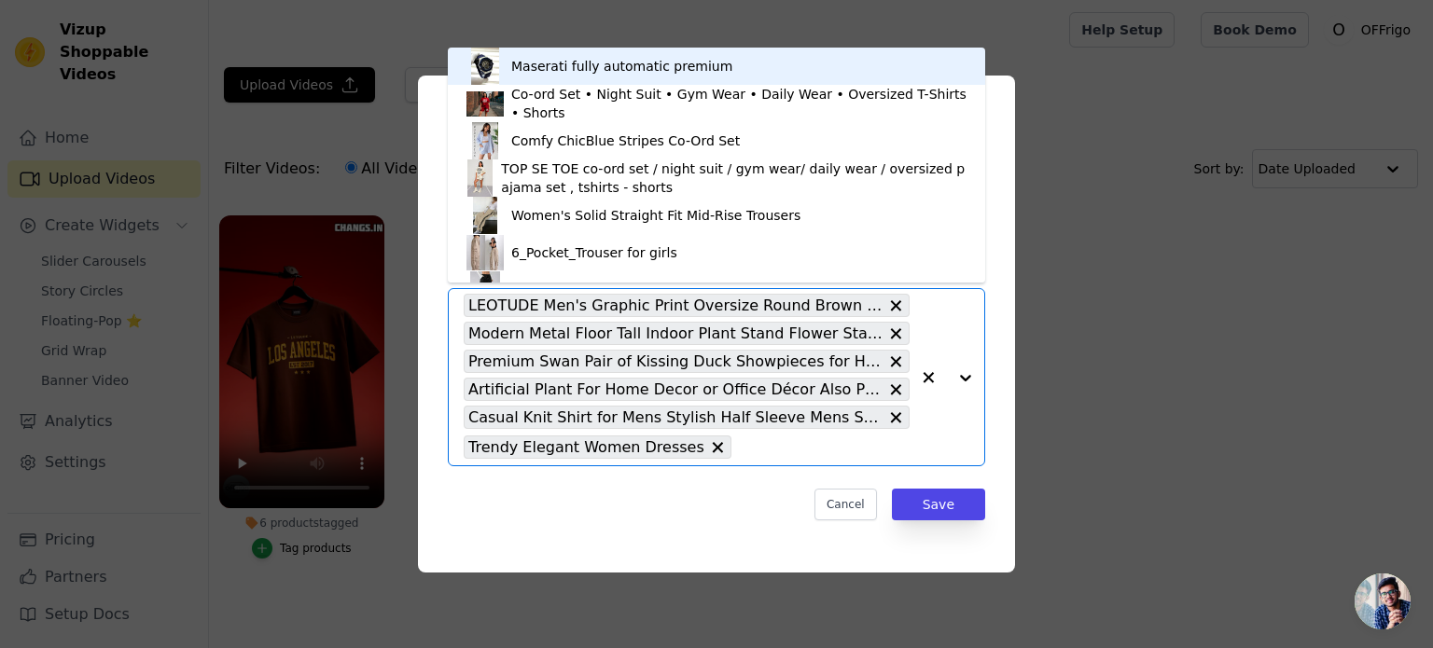
paste input "https://changs.in/products/trendy-fashionista-men-shirts"
type input "https://changs.in/products/trendy-fashionista-men-shirts"
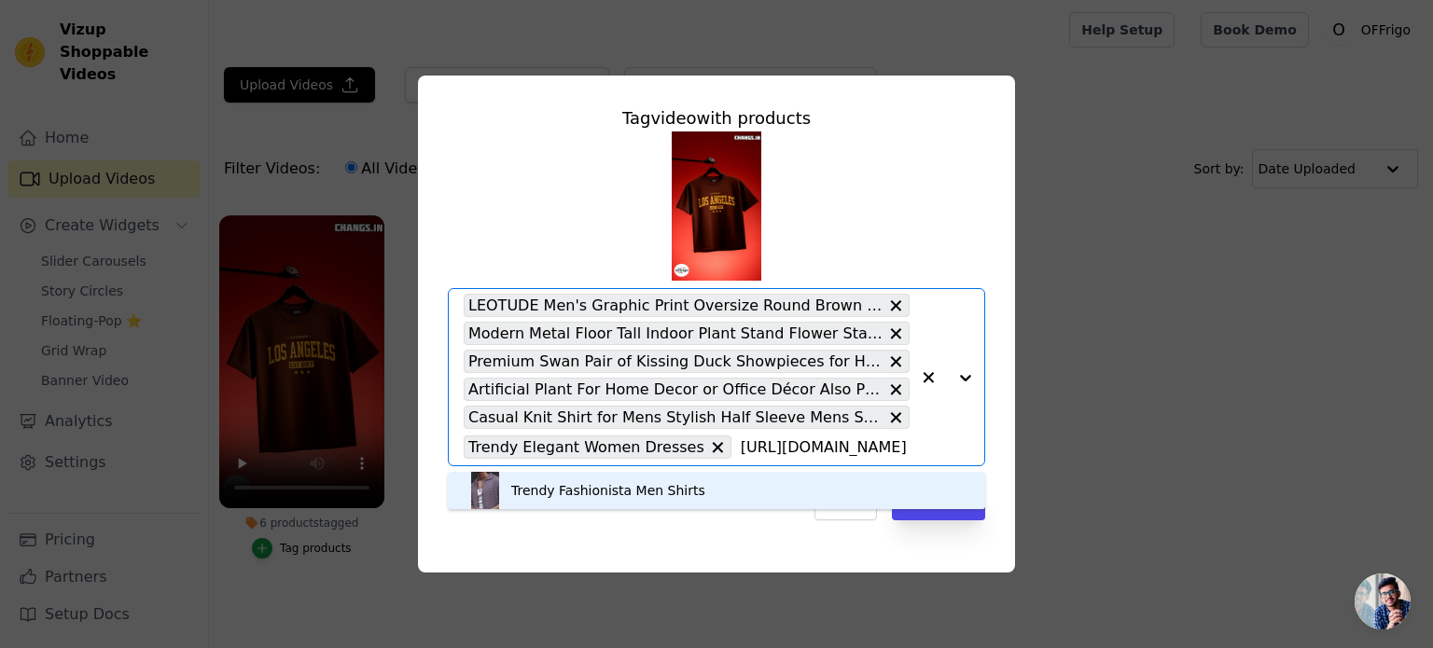
click at [577, 508] on div "Trendy Fashionista Men Shirts" at bounding box center [716, 490] width 500 height 37
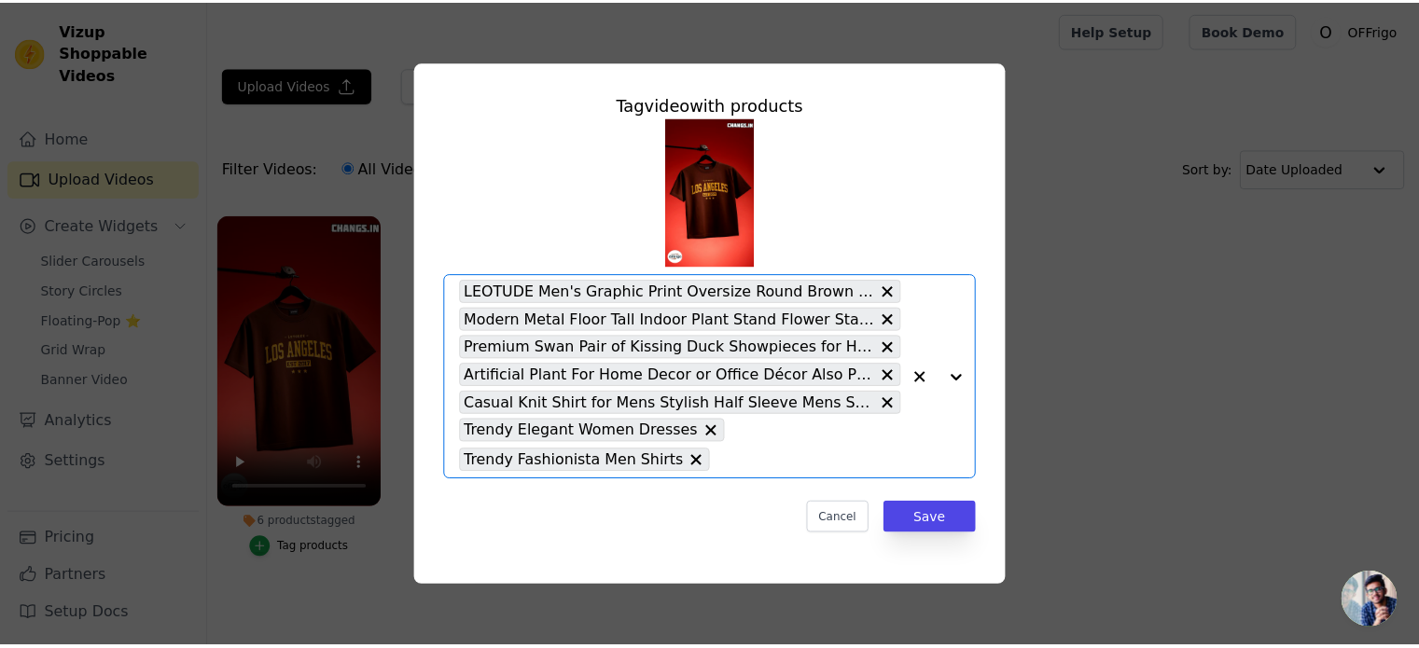
scroll to position [0, 0]
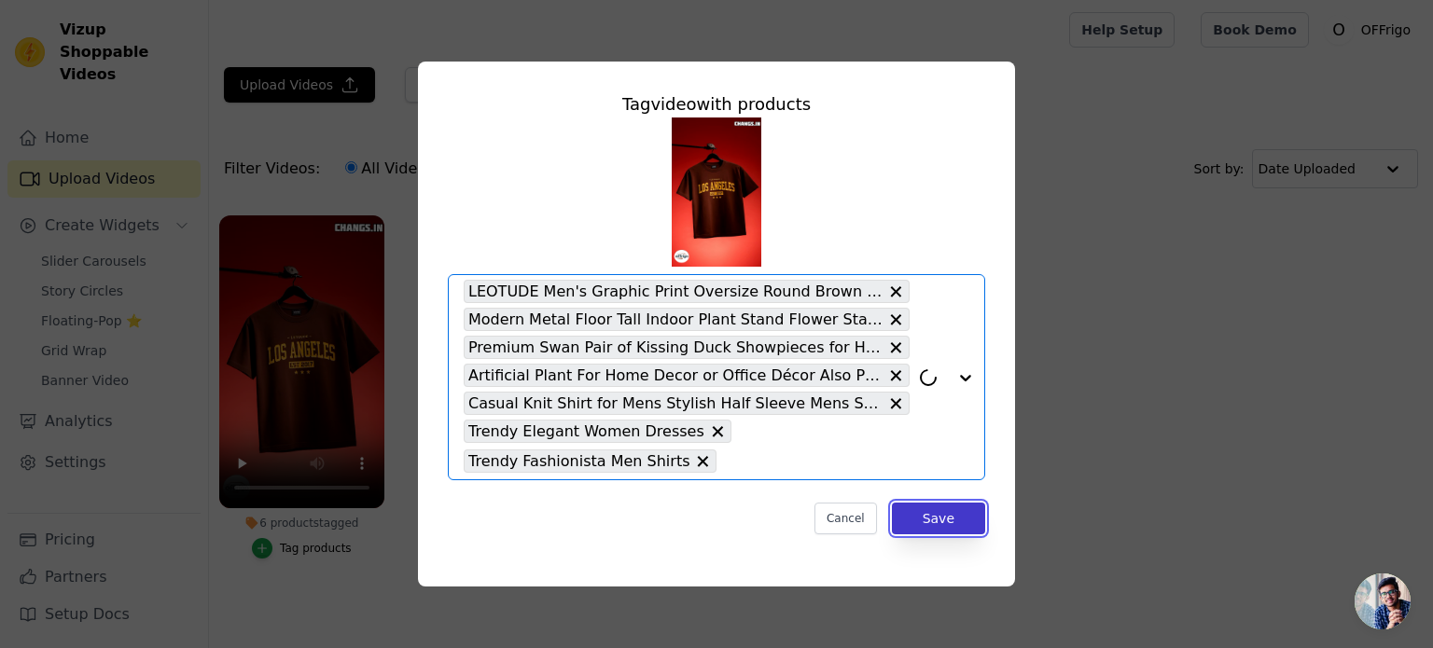
click at [921, 518] on button "Save" at bounding box center [938, 519] width 93 height 32
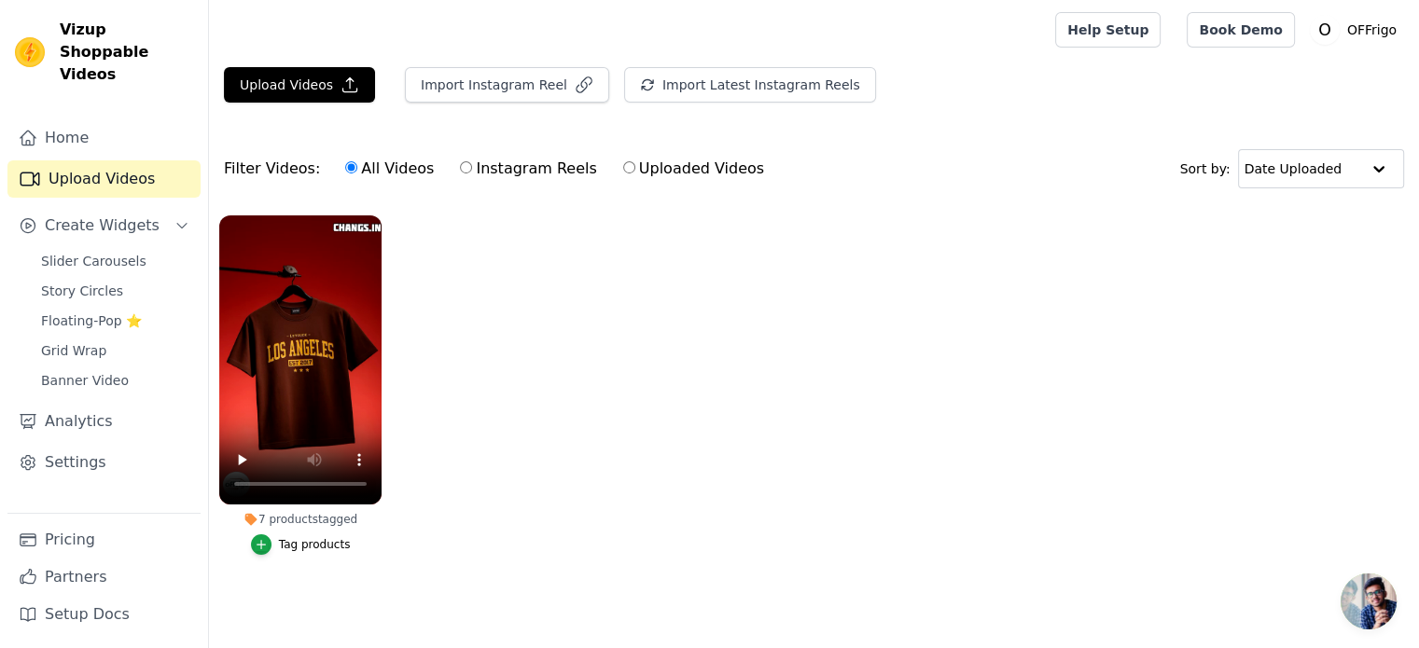
click at [604, 481] on ul "7 products tagged Tag products" at bounding box center [814, 403] width 1210 height 397
click at [134, 215] on span "Create Widgets" at bounding box center [102, 226] width 115 height 22
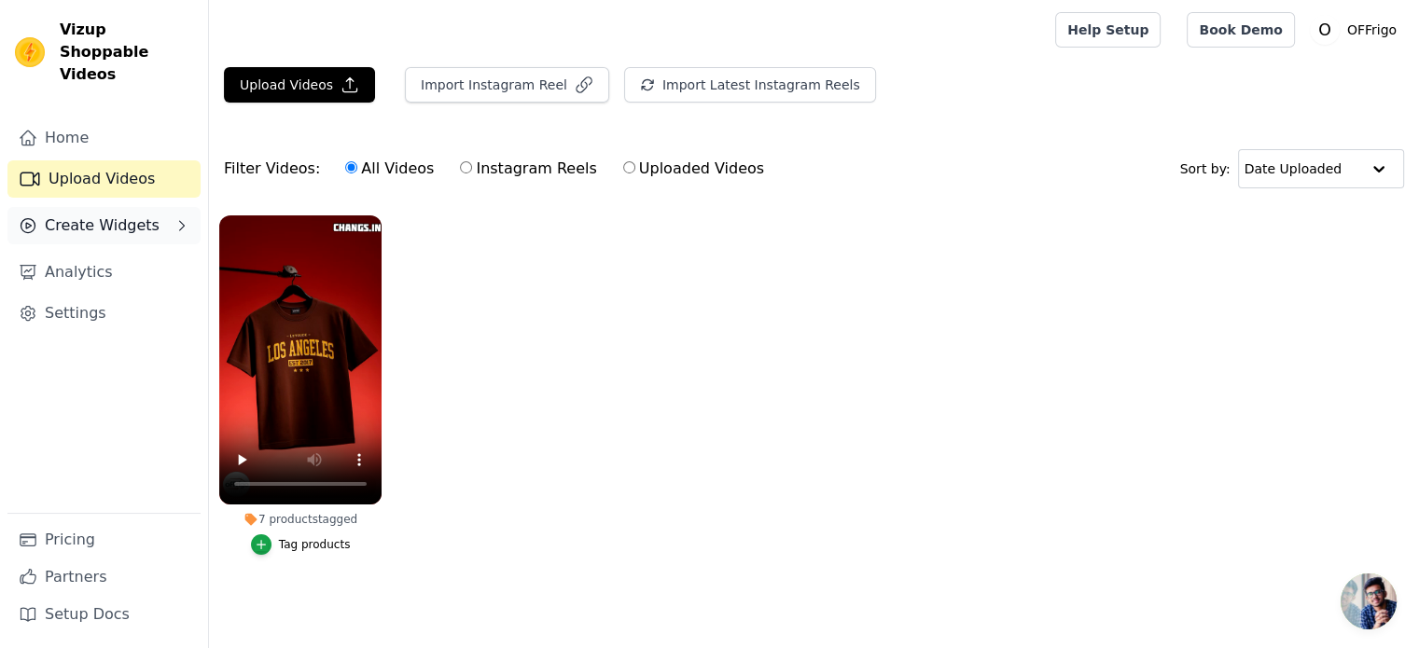
click at [134, 215] on span "Create Widgets" at bounding box center [102, 226] width 115 height 22
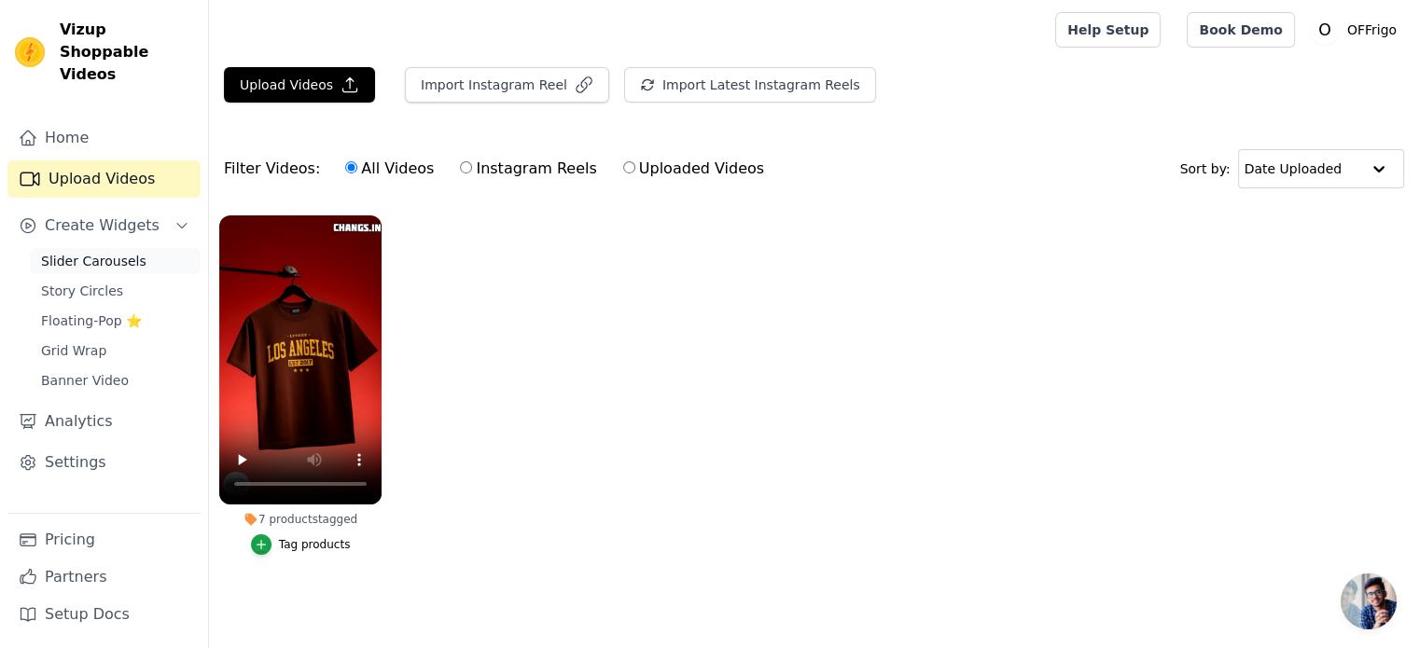
click at [134, 248] on link "Slider Carousels" at bounding box center [115, 261] width 171 height 26
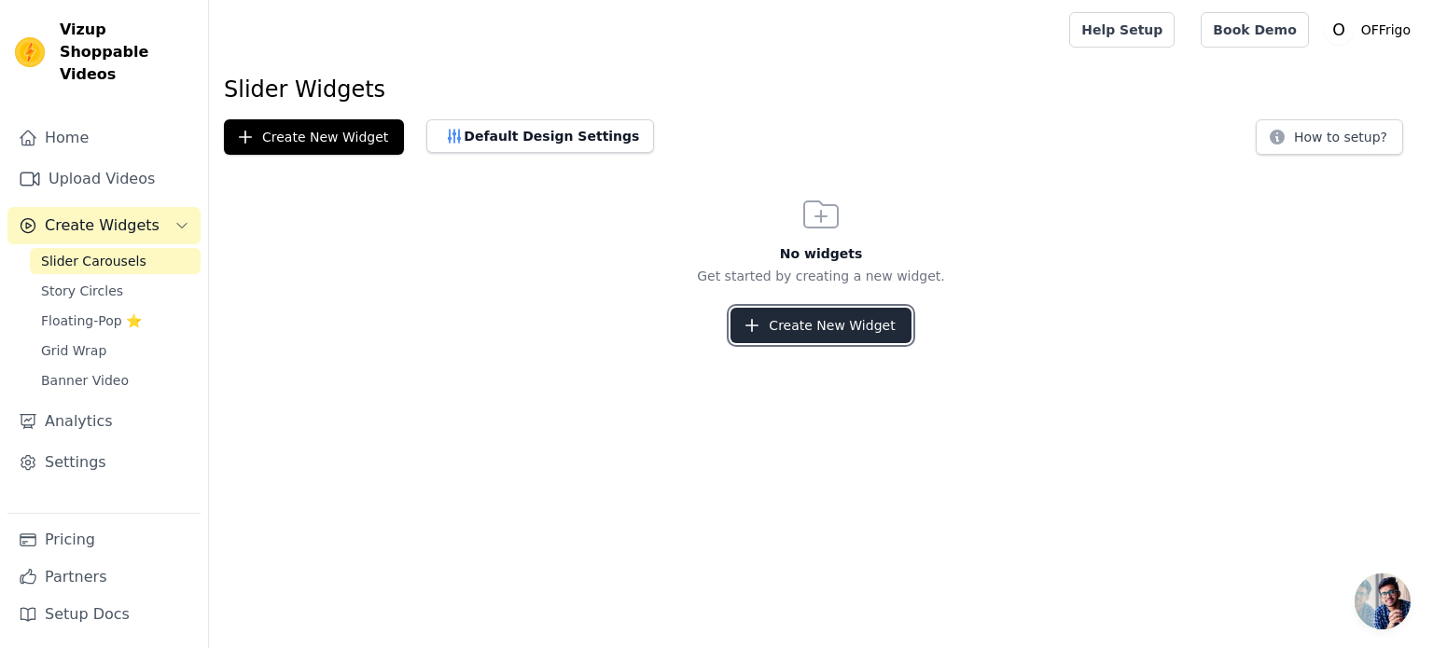
click at [790, 334] on button "Create New Widget" at bounding box center [820, 325] width 180 height 35
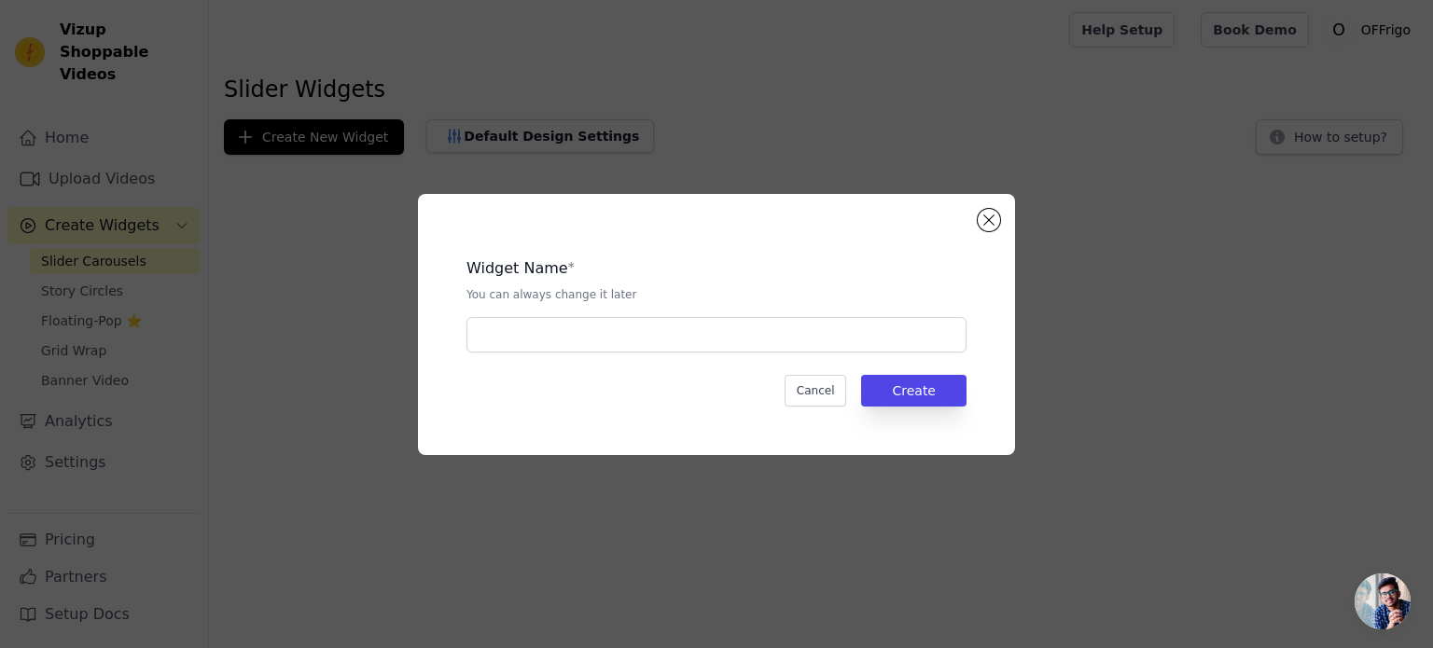
click at [702, 354] on div "Widget Name * You can always change it later Cancel Create" at bounding box center [716, 324] width 537 height 201
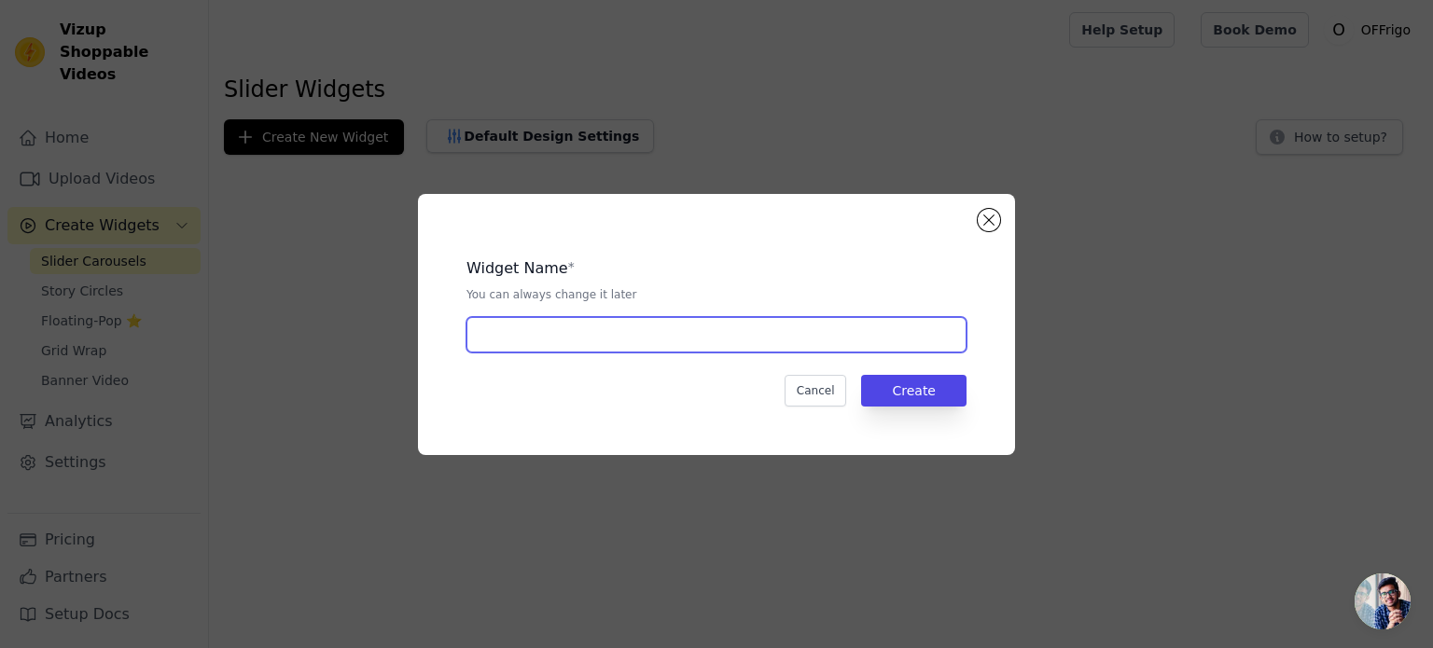
click at [702, 344] on input "text" at bounding box center [716, 334] width 500 height 35
type input "OFFrigo"
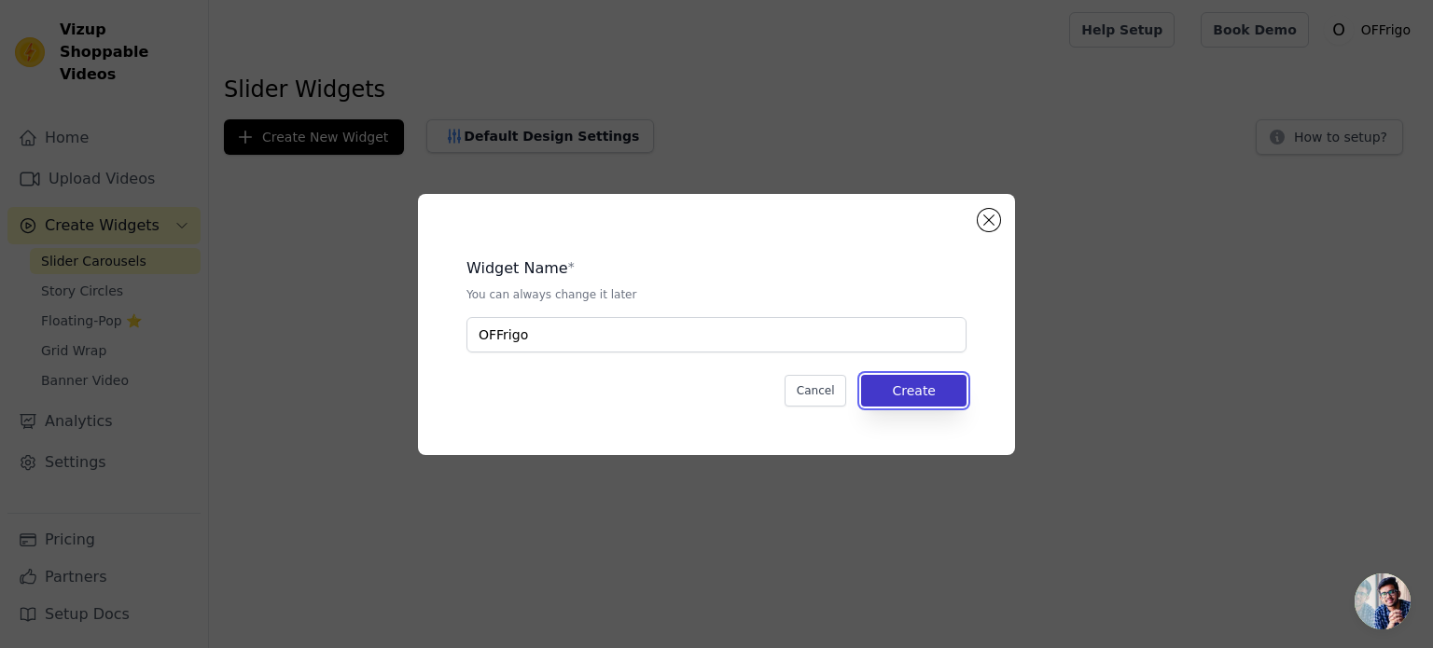
click at [885, 382] on button "Create" at bounding box center [913, 391] width 105 height 32
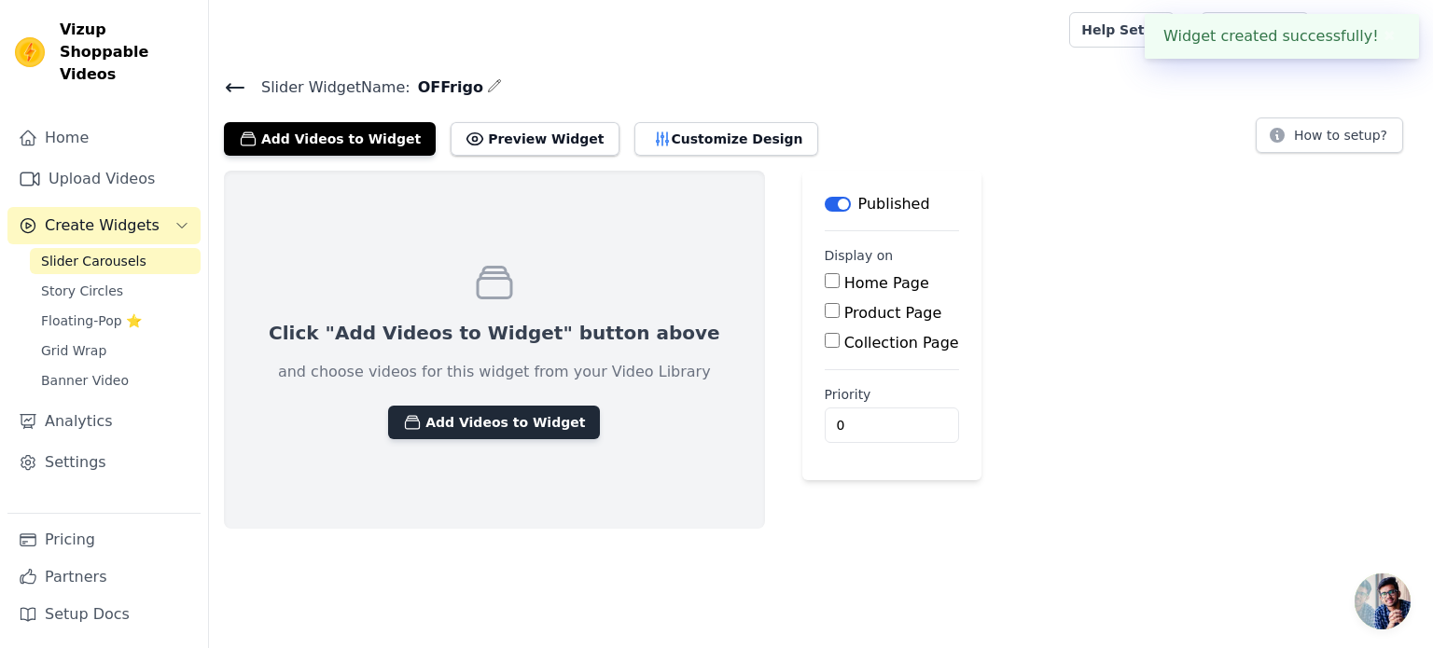
click at [448, 414] on button "Add Videos to Widget" at bounding box center [494, 423] width 212 height 34
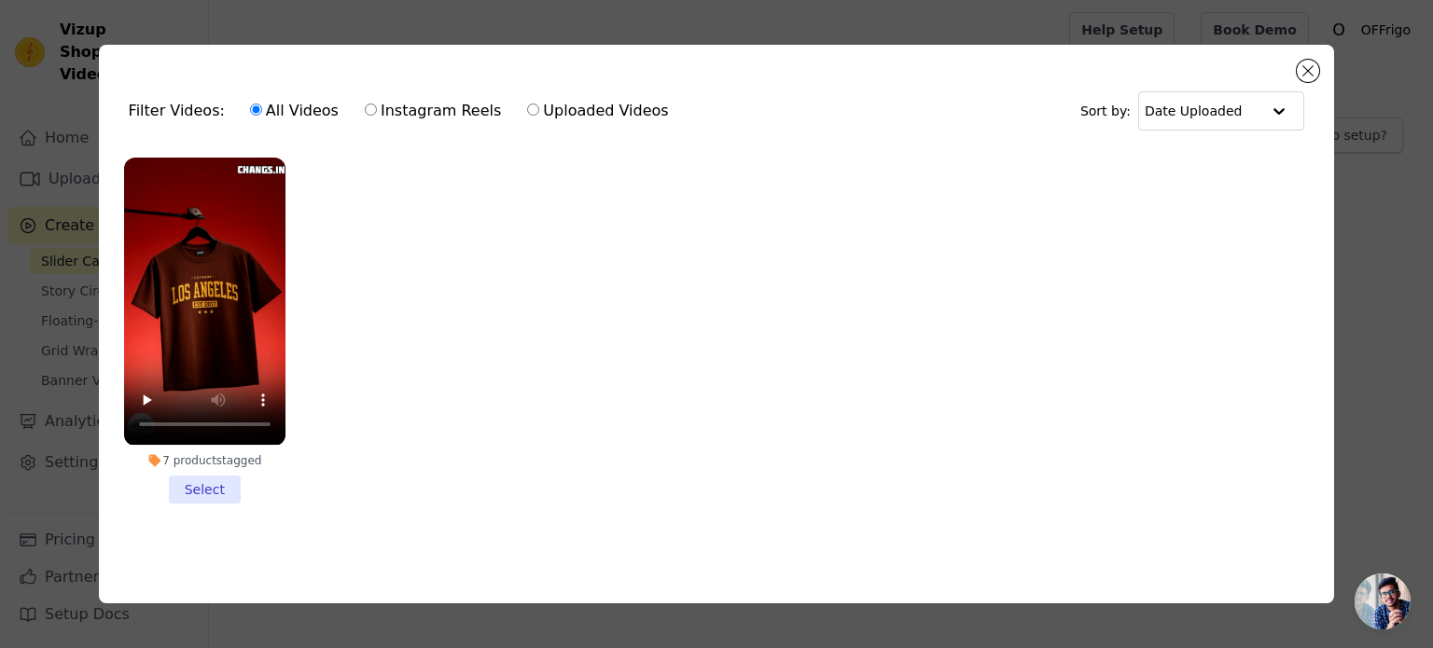
click at [220, 484] on li "7 products tagged Select" at bounding box center [204, 330] width 161 height 345
click at [0, 0] on input "7 products tagged Select" at bounding box center [0, 0] width 0 height 0
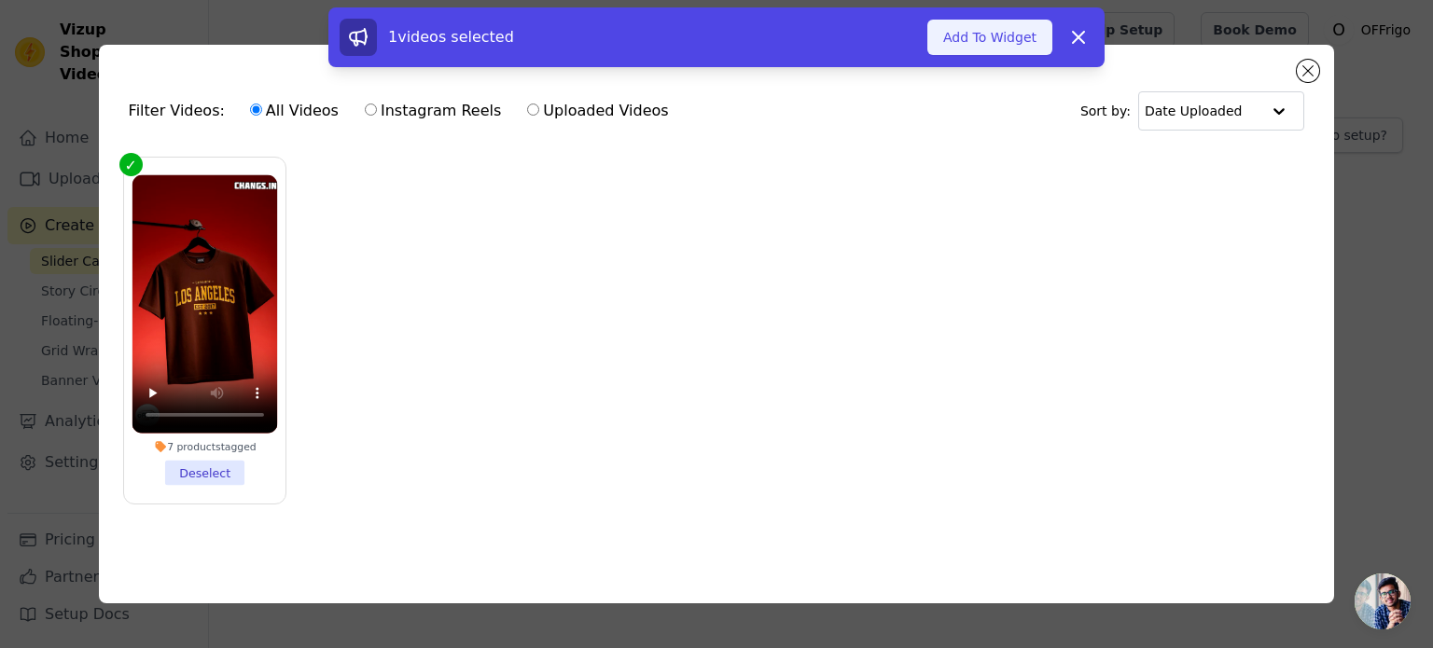
click at [1004, 38] on button "Add To Widget" at bounding box center [989, 37] width 125 height 35
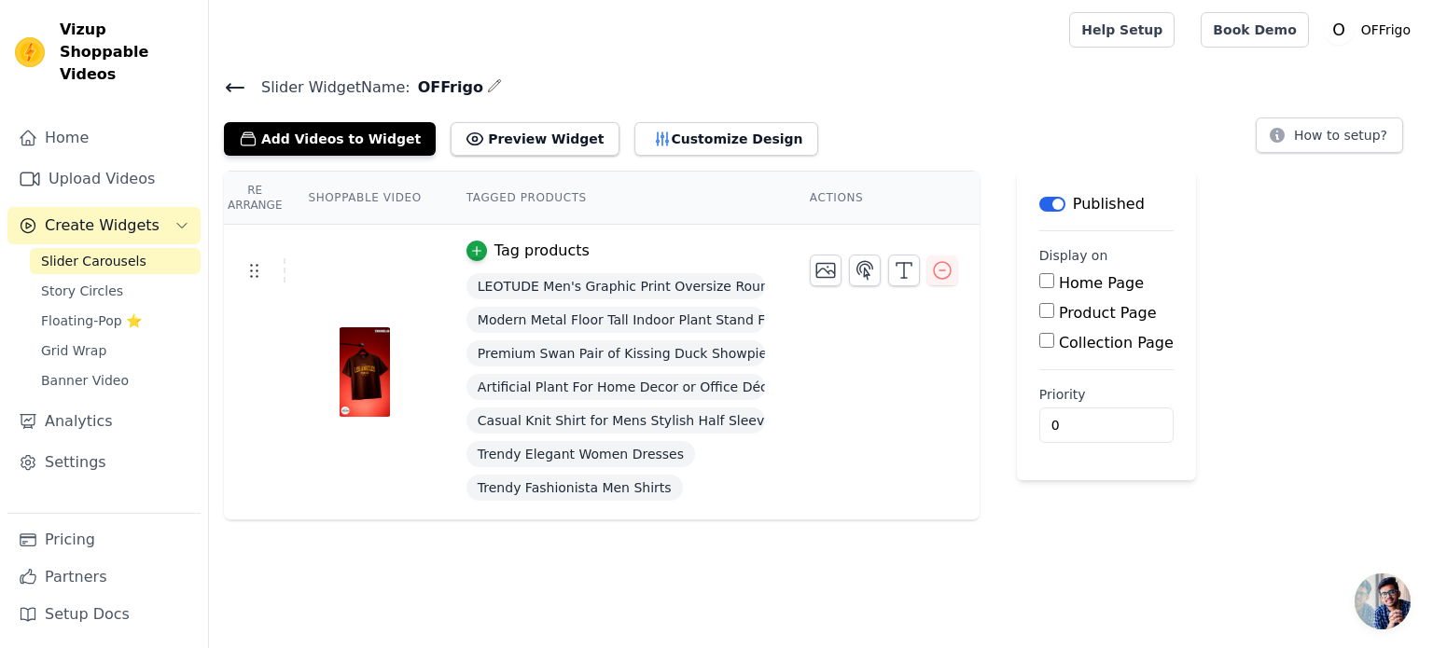
click at [1039, 277] on input "Home Page" at bounding box center [1046, 280] width 15 height 15
checkbox input "true"
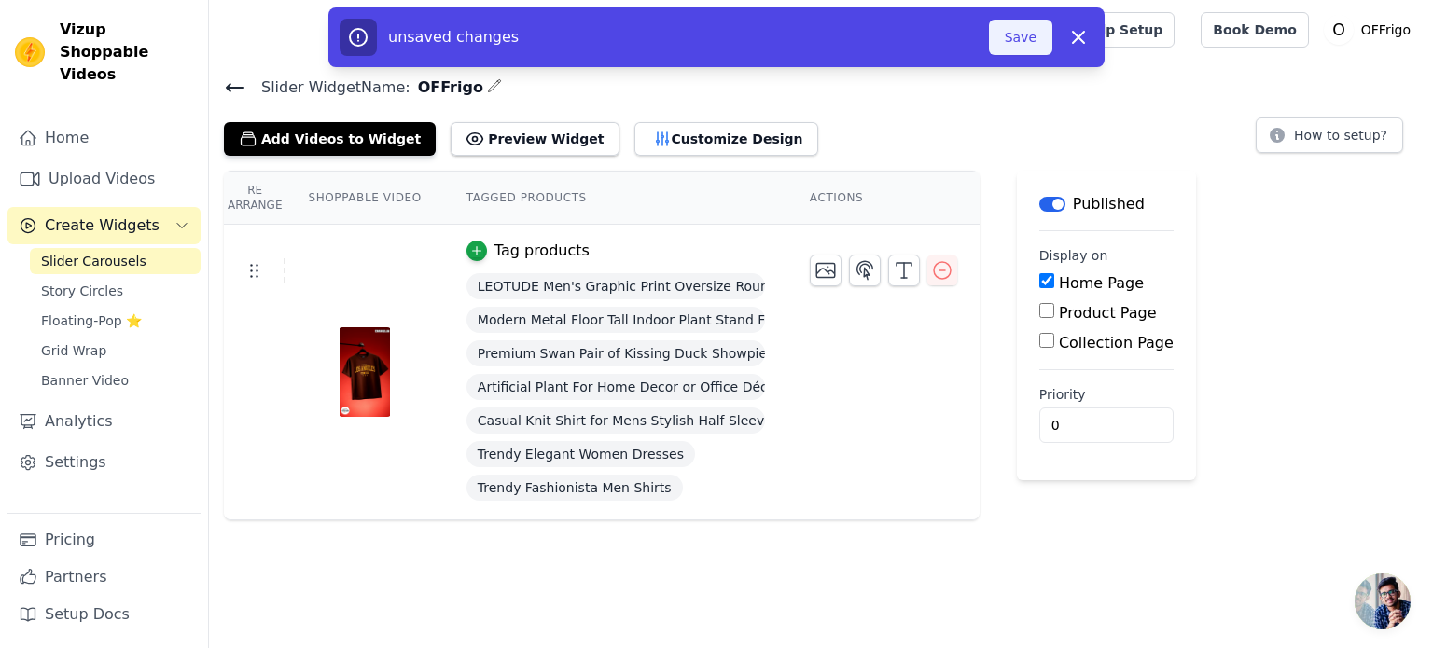
click at [1009, 38] on button "Save" at bounding box center [1020, 37] width 63 height 35
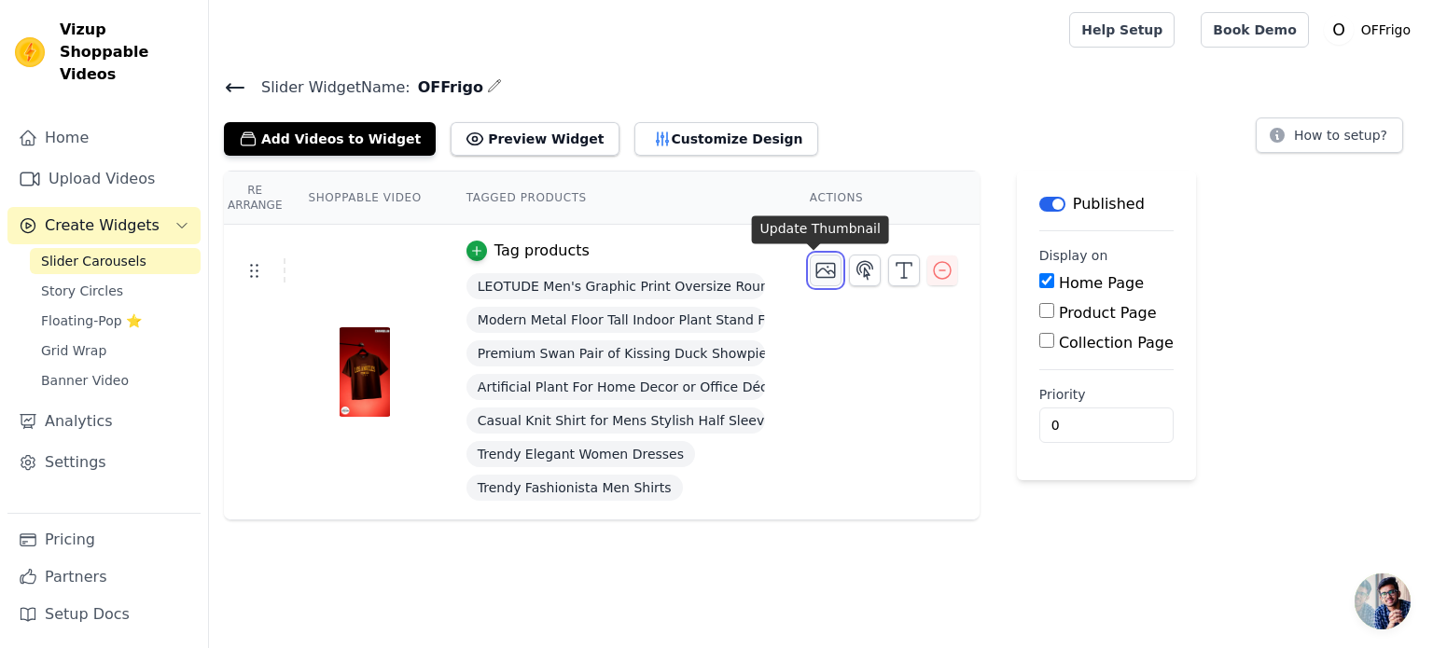
click at [814, 273] on icon "button" at bounding box center [825, 270] width 22 height 22
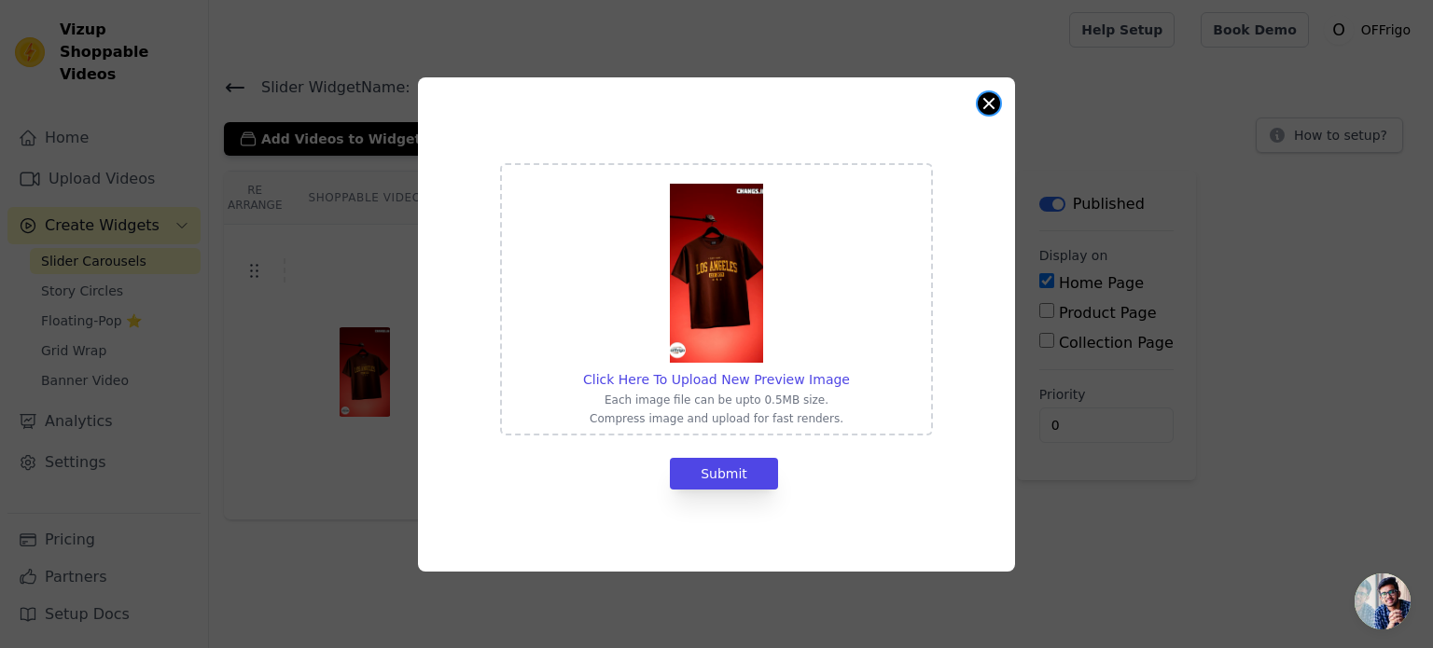
click at [981, 97] on button "Close modal" at bounding box center [989, 103] width 22 height 22
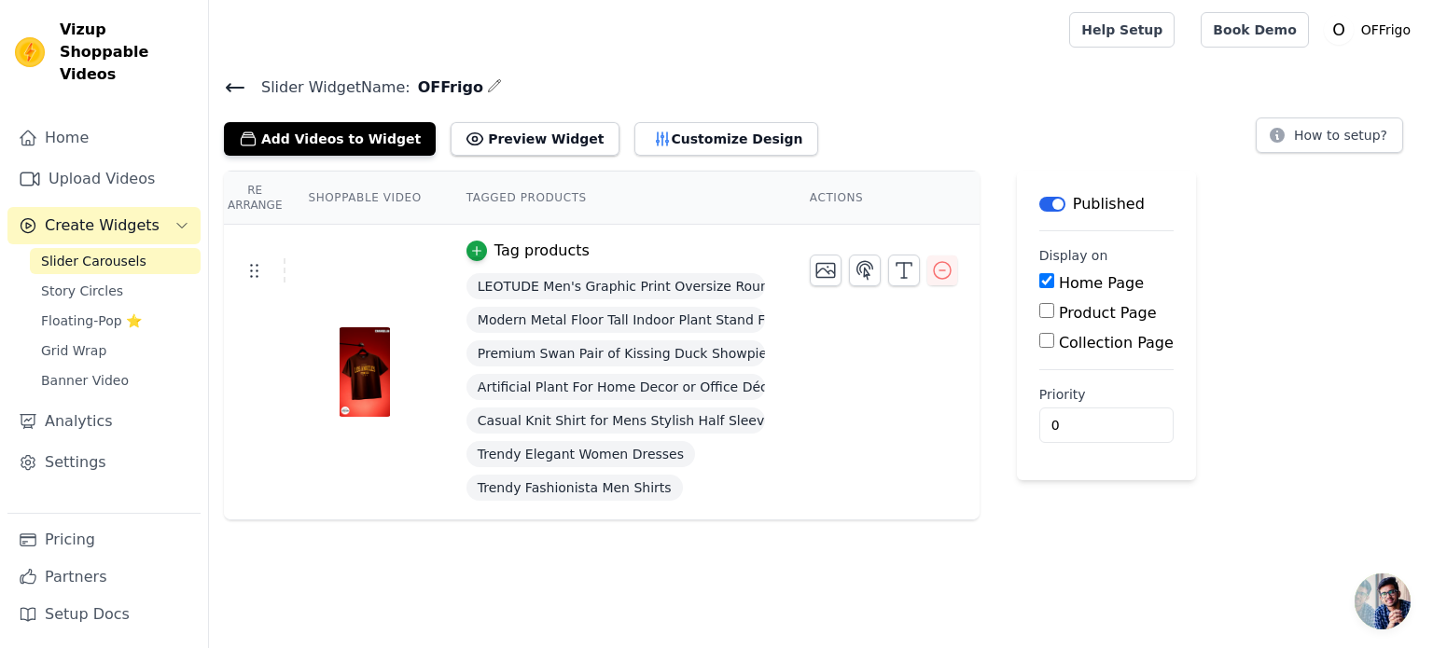
click at [1041, 305] on div "Product Page" at bounding box center [1106, 313] width 134 height 22
click at [1039, 313] on input "Product Page" at bounding box center [1046, 310] width 15 height 15
checkbox input "true"
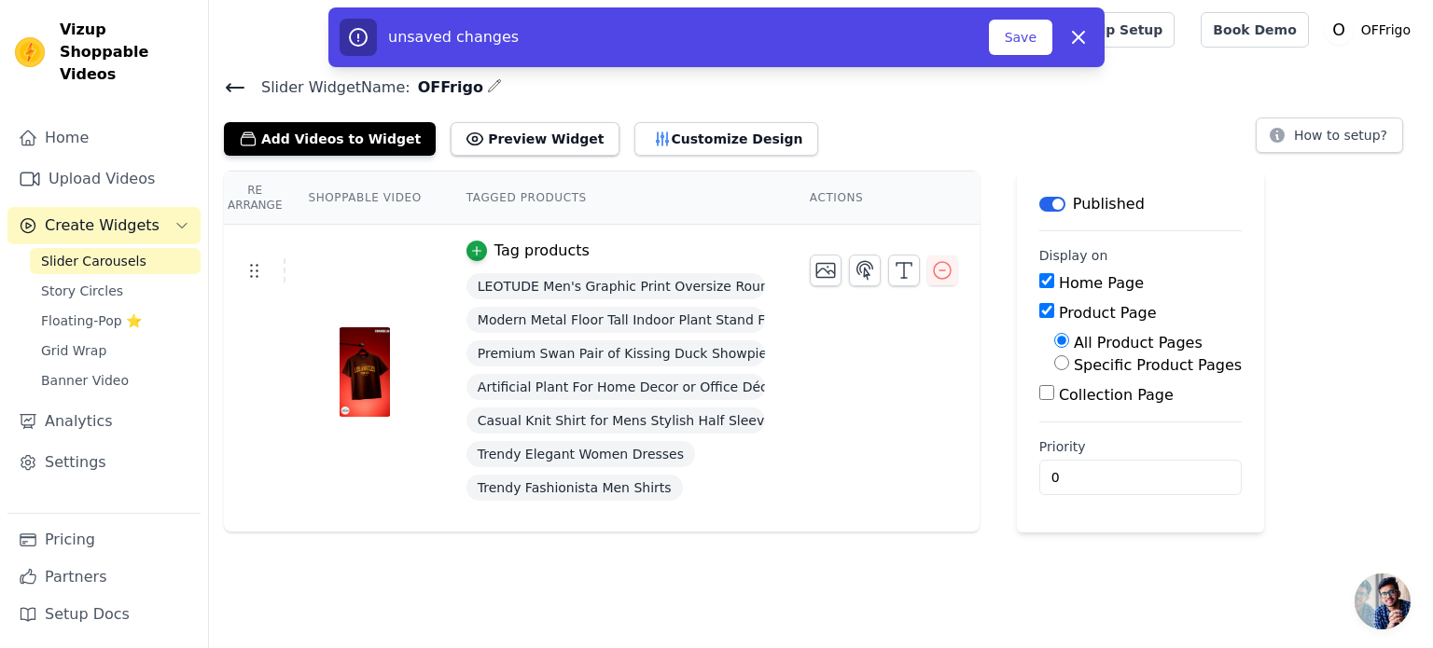
click at [1039, 284] on input "Home Page" at bounding box center [1046, 280] width 15 height 15
checkbox input "false"
click at [1054, 371] on div "Specific Product Pages" at bounding box center [1148, 365] width 188 height 22
click at [1054, 368] on input "Specific Product Pages" at bounding box center [1061, 362] width 15 height 15
radio input "true"
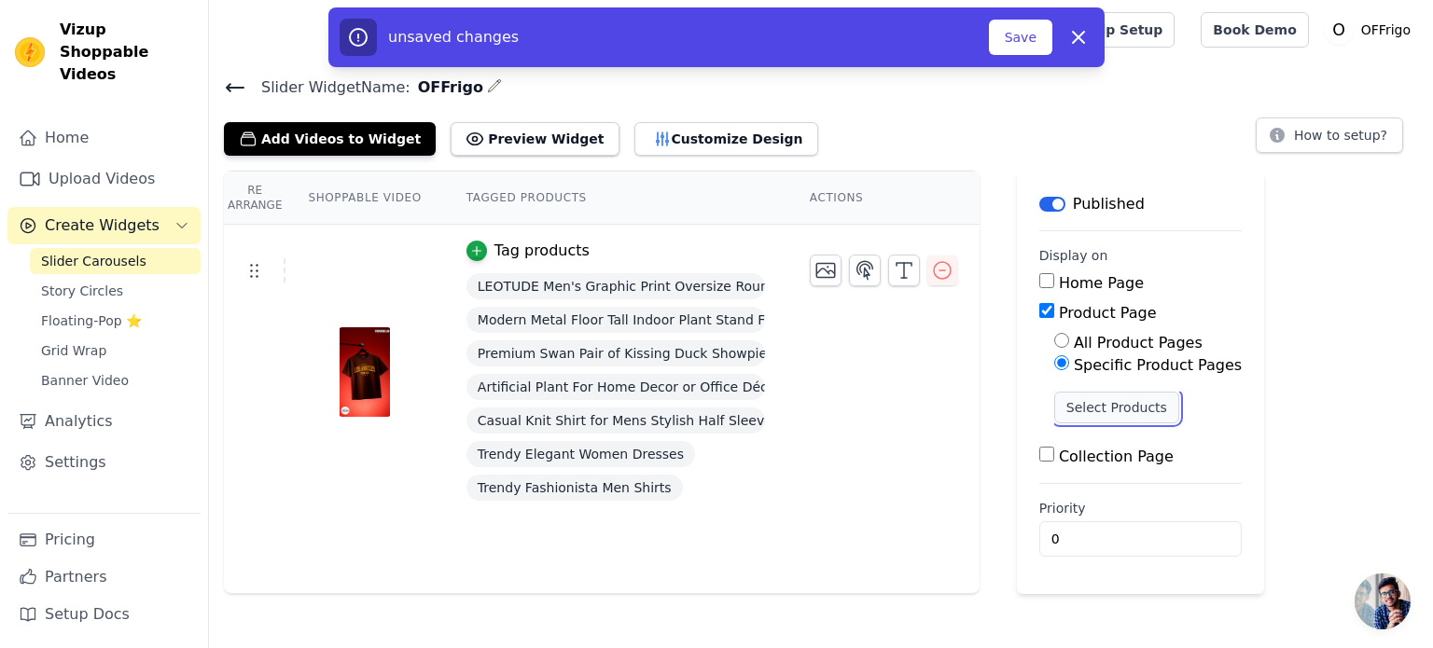
click at [1068, 402] on button "Select Products" at bounding box center [1116, 408] width 125 height 32
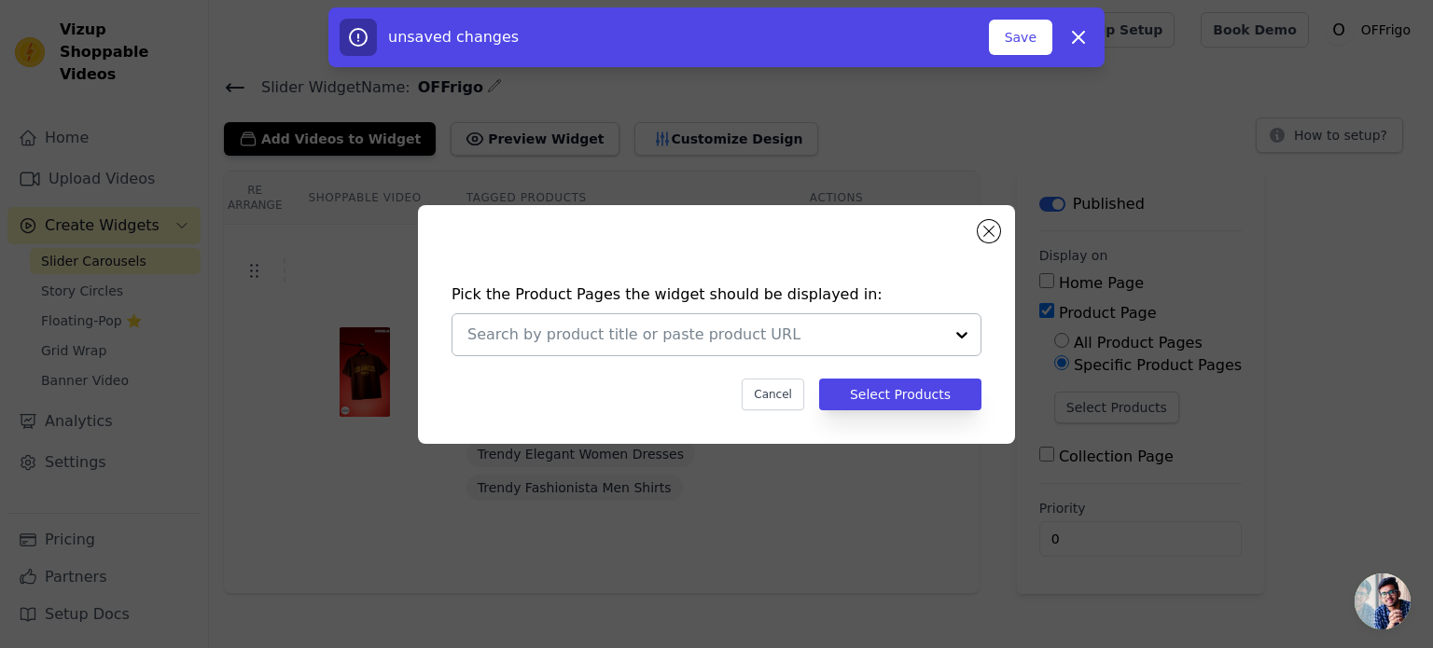
click at [925, 331] on input "text" at bounding box center [705, 335] width 476 height 22
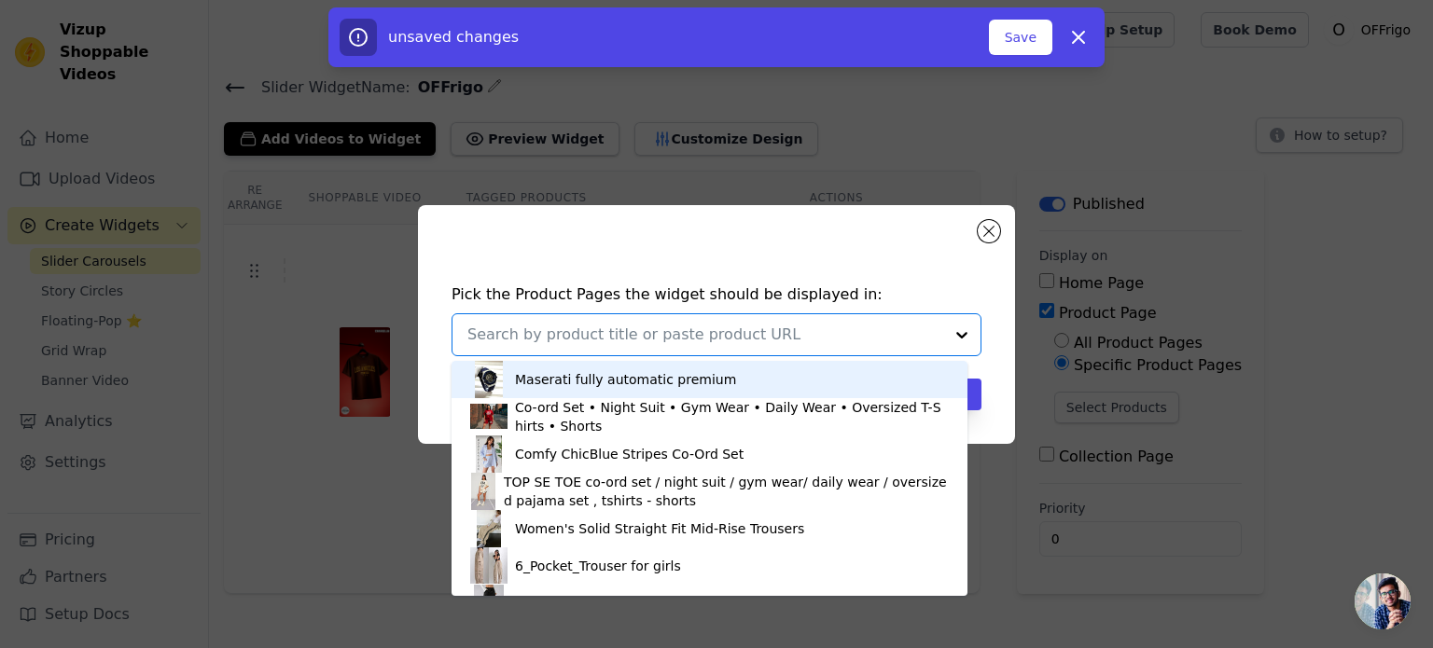
click at [925, 331] on input "text" at bounding box center [705, 335] width 476 height 22
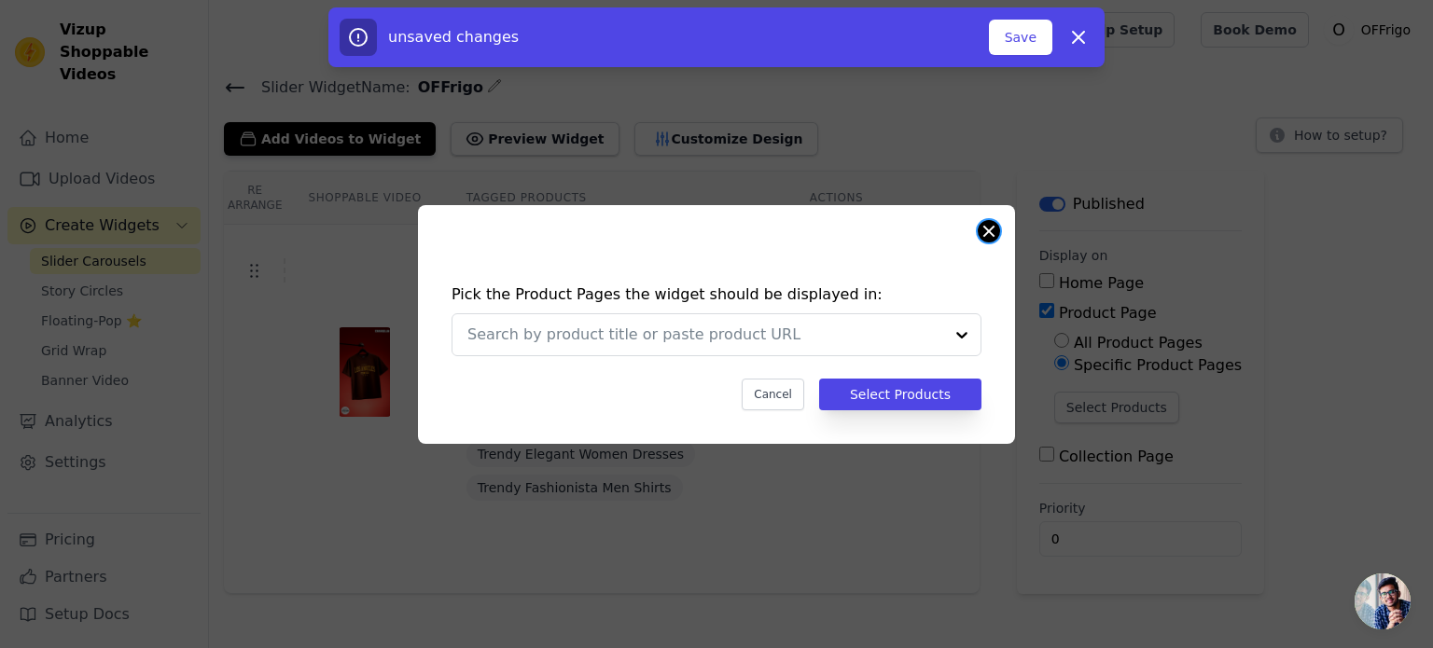
click at [981, 234] on button "Close modal" at bounding box center [989, 231] width 22 height 22
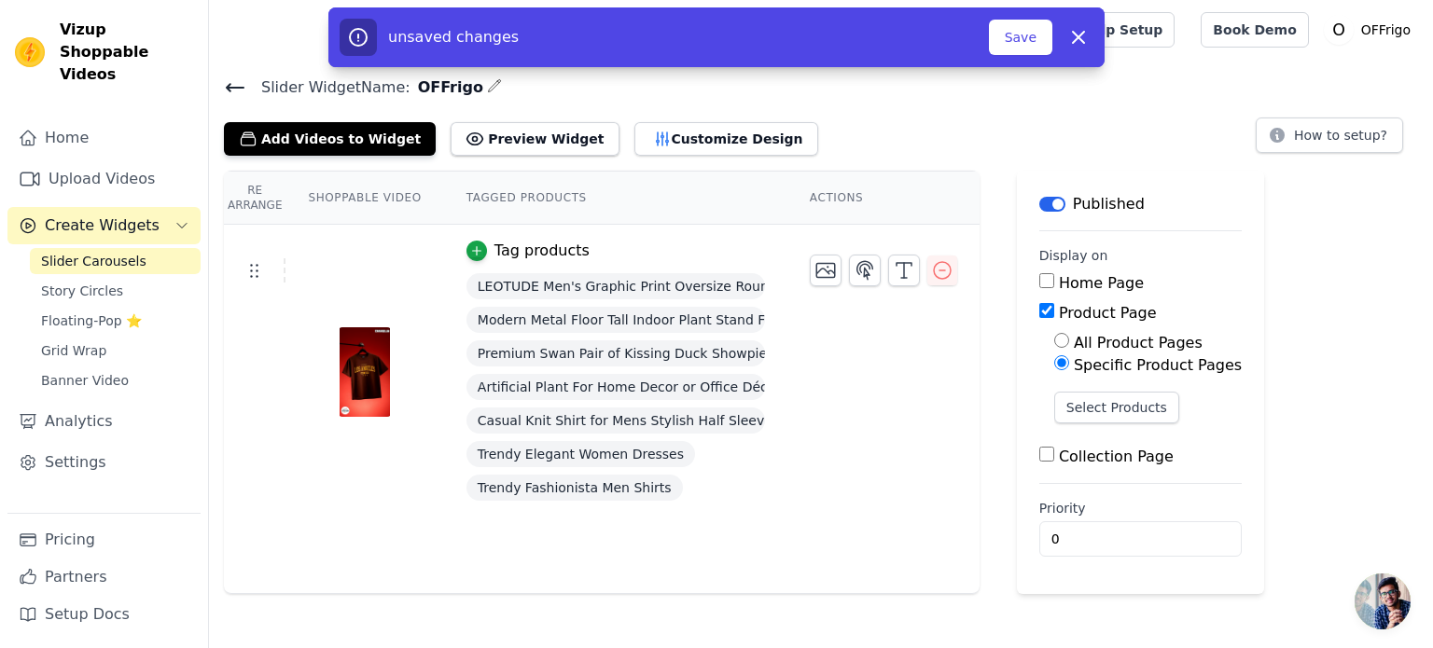
click at [500, 286] on span "LEOTUDE Men's Graphic Print Oversize Round Brown Tshirts" at bounding box center [615, 286] width 299 height 26
click at [1039, 454] on input "Collection Page" at bounding box center [1046, 454] width 15 height 15
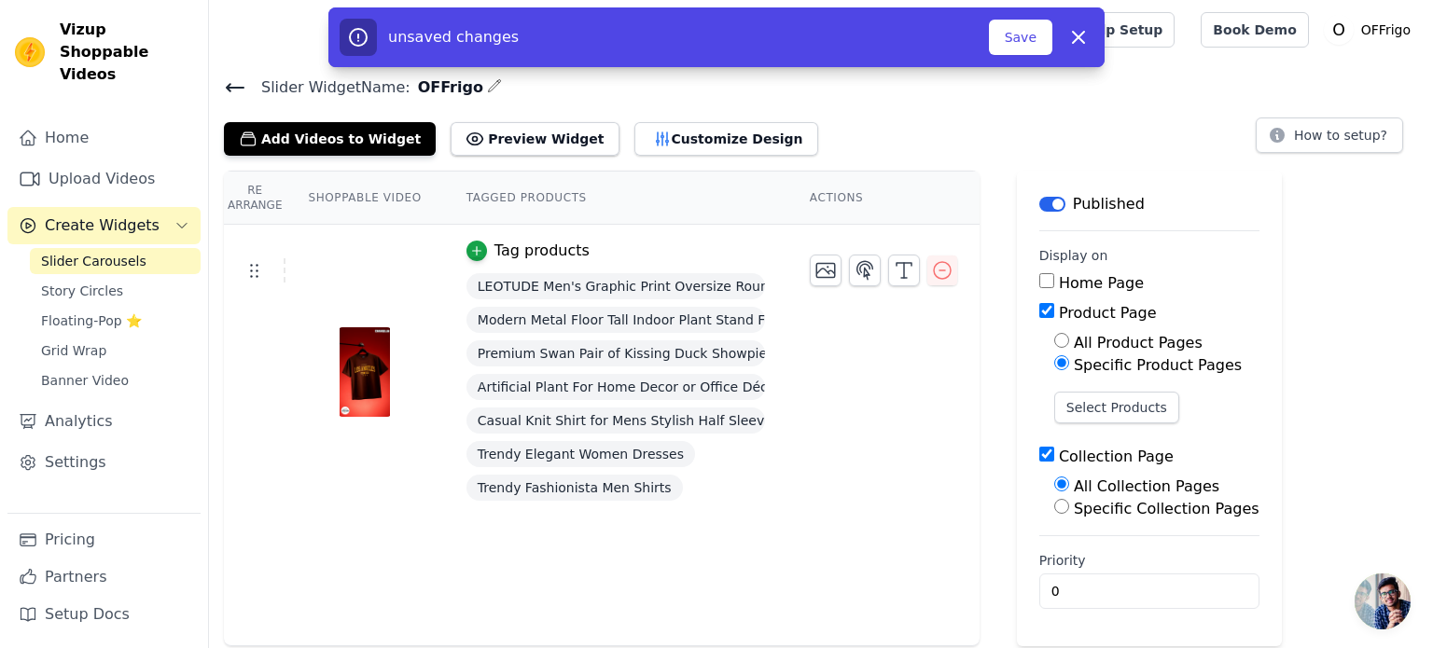
click at [1039, 454] on input "Collection Page" at bounding box center [1046, 454] width 15 height 15
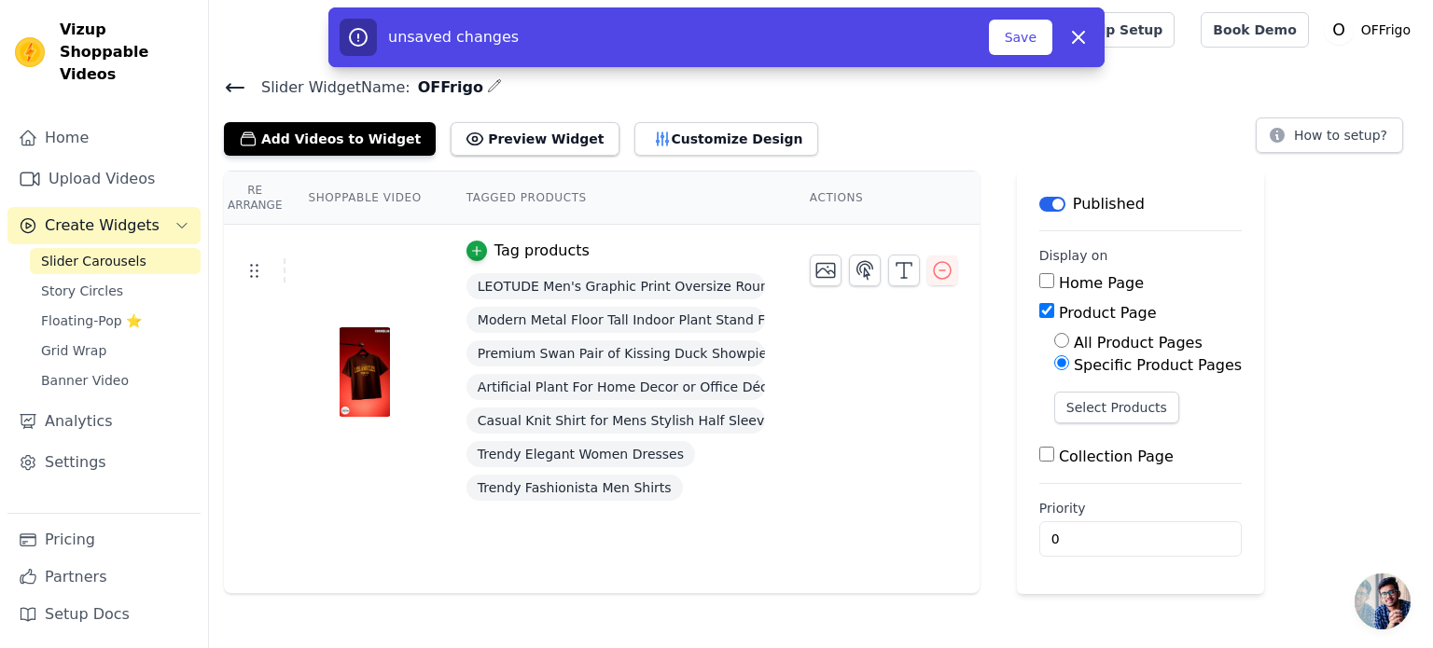
click at [1039, 454] on input "Collection Page" at bounding box center [1046, 454] width 15 height 15
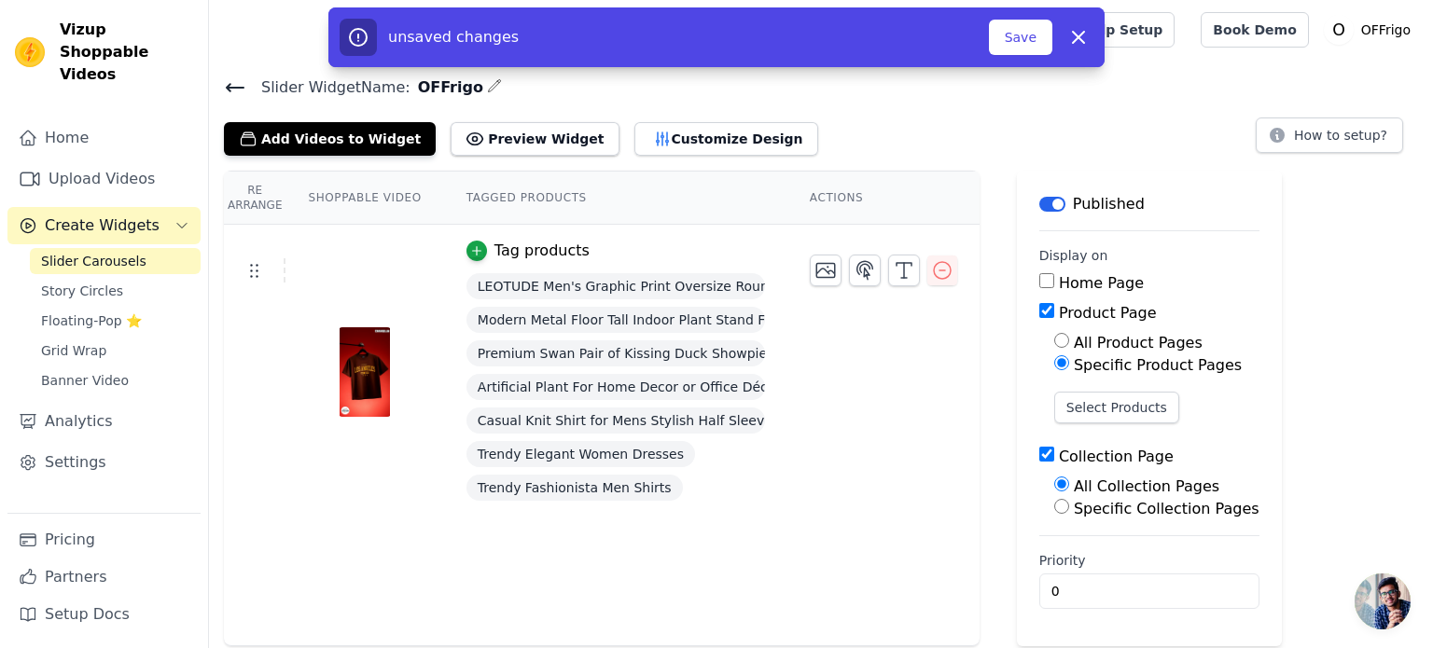
click at [1039, 454] on input "Collection Page" at bounding box center [1046, 454] width 15 height 15
checkbox input "false"
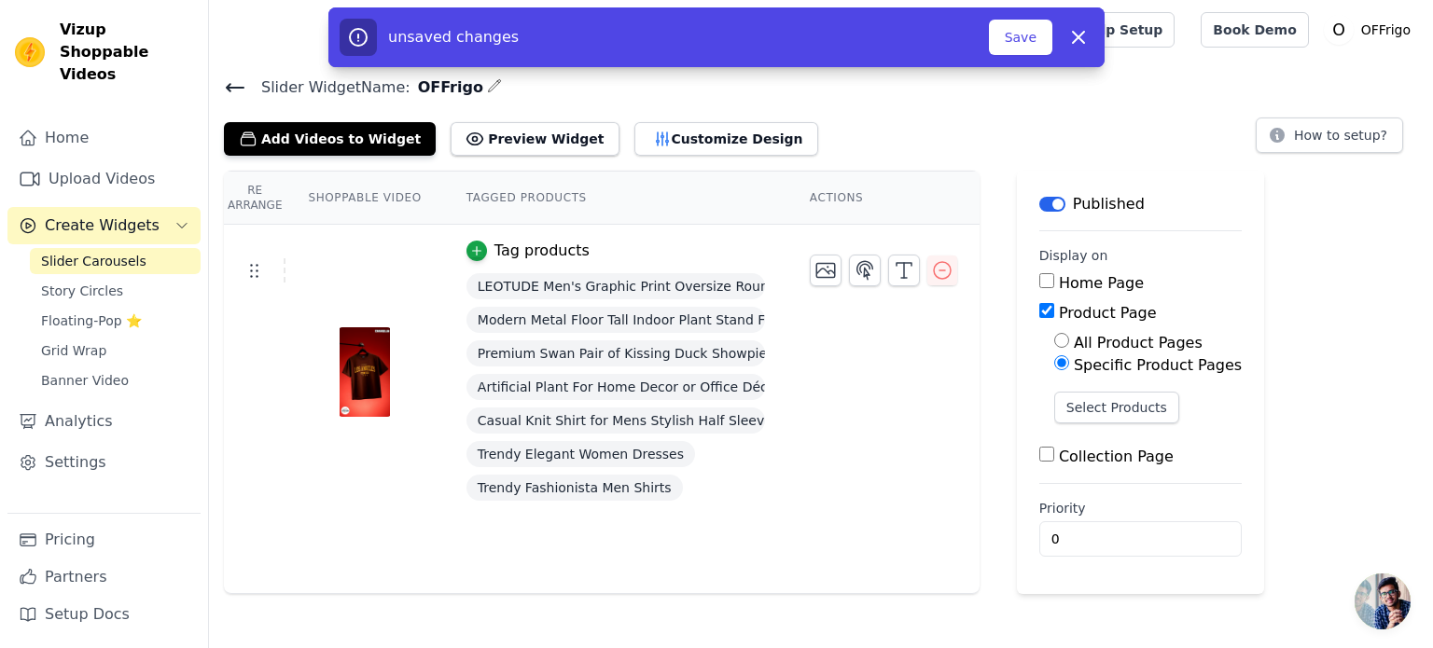
click at [1054, 338] on input "All Product Pages" at bounding box center [1061, 340] width 15 height 15
radio input "true"
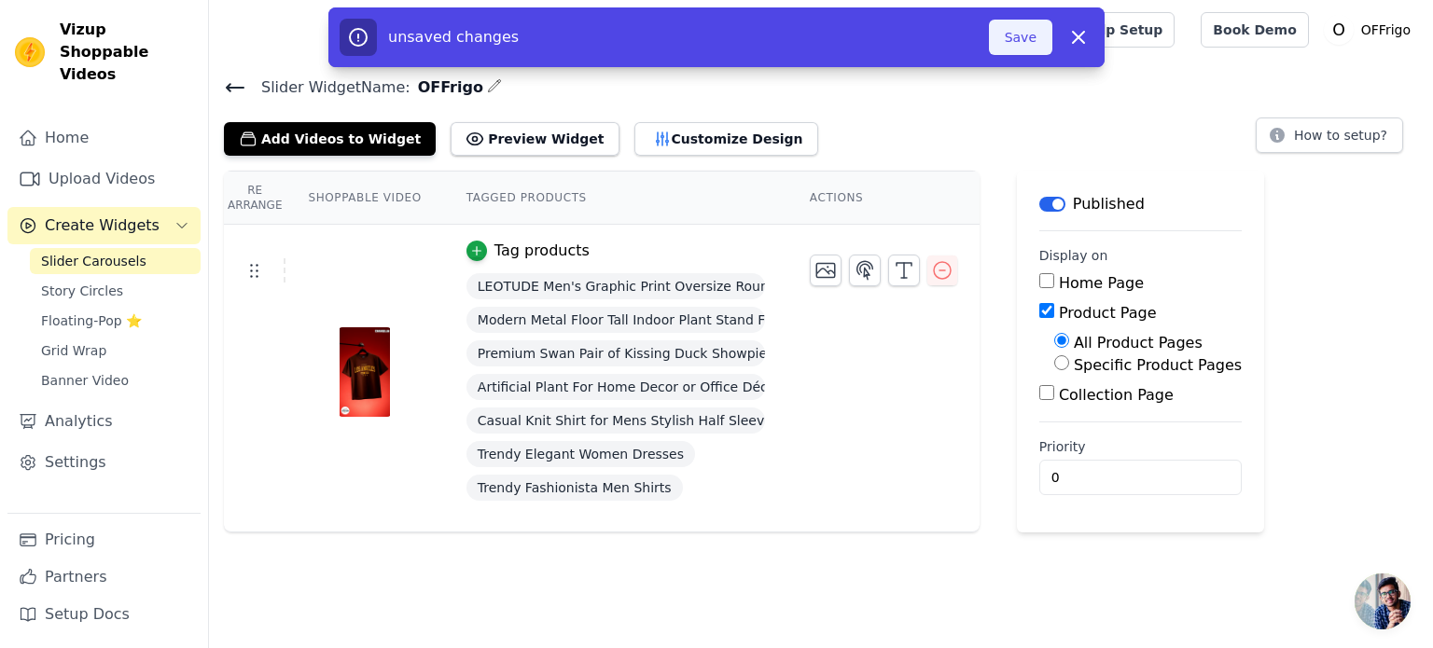
click at [1006, 29] on button "Save" at bounding box center [1020, 37] width 63 height 35
click at [1021, 44] on button "Save" at bounding box center [1020, 37] width 63 height 35
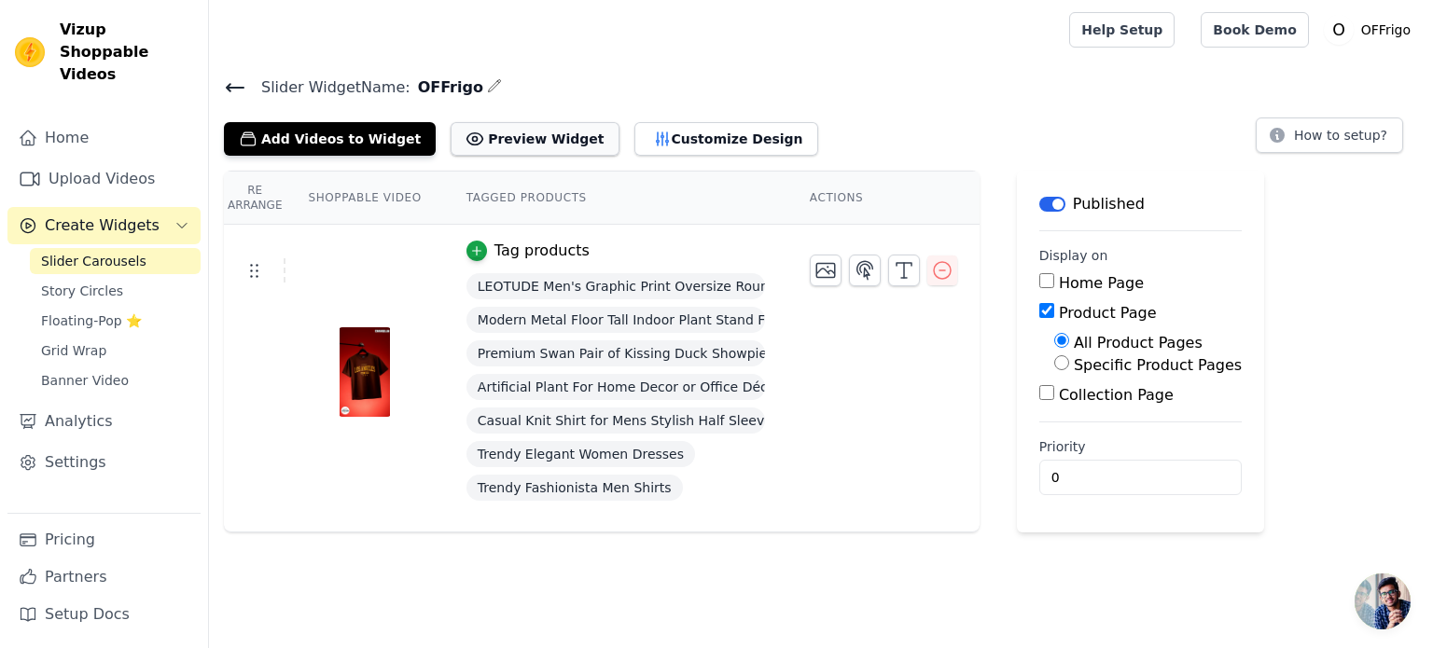
click at [470, 144] on button "Preview Widget" at bounding box center [535, 139] width 168 height 34
click at [155, 119] on link "Home" at bounding box center [103, 137] width 193 height 37
